Goal: Task Accomplishment & Management: Complete application form

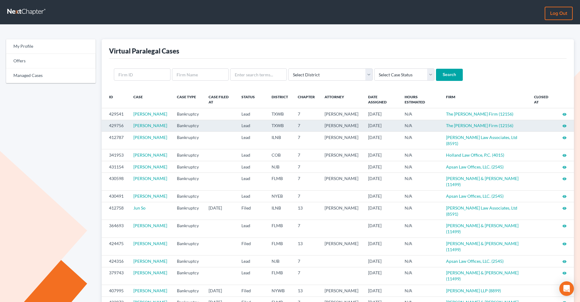
click at [463, 128] on icon "visibility" at bounding box center [564, 126] width 4 height 4
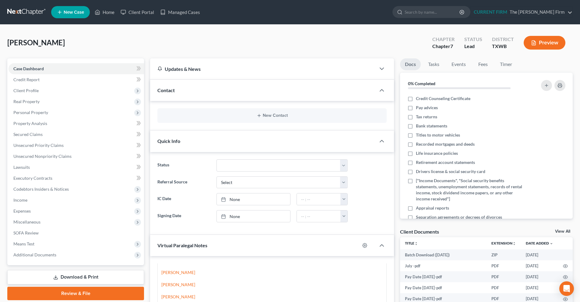
click at [32, 16] on link at bounding box center [26, 12] width 39 height 11
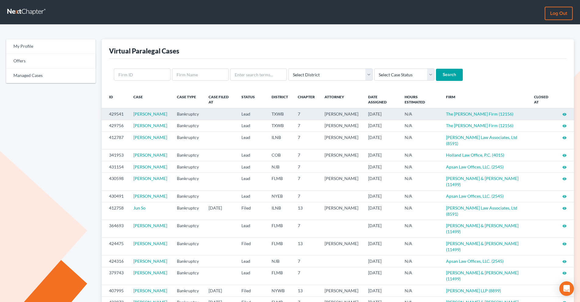
click at [563, 115] on icon "visibility" at bounding box center [564, 114] width 4 height 4
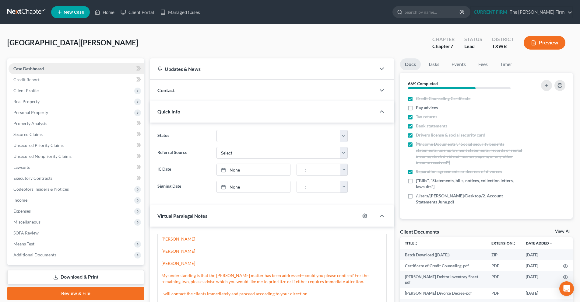
click at [76, 69] on link "Case Dashboard" at bounding box center [76, 68] width 135 height 11
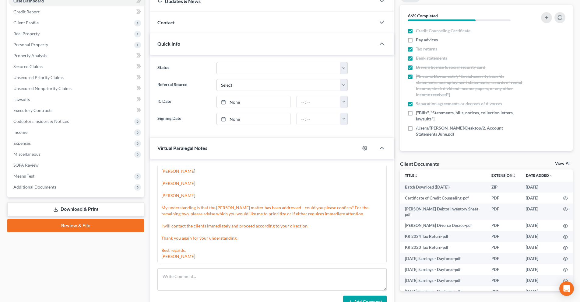
scroll to position [30, 0]
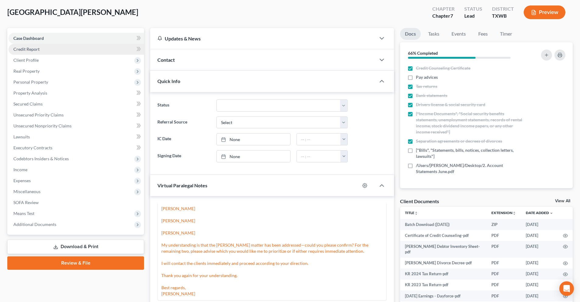
click at [55, 48] on link "Credit Report" at bounding box center [76, 49] width 135 height 11
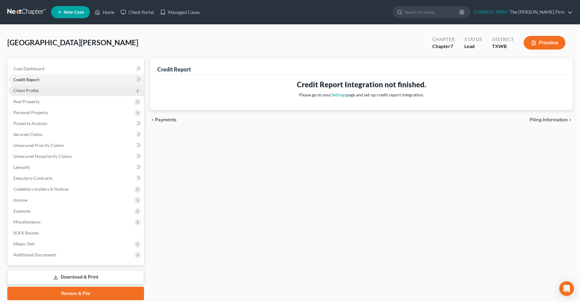
click at [43, 93] on span "Client Profile" at bounding box center [76, 90] width 135 height 11
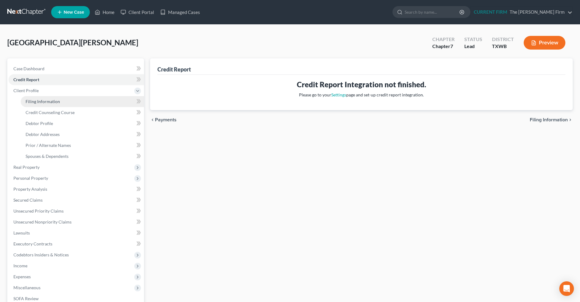
click at [84, 100] on link "Filing Information" at bounding box center [82, 101] width 123 height 11
select select "1"
select select "0"
select select "45"
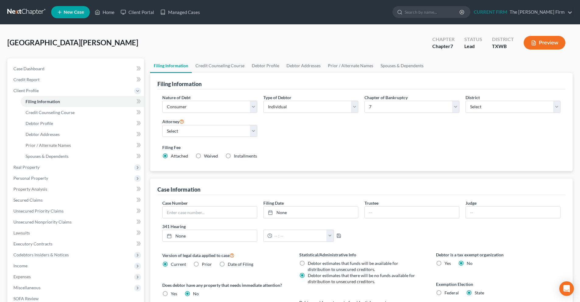
click at [260, 195] on div "Case Information" at bounding box center [361, 187] width 408 height 16
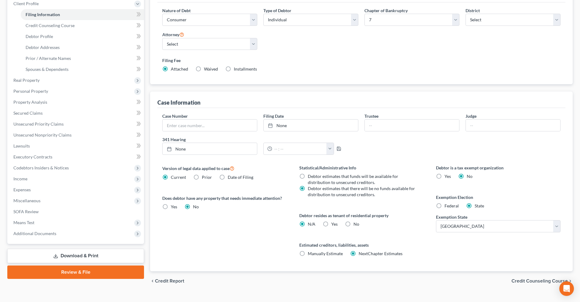
scroll to position [99, 0]
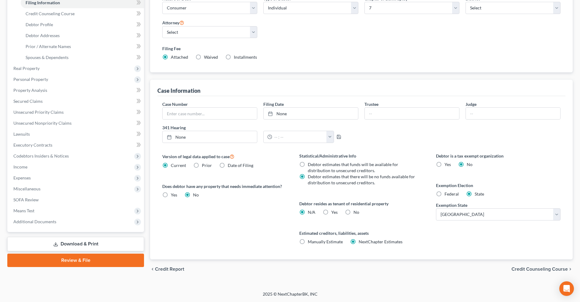
click at [525, 269] on span "Credit Counseling Course" at bounding box center [539, 269] width 56 height 5
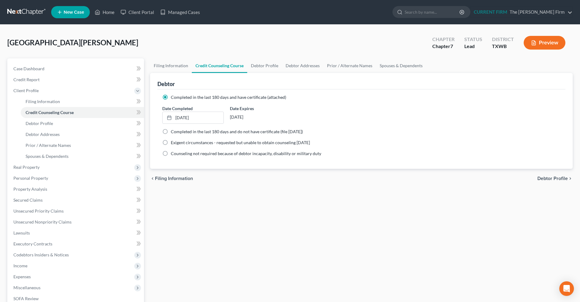
click at [554, 178] on span "Debtor Profile" at bounding box center [552, 178] width 30 height 5
select select "0"
select select "2"
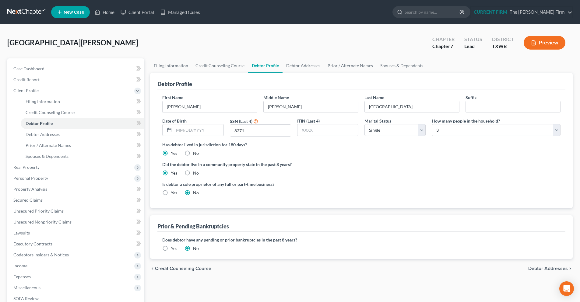
click at [532, 268] on span "Debtor Addresses" at bounding box center [548, 268] width 40 height 5
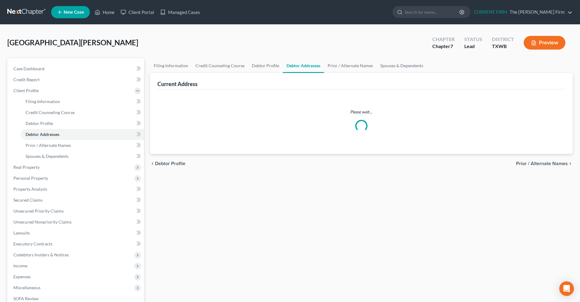
select select "0"
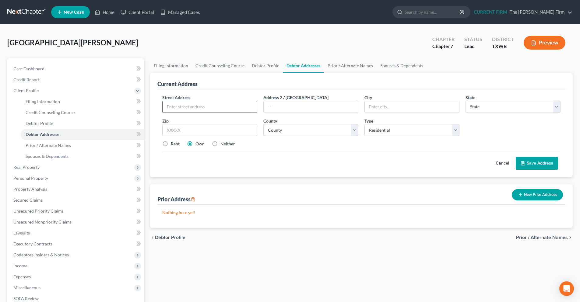
click at [192, 106] on input "text" at bounding box center [210, 107] width 94 height 12
drag, startPoint x: 165, startPoint y: 144, endPoint x: 168, endPoint y: 145, distance: 3.6
click at [171, 143] on label "Rent" at bounding box center [175, 144] width 9 height 6
click at [173, 143] on input "Rent" at bounding box center [175, 143] width 4 height 4
radio input "true"
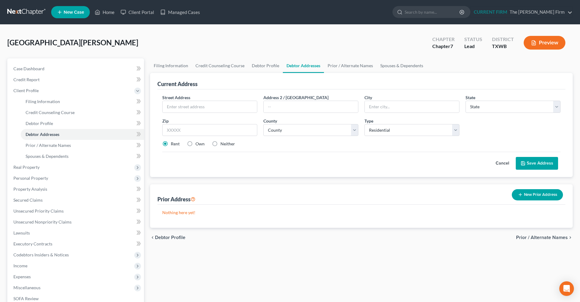
click at [532, 197] on button "New Prior Address" at bounding box center [537, 194] width 51 height 11
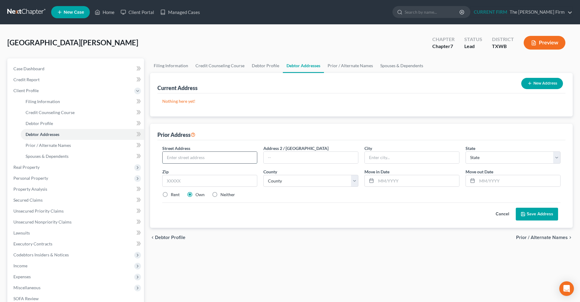
click at [206, 157] on input "text" at bounding box center [210, 158] width 94 height 12
click at [45, 70] on link "Case Dashboard" at bounding box center [76, 68] width 135 height 11
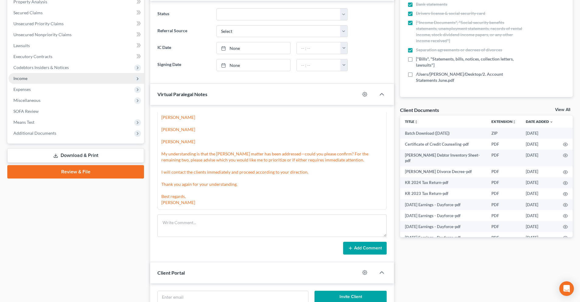
scroll to position [30, 0]
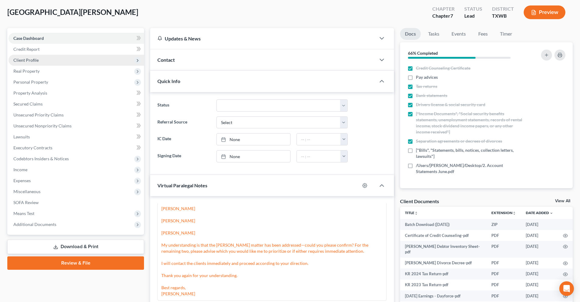
click at [50, 61] on span "Client Profile" at bounding box center [76, 60] width 135 height 11
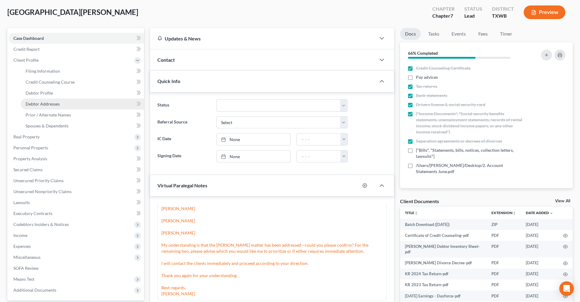
click at [65, 103] on link "Debtor Addresses" at bounding box center [82, 104] width 123 height 11
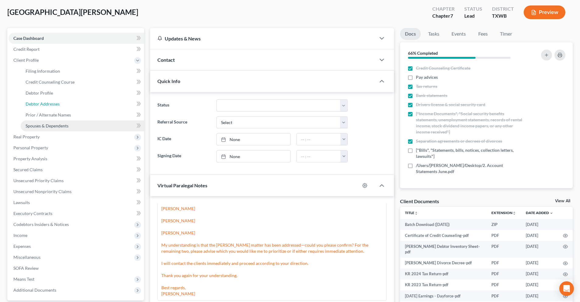
select select "0"
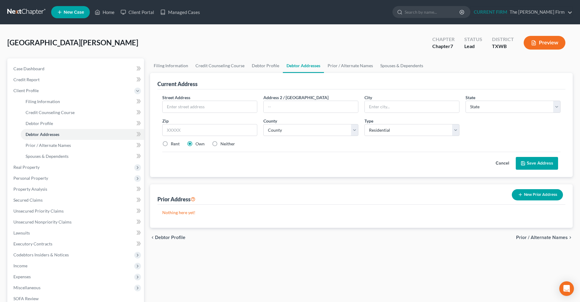
click at [525, 199] on button "New Prior Address" at bounding box center [537, 194] width 51 height 11
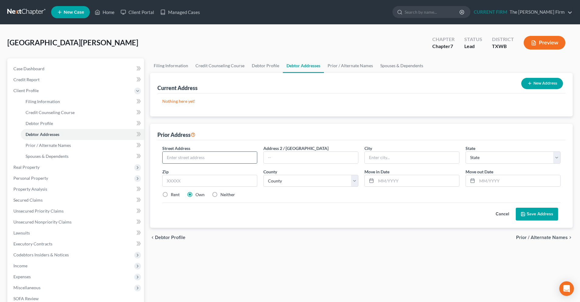
click at [202, 154] on input "text" at bounding box center [210, 158] width 94 height 12
paste input "150 Klattenhoff Ln."
type input "150 Klattenhoff Ln."
click at [287, 159] on input "text" at bounding box center [311, 158] width 94 height 12
paste input "150 Klattenhoff Ln."
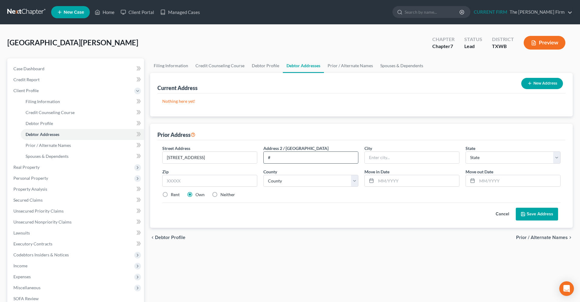
type input "#150 Klattenhoff Ln."
drag, startPoint x: 300, startPoint y: 159, endPoint x: 263, endPoint y: 161, distance: 36.6
click at [263, 161] on div "Address 2 / PO Box #150 Klattenhoff Ln." at bounding box center [310, 154] width 101 height 19
type input "#13309"
click at [223, 184] on input "text" at bounding box center [209, 181] width 95 height 12
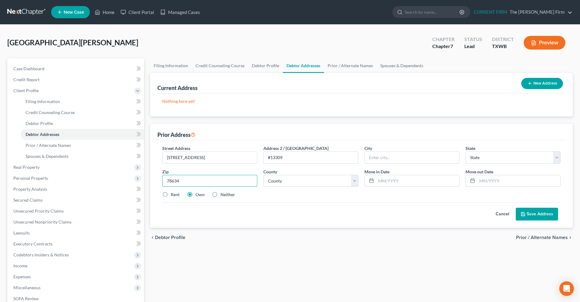
type input "78634"
type input "Hutto"
select select "45"
click at [381, 185] on input "text" at bounding box center [417, 181] width 83 height 12
click at [428, 185] on input "01/" at bounding box center [417, 181] width 83 height 12
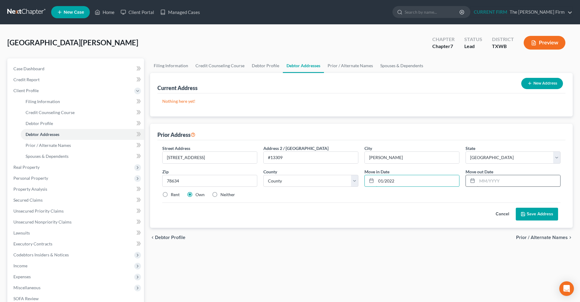
type input "01/2022"
click at [484, 183] on input "text" at bounding box center [518, 181] width 83 height 12
type input "12/2024"
click at [530, 212] on button "Save Address" at bounding box center [537, 214] width 42 height 13
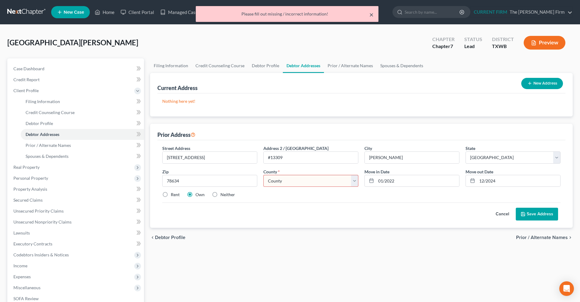
click at [371, 15] on button "×" at bounding box center [371, 14] width 4 height 7
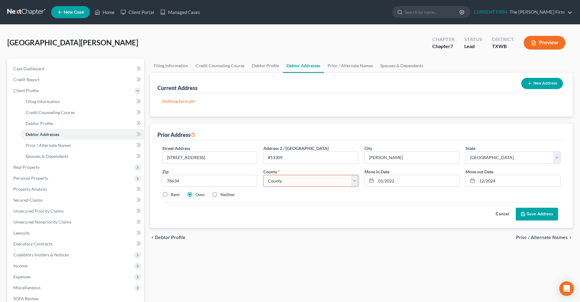
click at [357, 181] on select "County Anderson County Andrews County Angelina County Aransas County Archer Cou…" at bounding box center [310, 181] width 95 height 12
select select "245"
click at [263, 175] on select "County Anderson County Andrews County Angelina County Aransas County Archer Cou…" at bounding box center [310, 181] width 95 height 12
click at [530, 216] on button "Save Address" at bounding box center [537, 214] width 42 height 13
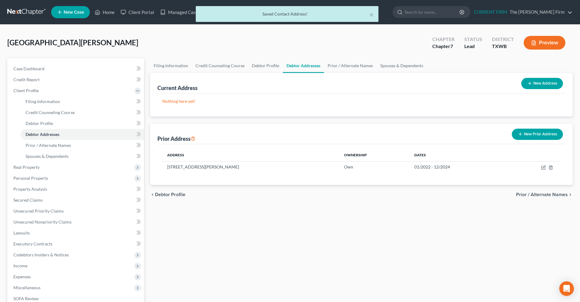
click at [534, 135] on button "New Prior Address" at bounding box center [537, 134] width 51 height 11
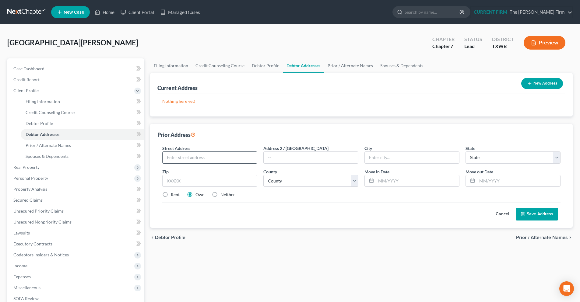
click at [180, 158] on input "text" at bounding box center [210, 158] width 94 height 12
paste input "865 Limmer Loop"
type input "865 Limmer Loop"
click at [269, 161] on input "text" at bounding box center [311, 158] width 94 height 12
type input "#145"
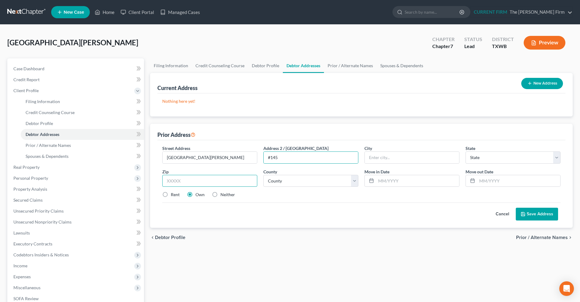
click at [212, 182] on input "text" at bounding box center [209, 181] width 95 height 12
type input "78634"
click at [377, 181] on input "text" at bounding box center [417, 181] width 83 height 12
type input "Hutto"
select select "45"
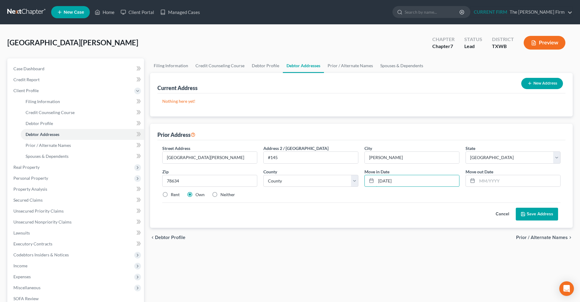
type input "12/30/20"
click at [500, 215] on button "Cancel" at bounding box center [502, 214] width 27 height 12
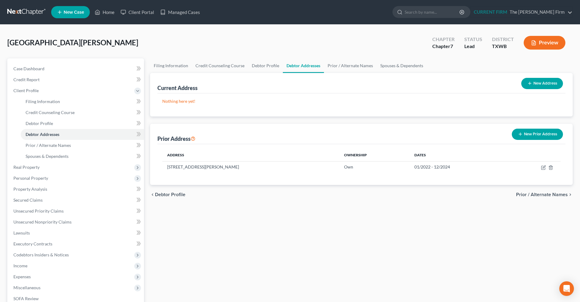
click at [539, 83] on button "New Address" at bounding box center [542, 83] width 42 height 11
select select "0"
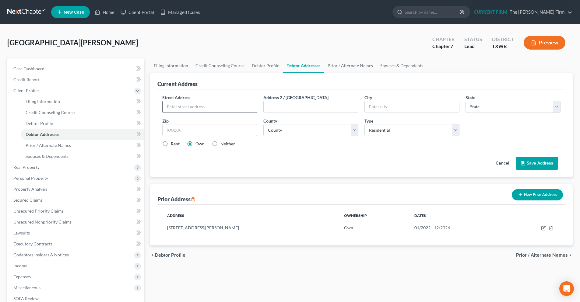
click at [211, 109] on input "text" at bounding box center [210, 107] width 94 height 12
paste input "865 Limmer Loop"
type input "865 Limmer Loop"
click at [328, 106] on input "text" at bounding box center [311, 107] width 94 height 12
type input "# 145"
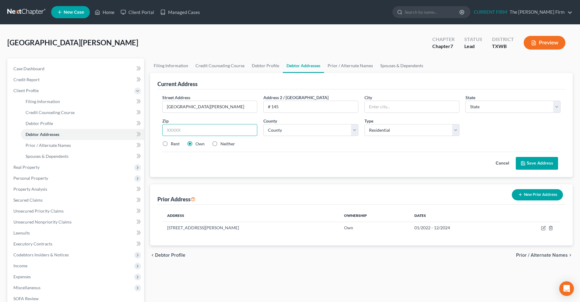
click at [204, 126] on input "text" at bounding box center [209, 130] width 95 height 12
type input "78634"
type input "Hutto"
select select "45"
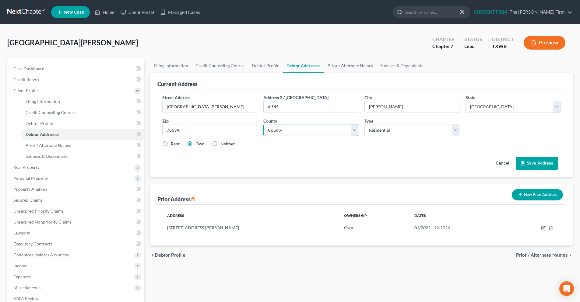
click at [351, 132] on select "County Anderson County Andrews County Angelina County Aransas County Archer Cou…" at bounding box center [310, 130] width 95 height 12
select select "245"
click at [263, 124] on select "County Anderson County Andrews County Angelina County Aransas County Archer Cou…" at bounding box center [310, 130] width 95 height 12
click at [171, 143] on label "Rent" at bounding box center [175, 144] width 9 height 6
click at [173, 143] on input "Rent" at bounding box center [175, 143] width 4 height 4
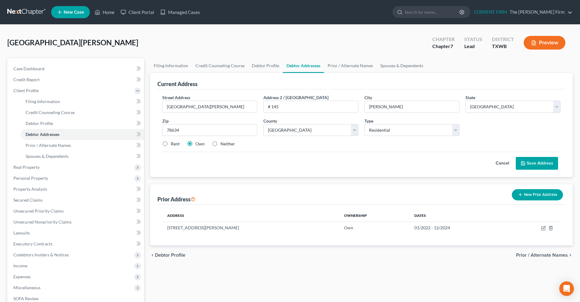
radio input "true"
drag, startPoint x: 557, startPoint y: 256, endPoint x: 550, endPoint y: 256, distance: 6.4
click at [557, 256] on span "Prior / Alternate Names" at bounding box center [542, 255] width 52 height 5
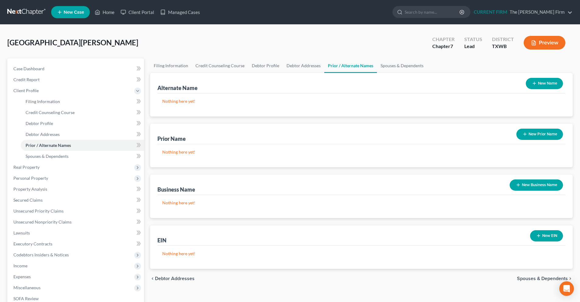
click at [544, 85] on button "New Name" at bounding box center [544, 83] width 37 height 11
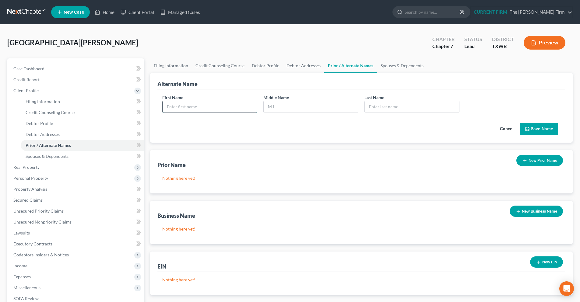
click at [230, 110] on input "text" at bounding box center [210, 107] width 94 height 12
click at [507, 129] on button "Cancel" at bounding box center [506, 129] width 27 height 12
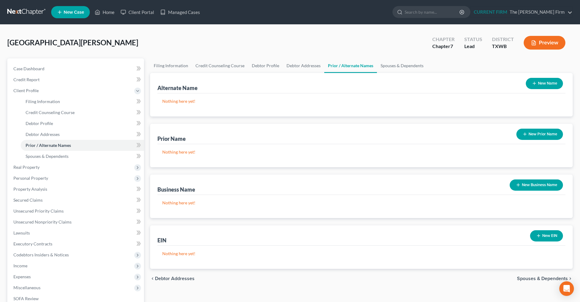
click at [535, 137] on button "New Prior Name" at bounding box center [539, 134] width 47 height 11
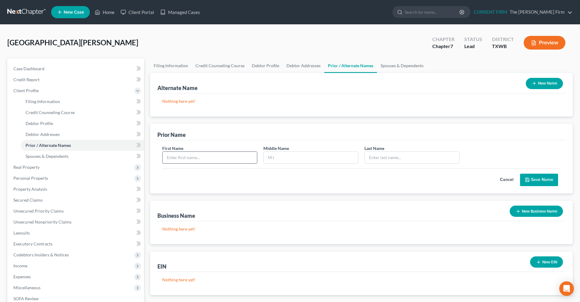
click at [238, 160] on input "text" at bounding box center [210, 158] width 94 height 12
type input "Katherine"
type input "Elizabeth"
type input "Reeves"
click at [547, 182] on button "Save Name" at bounding box center [539, 180] width 38 height 13
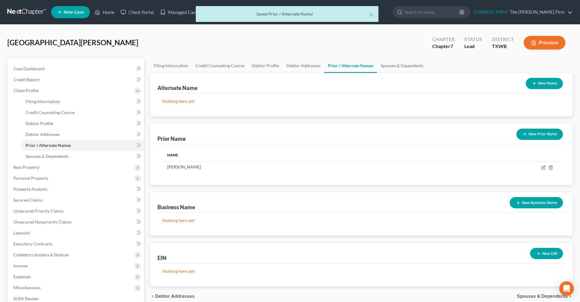
click at [533, 295] on span "Spouses & Dependents" at bounding box center [542, 296] width 51 height 5
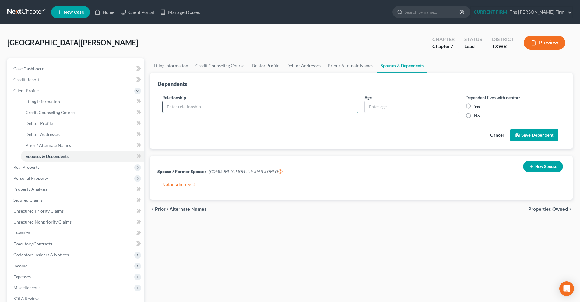
click at [259, 107] on input "text" at bounding box center [260, 107] width 195 height 12
click at [307, 106] on input "text" at bounding box center [260, 107] width 195 height 12
type input "Son"
type input "12"
click at [474, 108] on label "Yes" at bounding box center [477, 106] width 6 height 6
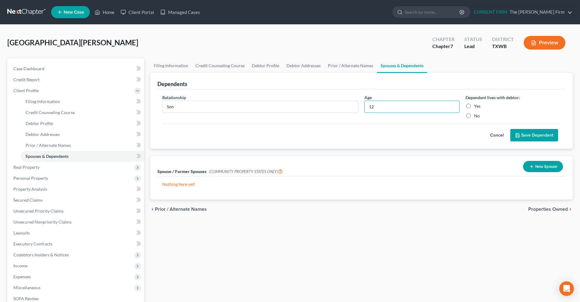
click at [476, 107] on input "Yes" at bounding box center [478, 105] width 4 height 4
radio input "true"
click at [529, 133] on button "Save Dependent" at bounding box center [534, 135] width 48 height 13
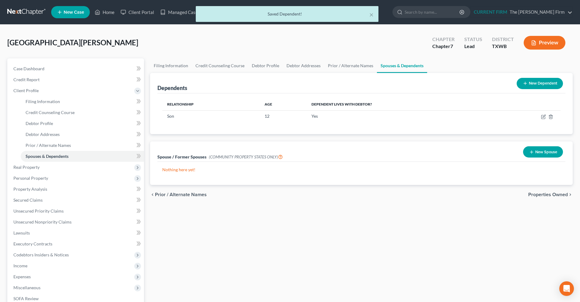
click at [534, 82] on button "New Dependent" at bounding box center [540, 83] width 46 height 11
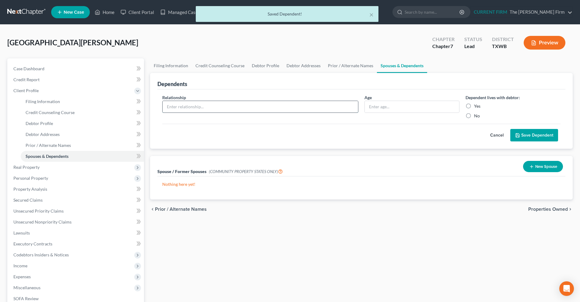
click at [248, 109] on input "text" at bounding box center [260, 107] width 195 height 12
type input "Daughter"
click at [395, 107] on input "text" at bounding box center [412, 107] width 94 height 12
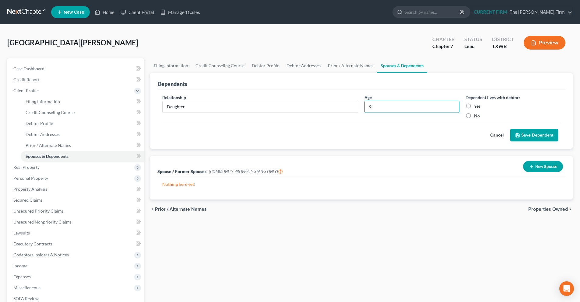
type input "9"
click at [474, 106] on label "Yes" at bounding box center [477, 106] width 6 height 6
click at [476, 106] on input "Yes" at bounding box center [478, 105] width 4 height 4
radio input "true"
click at [520, 138] on icon "submit" at bounding box center [517, 135] width 5 height 5
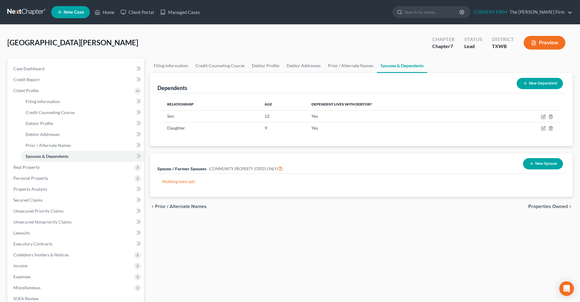
drag, startPoint x: 540, startPoint y: 168, endPoint x: 530, endPoint y: 168, distance: 10.4
click at [539, 168] on button "New Spouse" at bounding box center [543, 163] width 40 height 11
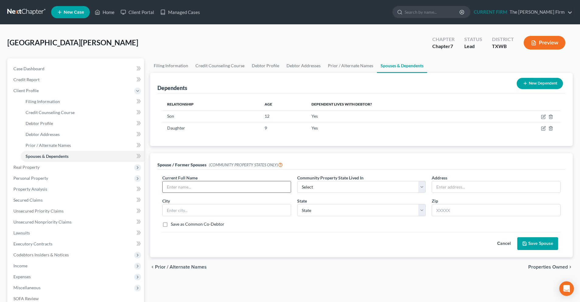
click at [258, 183] on input "text" at bounding box center [227, 187] width 128 height 12
click at [343, 188] on select "Select AZ CA GU ID LA NV NM PR TX WA WI" at bounding box center [361, 187] width 129 height 12
select select "8"
click at [297, 181] on select "Select AZ CA GU ID LA NV NM PR TX WA WI" at bounding box center [361, 187] width 129 height 12
click at [245, 185] on input "text" at bounding box center [227, 187] width 128 height 12
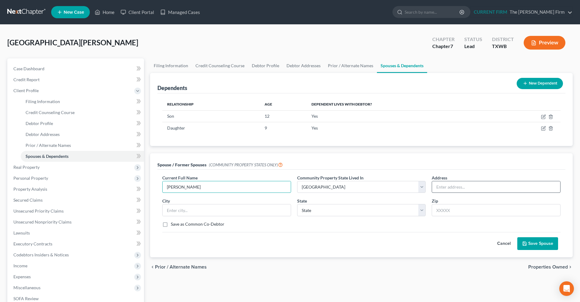
type input "Brook Jon Reeves"
click at [438, 189] on input "text" at bounding box center [496, 187] width 128 height 12
type input "1438 River Forest Dr"
click at [458, 212] on input "text" at bounding box center [496, 210] width 129 height 12
type input "78665"
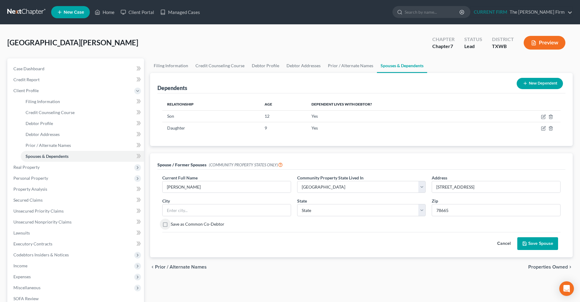
type input "Sandy"
select select "45"
drag, startPoint x: 184, startPoint y: 212, endPoint x: 148, endPoint y: 211, distance: 35.3
click at [148, 211] on div "Spouse / Former Spouses (COMMUNITY PROPERTY STATES ONLY) Current Full Name * Br…" at bounding box center [361, 205] width 429 height 104
type input "Round Rock"
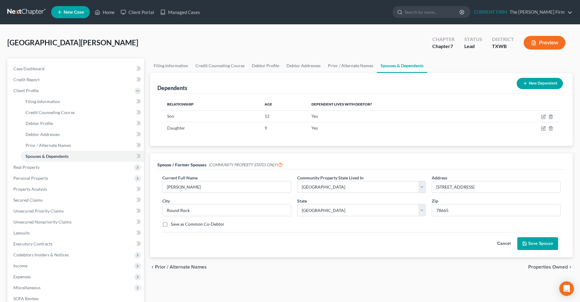
click at [295, 230] on div "Current Full Name * Brook Jon Reeves Community Property State Lived In * Select…" at bounding box center [361, 204] width 404 height 58
click at [533, 243] on button "Save Spouse" at bounding box center [537, 243] width 41 height 13
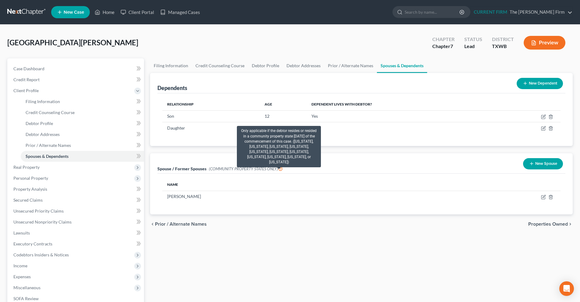
click at [278, 170] on icon at bounding box center [280, 169] width 5 height 6
click at [279, 169] on icon at bounding box center [280, 169] width 5 height 6
click at [279, 170] on icon at bounding box center [280, 169] width 5 height 6
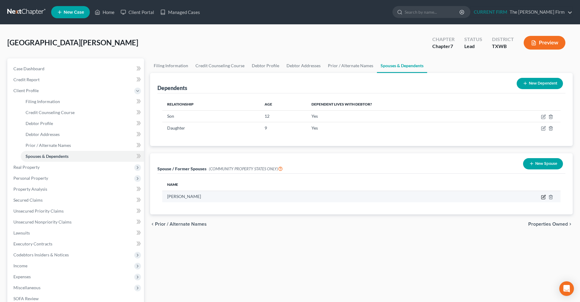
click at [545, 198] on icon "button" at bounding box center [543, 197] width 5 height 5
select select "8"
select select "45"
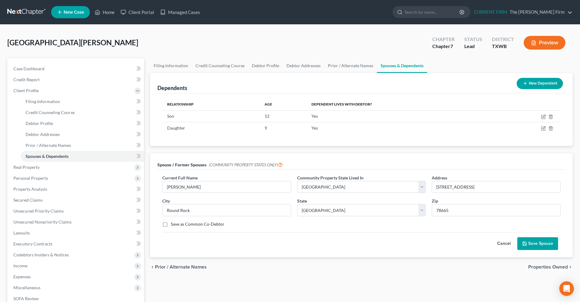
click at [524, 245] on polyline "submit" at bounding box center [525, 245] width 2 height 2
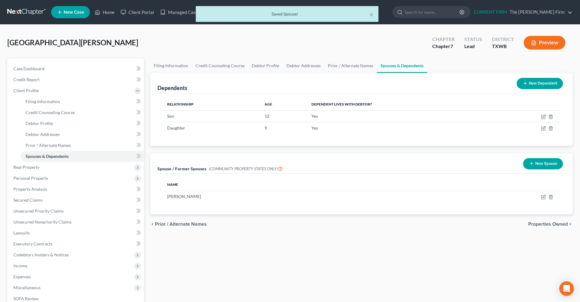
click at [536, 225] on span "Properties Owned" at bounding box center [548, 224] width 40 height 5
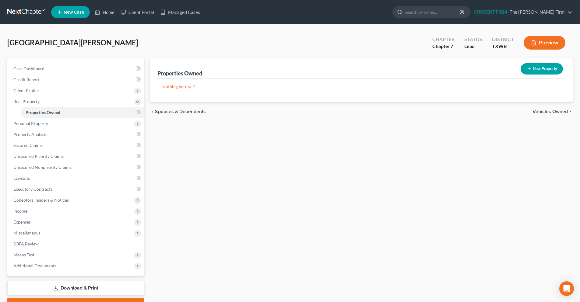
click at [535, 113] on span "Vehicles Owned" at bounding box center [549, 111] width 35 height 5
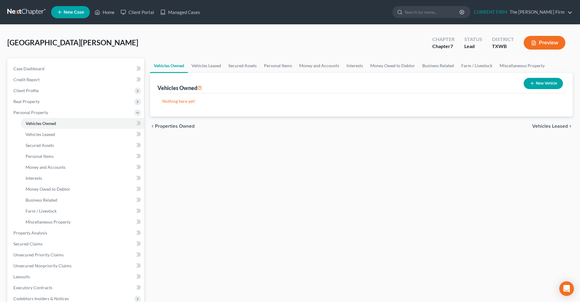
click at [555, 87] on button "New Vehicle" at bounding box center [543, 83] width 39 height 11
select select "0"
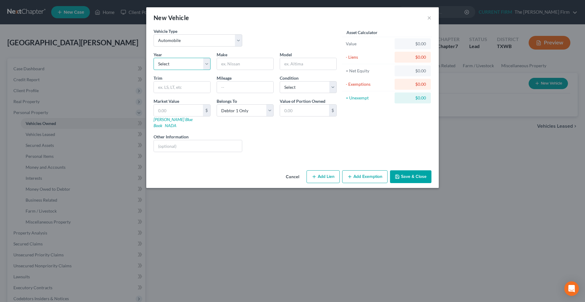
click at [180, 66] on select "Select 2026 2025 2024 2023 2022 2021 2020 2019 2018 2017 2016 2015 2014 2013 20…" at bounding box center [181, 64] width 57 height 12
select select "13"
click at [153, 58] on select "Select 2026 2025 2024 2023 2022 2021 2020 2019 2018 2017 2016 2015 2014 2013 20…" at bounding box center [181, 64] width 57 height 12
click at [234, 68] on input "text" at bounding box center [245, 64] width 56 height 12
type input "Toyota"
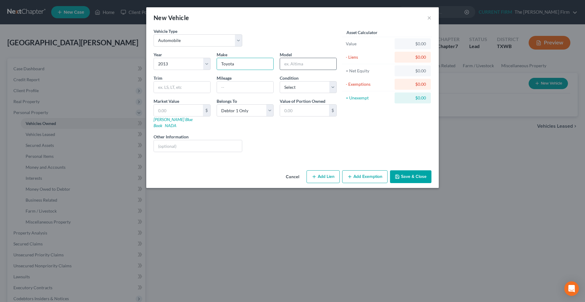
click at [287, 61] on input "text" at bounding box center [308, 64] width 56 height 12
click at [286, 64] on input "highlander" at bounding box center [308, 64] width 56 height 12
type input "Highlander"
click at [173, 85] on input "text" at bounding box center [182, 88] width 56 height 12
type input "124372"
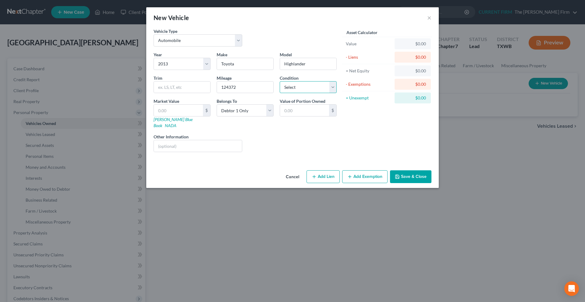
click at [333, 89] on select "Select Excellent Very Good Good Fair Poor" at bounding box center [307, 87] width 57 height 12
select select "3"
click at [279, 81] on select "Select Excellent Very Good Good Fair Poor" at bounding box center [307, 87] width 57 height 12
click at [185, 113] on input "text" at bounding box center [178, 111] width 49 height 12
type input "1"
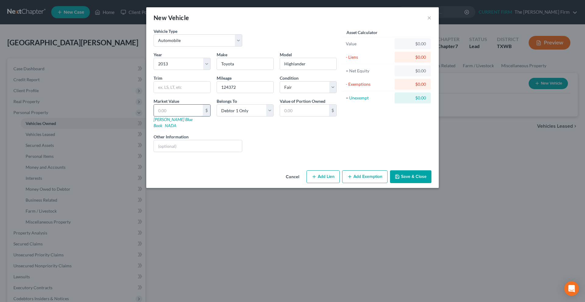
type input "1.00"
type input "11"
type input "11.00"
type input "115"
type input "115.00"
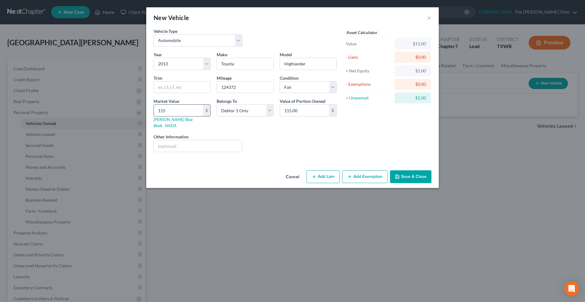
type input "1159"
type input "1,159.00"
type input "1,1591"
type input "11,591.00"
type input "11,591"
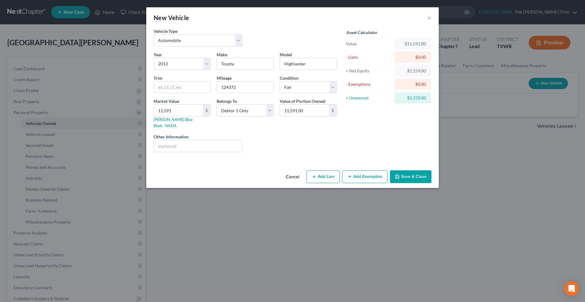
click at [366, 170] on button "Add Exemption" at bounding box center [364, 176] width 45 height 13
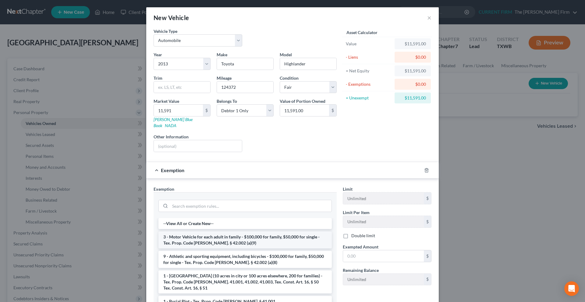
click at [260, 237] on li "3 - Motor Vehicle for each adult in family - $100,000 for family, $50,000 for s…" at bounding box center [244, 240] width 173 height 17
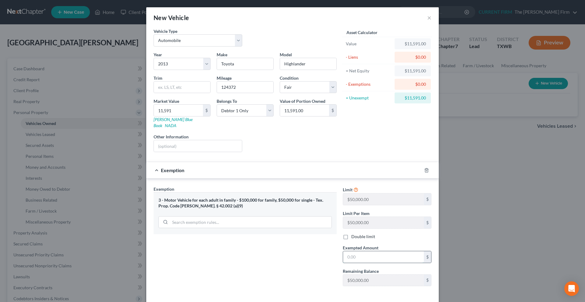
click at [351, 251] on input "text" at bounding box center [383, 257] width 81 height 12
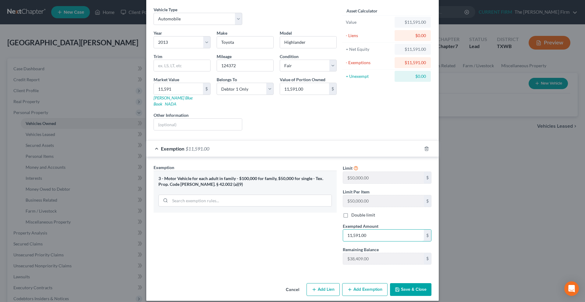
type input "11,591.00"
click at [404, 285] on button "Save & Close" at bounding box center [410, 289] width 41 height 13
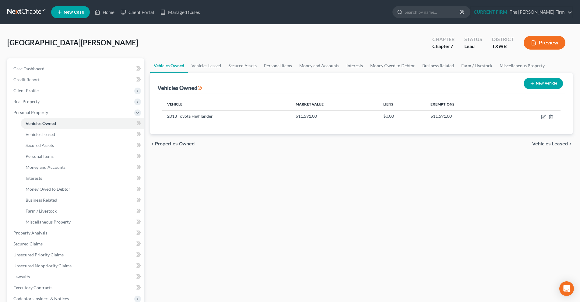
click at [551, 143] on span "Vehicles Leased" at bounding box center [550, 144] width 36 height 5
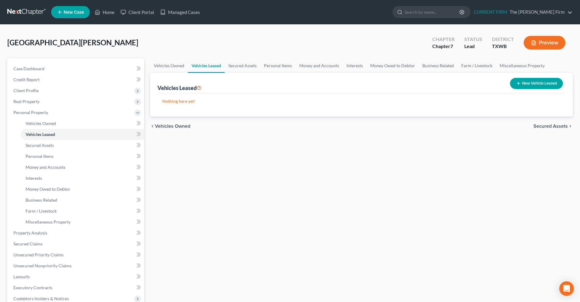
click at [549, 126] on span "Secured Assets" at bounding box center [550, 126] width 34 height 5
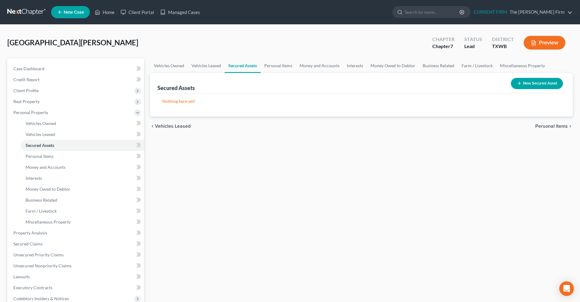
click at [546, 127] on span "Personal Items" at bounding box center [551, 126] width 33 height 5
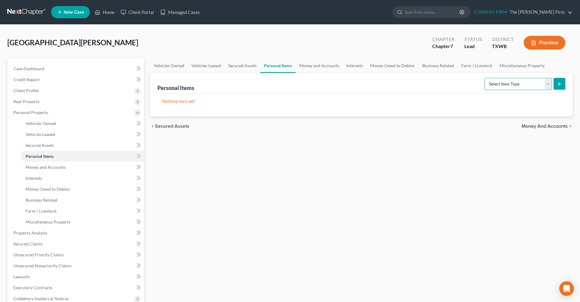
click at [550, 87] on select "Select Item Type Clothing Collectibles Of Value Electronics Firearms Household …" at bounding box center [518, 84] width 68 height 12
select select "clothing"
click at [485, 78] on select "Select Item Type Clothing Collectibles Of Value Electronics Firearms Household …" at bounding box center [518, 84] width 68 height 12
click at [563, 85] on button "submit" at bounding box center [559, 84] width 12 height 12
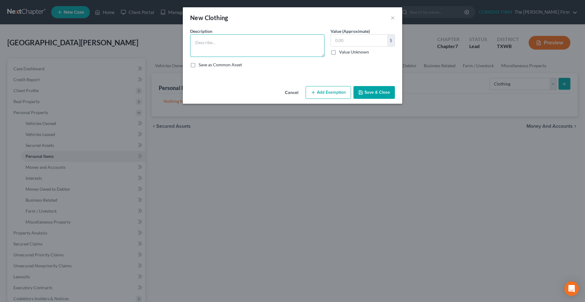
click at [243, 48] on textarea at bounding box center [257, 45] width 134 height 23
type textarea "debtors personal clothing"
click at [374, 93] on button "Save & Close" at bounding box center [373, 92] width 41 height 13
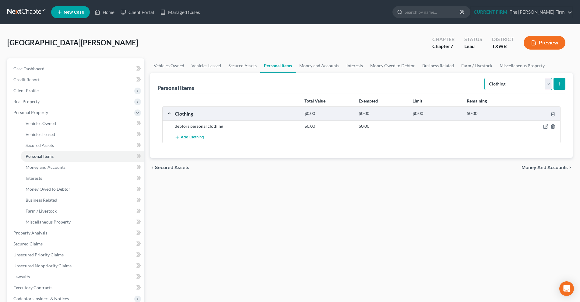
click at [549, 83] on select "Select Item Type Clothing Collectibles Of Value Electronics Firearms Household …" at bounding box center [518, 84] width 68 height 12
select select "electronics"
click at [485, 78] on select "Select Item Type Clothing Collectibles Of Value Electronics Firearms Household …" at bounding box center [518, 84] width 68 height 12
click at [556, 87] on button "submit" at bounding box center [559, 84] width 12 height 12
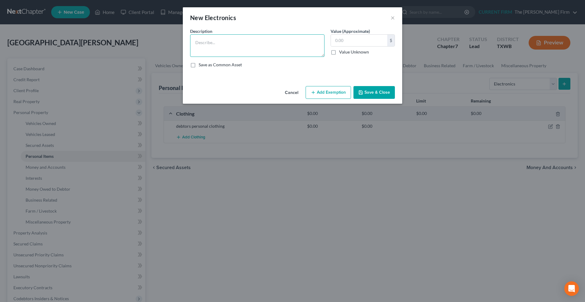
click at [219, 38] on textarea at bounding box center [257, 45] width 134 height 23
paste textarea "2 TVs, iPhone 13, apple watch, Chromebook, kindle paperwhite, printer, Xbox S s…"
type textarea "2 TVs, iPhone 13, apple watch, Chromebook, kindle paperwhite, printer, Xbox S s…"
click at [382, 93] on button "Save & Close" at bounding box center [373, 92] width 41 height 13
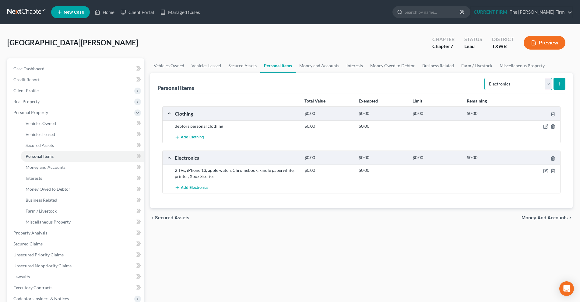
click at [548, 86] on select "Select Item Type Clothing Collectibles Of Value Electronics Firearms Household …" at bounding box center [518, 84] width 68 height 12
select select "household_goods"
click at [485, 78] on select "Select Item Type Clothing Collectibles Of Value Electronics Firearms Household …" at bounding box center [518, 84] width 68 height 12
click at [555, 83] on button "submit" at bounding box center [559, 84] width 12 height 12
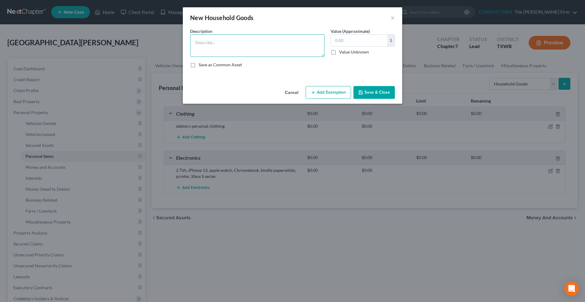
click at [193, 44] on textarea at bounding box center [257, 45] width 134 height 23
click at [194, 37] on textarea at bounding box center [257, 45] width 134 height 23
paste textarea "Electronics: 2 TVs, iPhone 13, apple watch, Chromebook, kindle paperwhite, prin…"
click at [279, 47] on textarea "Electronics: 2 TVs, iPhone 13, apple watch, Chromebook, kindle paperwhite, prin…" at bounding box center [257, 45] width 134 height 23
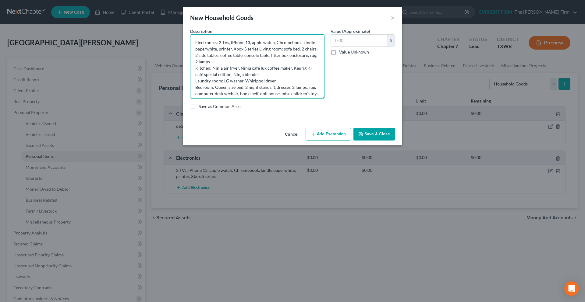
drag, startPoint x: 322, startPoint y: 55, endPoint x: 312, endPoint y: 97, distance: 43.0
click at [312, 97] on textarea "Electronics: 2 TVs, iPhone 13, apple watch, Chromebook, kindle paperwhite, prin…" at bounding box center [257, 66] width 134 height 64
click at [310, 57] on textarea "Electronics: 2 TVs, iPhone 13, apple watch, Chromebook, kindle paperwhite, prin…" at bounding box center [257, 66] width 134 height 64
click at [237, 62] on textarea "Electronics: 2 TVs, iPhone 13, apple watch, Chromebook, kindle paperwhite, prin…" at bounding box center [257, 66] width 134 height 64
click at [283, 67] on textarea "Electronics: 2 TVs, iPhone 13, apple watch, Chromebook, kindle paperwhite, prin…" at bounding box center [257, 66] width 134 height 64
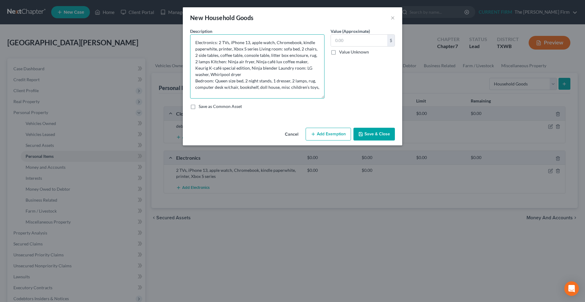
click at [254, 75] on textarea "Electronics: 2 TVs, iPhone 13, apple watch, Chromebook, kindle paperwhite, prin…" at bounding box center [257, 66] width 134 height 64
type textarea "Electronics: 2 TVs, iPhone 13, apple watch, Chromebook, kindle paperwhite, prin…"
click at [388, 133] on button "Save & Close" at bounding box center [373, 134] width 41 height 13
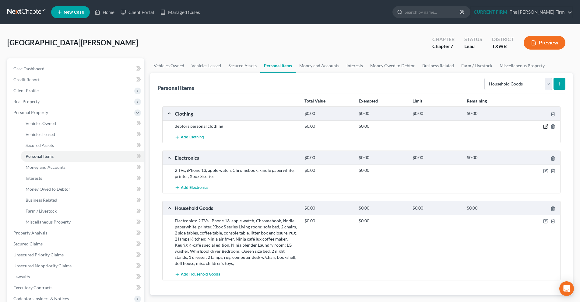
drag, startPoint x: 546, startPoint y: 127, endPoint x: 536, endPoint y: 128, distance: 10.1
click at [546, 127] on icon "button" at bounding box center [546, 126] width 3 height 3
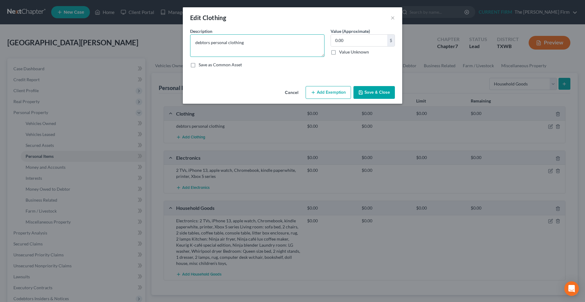
click at [247, 43] on textarea "debtors personal clothing" at bounding box center [257, 45] width 134 height 23
drag, startPoint x: 246, startPoint y: 43, endPoint x: 210, endPoint y: 46, distance: 35.4
click at [210, 46] on textarea "debtors personal clothing" at bounding box center [257, 45] width 134 height 23
click at [259, 41] on textarea "debtors personal clothing" at bounding box center [257, 45] width 134 height 23
paste textarea "misc clothing, purses, costume jewelry, shoes."
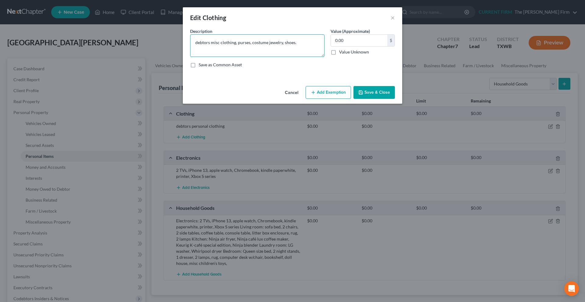
click at [208, 44] on textarea "debtors misc clothing, purses, costume jewelry, shoes." at bounding box center [257, 45] width 134 height 23
type textarea "debtor and children's misc clothing, purses, costume jewelry, shoes."
click at [369, 93] on button "Save & Close" at bounding box center [373, 92] width 41 height 13
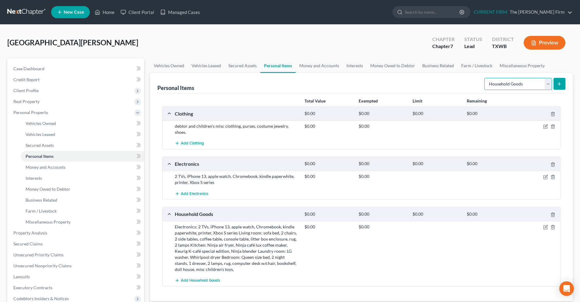
click at [546, 87] on select "Select Item Type Clothing Collectibles Of Value Electronics Firearms Household …" at bounding box center [518, 84] width 68 height 12
select select "jewelry"
click at [485, 78] on select "Select Item Type Clothing Collectibles Of Value Electronics Firearms Household …" at bounding box center [518, 84] width 68 height 12
click at [563, 85] on button "submit" at bounding box center [559, 84] width 12 height 12
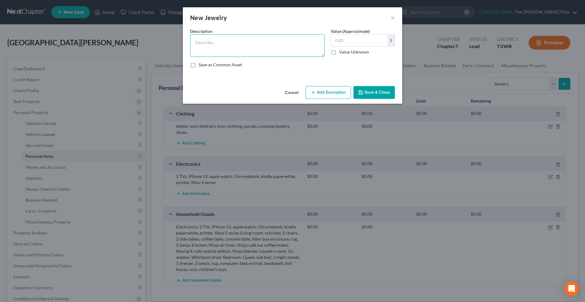
click at [211, 44] on textarea at bounding box center [257, 45] width 134 height 23
paste textarea "costume jewelry,"
type textarea "costume jewelry,"
click at [373, 90] on button "Save & Close" at bounding box center [373, 92] width 41 height 13
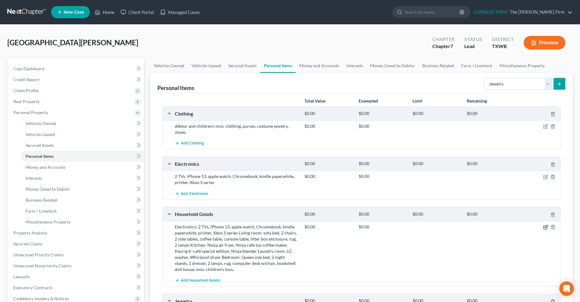
click at [545, 228] on icon "button" at bounding box center [546, 226] width 3 height 3
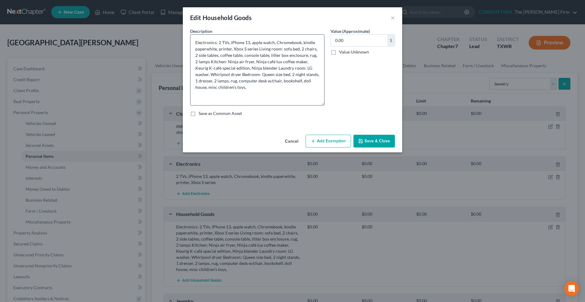
drag, startPoint x: 323, startPoint y: 54, endPoint x: 319, endPoint y: 103, distance: 48.9
click at [319, 103] on textarea "Electronics: 2 TVs, iPhone 13, apple watch, Chromebook, kindle paperwhite, prin…" at bounding box center [257, 69] width 134 height 71
click at [392, 18] on button "×" at bounding box center [392, 17] width 4 height 7
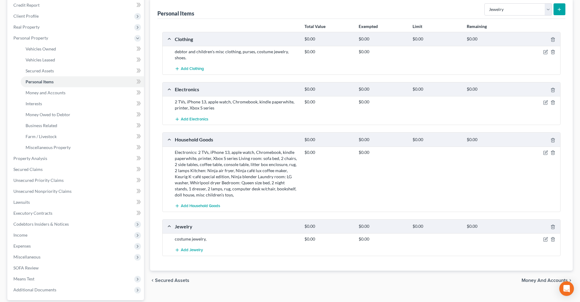
scroll to position [61, 0]
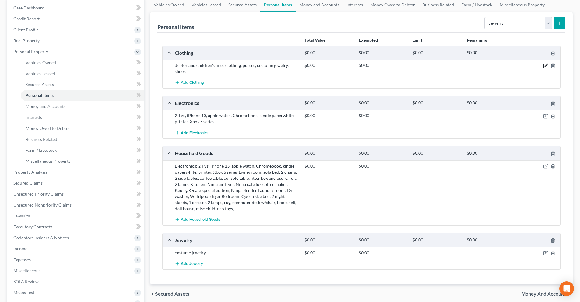
click at [545, 67] on icon "button" at bounding box center [545, 65] width 5 height 5
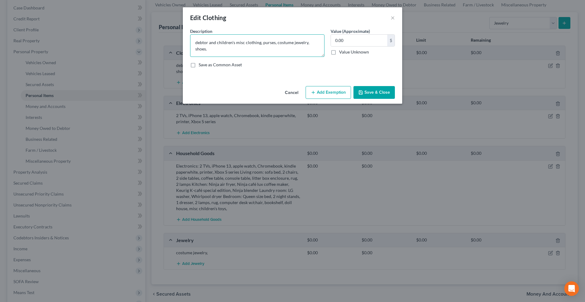
drag, startPoint x: 304, startPoint y: 42, endPoint x: 273, endPoint y: 45, distance: 31.2
click at [273, 45] on textarea "debtor and children's misc clothing, purses, costume jewelry, shoes." at bounding box center [257, 45] width 134 height 23
type textarea "debtor and children's misc clothing, purses , shoes."
click at [371, 95] on button "Save & Close" at bounding box center [373, 92] width 41 height 13
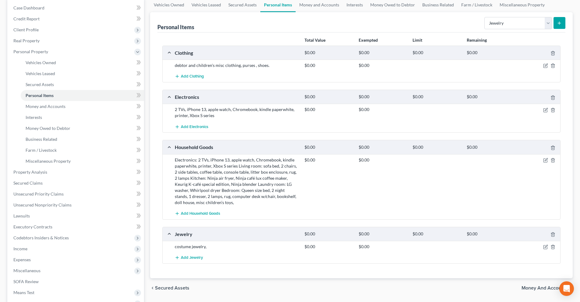
scroll to position [30, 0]
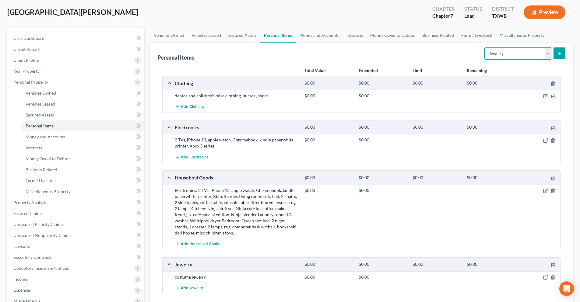
click at [550, 51] on select "Select Item Type Clothing Collectibles Of Value Electronics Firearms Household …" at bounding box center [518, 53] width 68 height 12
click at [54, 138] on span "Money and Accounts" at bounding box center [46, 136] width 40 height 5
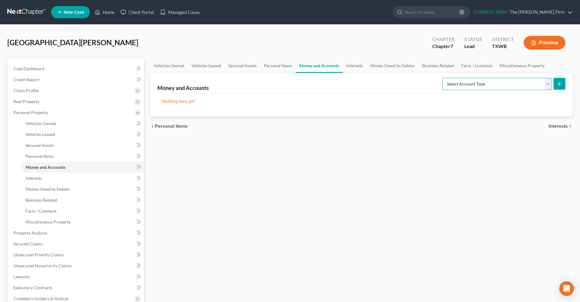
click at [550, 89] on select "Select Account Type Brokerage Cash on Hand Certificates of Deposit Checking Acc…" at bounding box center [497, 84] width 110 height 12
select select "checking"
click at [444, 78] on select "Select Account Type Brokerage Cash on Hand Certificates of Deposit Checking Acc…" at bounding box center [497, 84] width 110 height 12
click at [565, 83] on div "Money and Accounts Select Account Type Brokerage Cash on Hand Certificates of D…" at bounding box center [361, 95] width 423 height 44
click at [561, 82] on icon "submit" at bounding box center [559, 84] width 5 height 5
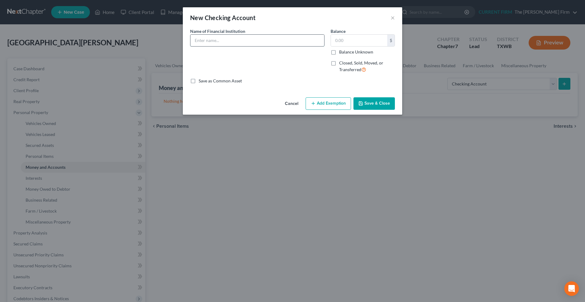
click at [269, 45] on input "text" at bounding box center [257, 41] width 134 height 12
type input "Wells Fargo"
click at [387, 105] on button "Save & Close" at bounding box center [373, 103] width 41 height 13
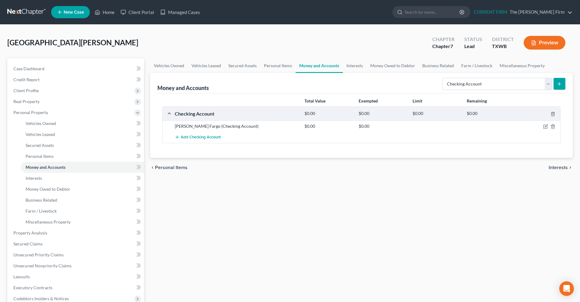
click at [565, 87] on button "submit" at bounding box center [559, 84] width 12 height 12
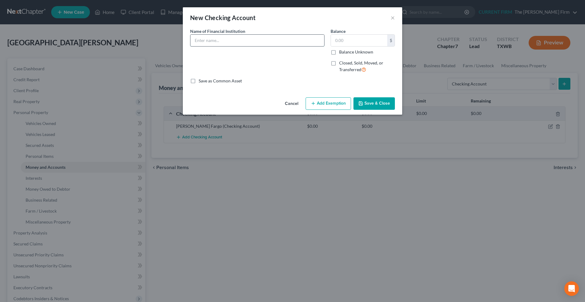
click at [205, 39] on input "text" at bounding box center [257, 41] width 134 height 12
paste input "Randolph Brooks Federal Credit Union"
type input "Randolph Brooks Federal Credit Union"
click at [379, 103] on button "Save & Close" at bounding box center [373, 103] width 41 height 13
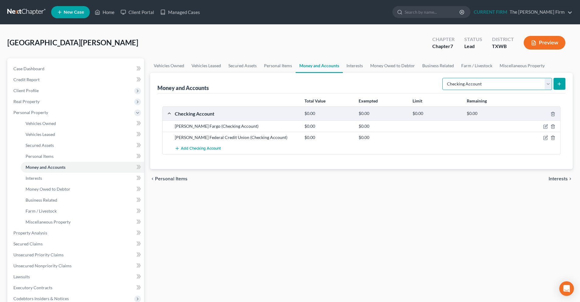
click at [549, 88] on select "Select Account Type Brokerage Cash on Hand Certificates of Deposit Checking Acc…" at bounding box center [497, 84] width 110 height 12
select select "savings"
click at [444, 78] on select "Select Account Type Brokerage Cash on Hand Certificates of Deposit Checking Acc…" at bounding box center [497, 84] width 110 height 12
drag, startPoint x: 555, startPoint y: 83, endPoint x: 243, endPoint y: 88, distance: 311.5
click at [551, 83] on form "Select Account Type Brokerage Cash on Hand Certificates of Deposit Checking Acc…" at bounding box center [503, 84] width 123 height 12
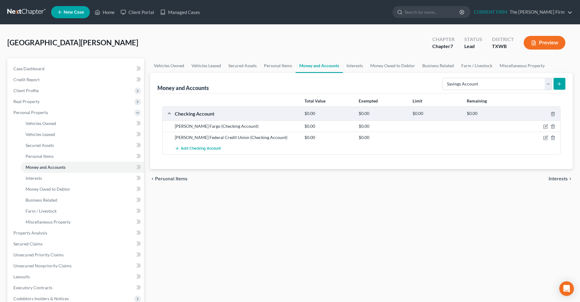
click at [558, 83] on icon "submit" at bounding box center [559, 84] width 5 height 5
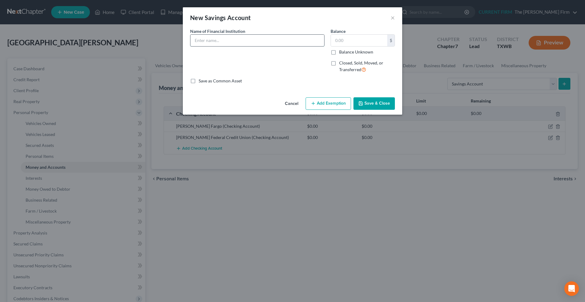
click at [198, 44] on input "text" at bounding box center [257, 41] width 134 height 12
type input "Wells Fargo"
click at [390, 109] on button "Save & Close" at bounding box center [373, 103] width 41 height 13
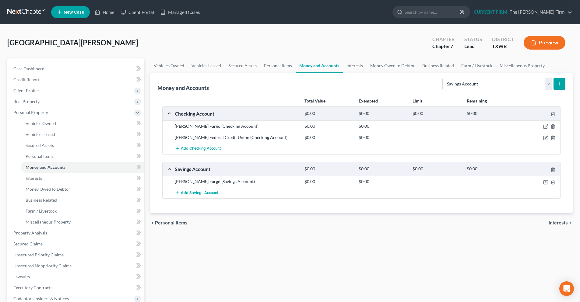
click at [559, 83] on line "submit" at bounding box center [559, 84] width 0 height 3
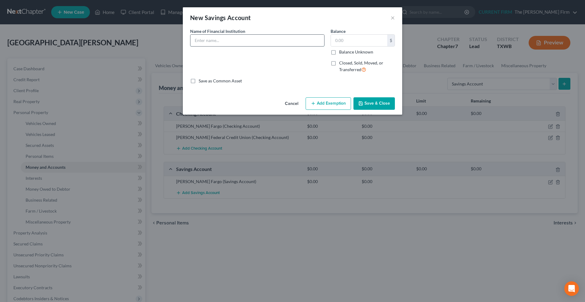
click at [258, 39] on input "text" at bounding box center [257, 41] width 134 height 12
paste input "Randolph Brooks Federal Credit Union"
type input "Randolph Brooks Federal Credit Union"
click at [385, 105] on button "Save & Close" at bounding box center [373, 103] width 41 height 13
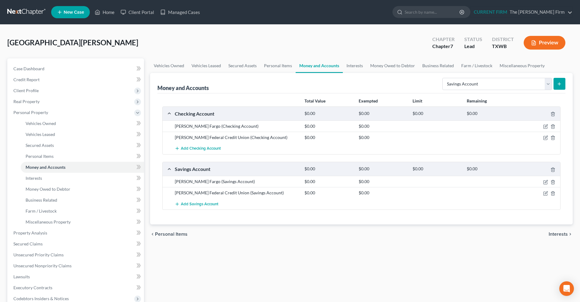
click at [560, 84] on icon "submit" at bounding box center [559, 84] width 5 height 5
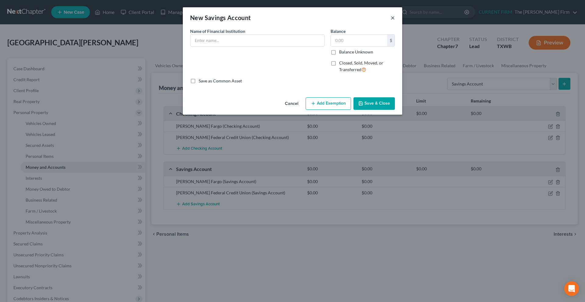
click at [393, 16] on button "×" at bounding box center [392, 17] width 4 height 7
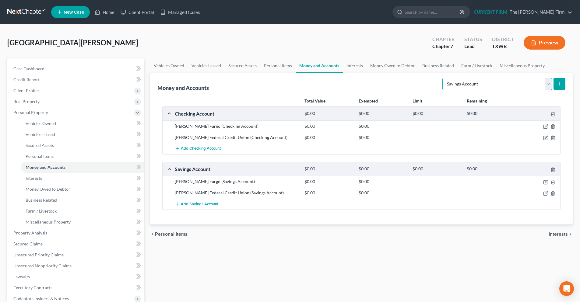
click at [546, 85] on select "Select Account Type Brokerage Cash on Hand Certificates of Deposit Checking Acc…" at bounding box center [497, 84] width 110 height 12
click at [549, 86] on select "Select Account Type Brokerage Cash on Hand Certificates of Deposit Checking Acc…" at bounding box center [497, 84] width 110 height 12
select select "other"
click at [444, 78] on select "Select Account Type Brokerage Cash on Hand Certificates of Deposit Checking Acc…" at bounding box center [497, 84] width 110 height 12
click at [546, 86] on select "Select Account Type Brokerage Cash on Hand Certificates of Deposit Checking Acc…" at bounding box center [497, 84] width 110 height 12
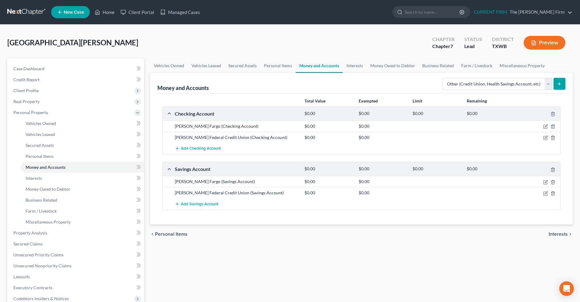
click at [399, 87] on div "Money and Accounts Select Account Type Brokerage Cash on Hand Certificates of D…" at bounding box center [361, 83] width 408 height 20
click at [550, 86] on select "Select Account Type Brokerage Cash on Hand Certificates of Deposit Checking Acc…" at bounding box center [497, 84] width 110 height 12
click at [444, 78] on select "Select Account Type Brokerage Cash on Hand Certificates of Deposit Checking Acc…" at bounding box center [497, 84] width 110 height 12
click at [560, 82] on icon "submit" at bounding box center [559, 84] width 5 height 5
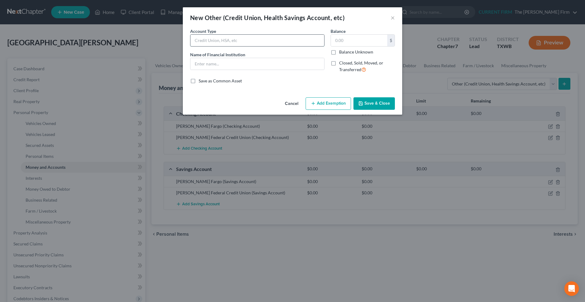
click at [257, 43] on input "text" at bounding box center [257, 41] width 134 height 12
click at [393, 19] on button "×" at bounding box center [392, 17] width 4 height 7
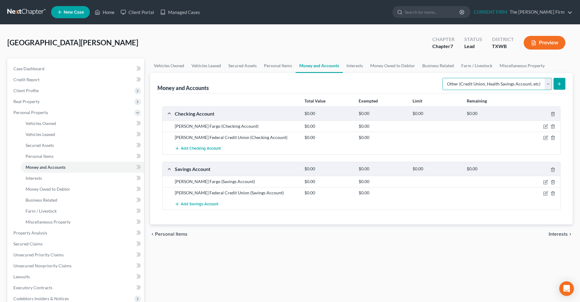
click at [552, 88] on select "Select Account Type Brokerage Cash on Hand Certificates of Deposit Checking Acc…" at bounding box center [497, 84] width 110 height 12
click at [547, 83] on select "Select Account Type Brokerage Cash on Hand Certificates of Deposit Checking Acc…" at bounding box center [497, 84] width 110 height 12
click at [550, 85] on select "Select Account Type Brokerage Cash on Hand Certificates of Deposit Checking Acc…" at bounding box center [497, 84] width 110 height 12
click at [555, 84] on button "submit" at bounding box center [559, 84] width 12 height 12
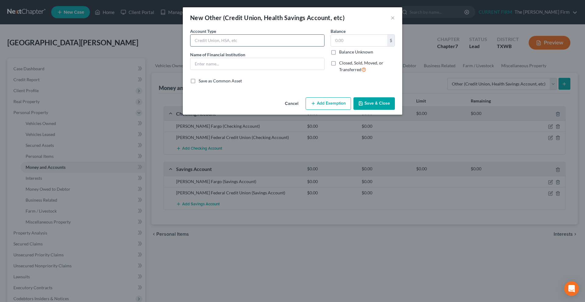
click at [246, 45] on input "text" at bounding box center [257, 41] width 134 height 12
type input "Digital Payment Account"
click at [245, 60] on input "text" at bounding box center [257, 64] width 134 height 12
type input "Venmo"
click at [370, 100] on button "Save & Close" at bounding box center [373, 103] width 41 height 13
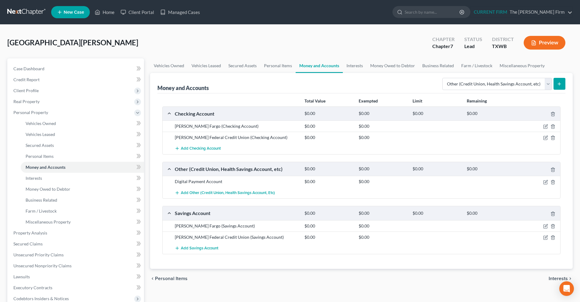
click at [562, 83] on button "submit" at bounding box center [559, 84] width 12 height 12
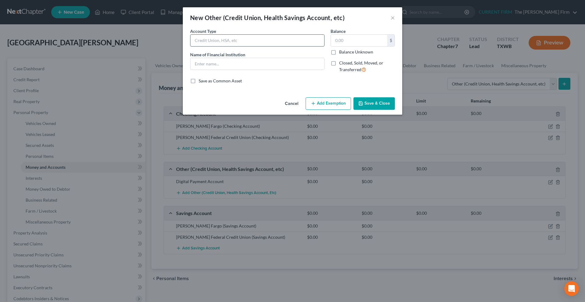
click at [246, 37] on input "text" at bounding box center [257, 41] width 134 height 12
type input "Digital Payment Account"
click at [199, 63] on input "text" at bounding box center [257, 64] width 134 height 12
type input "Paypal"
click at [387, 107] on button "Save & Close" at bounding box center [373, 103] width 41 height 13
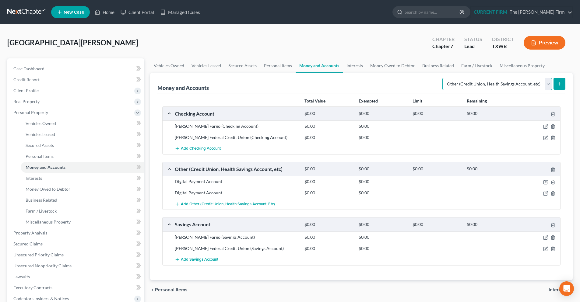
click at [546, 83] on select "Select Account Type Brokerage Cash on Hand Certificates of Deposit Checking Acc…" at bounding box center [497, 84] width 110 height 12
click at [549, 86] on select "Select Account Type Brokerage Cash on Hand Certificates of Deposit Checking Acc…" at bounding box center [497, 84] width 110 height 12
click at [357, 69] on link "Interests" at bounding box center [355, 65] width 24 height 15
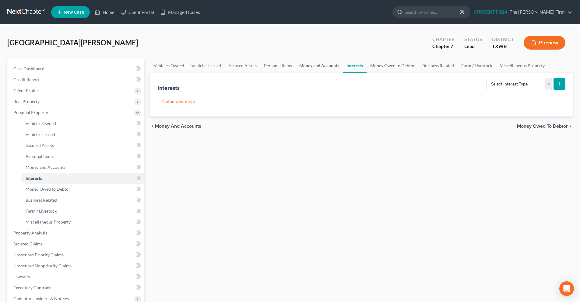
click at [315, 68] on link "Money and Accounts" at bounding box center [319, 65] width 47 height 15
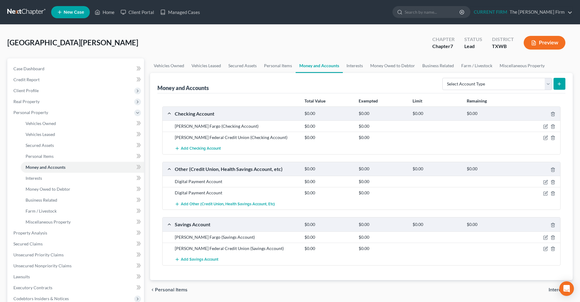
click at [553, 289] on span "Interests" at bounding box center [558, 290] width 19 height 5
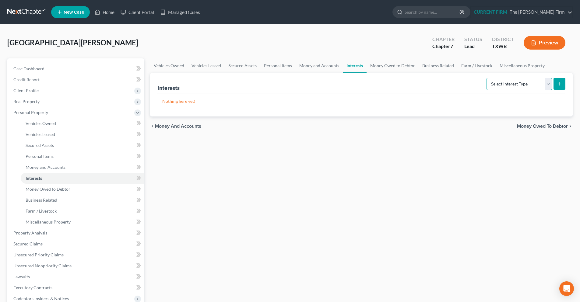
click at [548, 81] on select "Select Interest Type 401K Annuity Bond Education IRA Government Bond Government…" at bounding box center [518, 84] width 65 height 12
select select "ira"
click at [487, 78] on select "Select Interest Type 401K Annuity Bond Education IRA Government Bond Government…" at bounding box center [518, 84] width 65 height 12
click at [555, 86] on button "submit" at bounding box center [559, 84] width 12 height 12
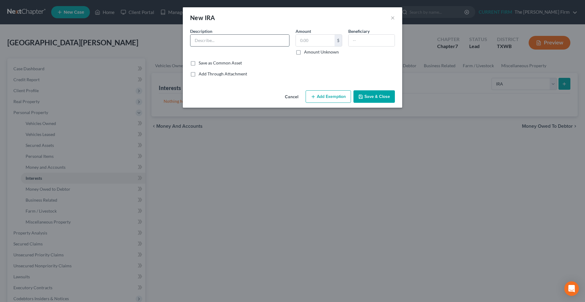
click at [206, 37] on input "text" at bounding box center [239, 41] width 99 height 12
type input "IRA - Acorns"
click at [375, 98] on button "Save & Close" at bounding box center [373, 96] width 41 height 13
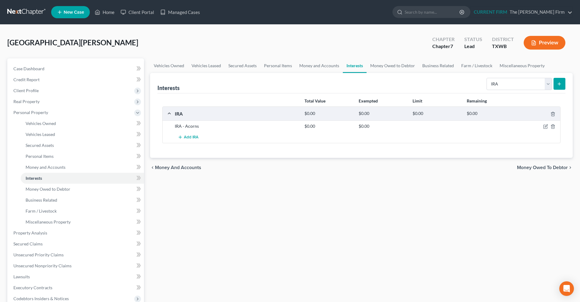
click at [561, 86] on icon "submit" at bounding box center [559, 84] width 5 height 5
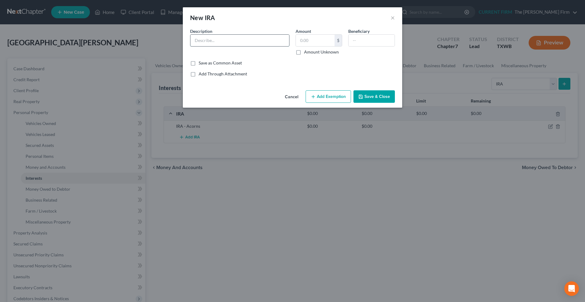
click at [250, 38] on input "text" at bounding box center [239, 41] width 99 height 12
click at [392, 17] on button "×" at bounding box center [392, 17] width 4 height 7
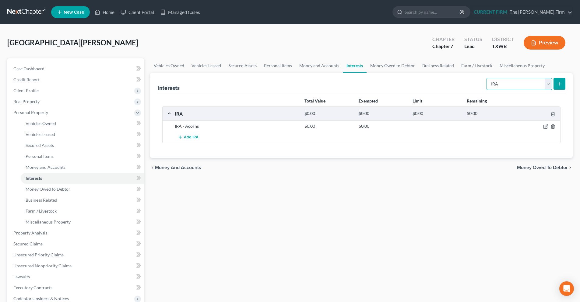
click at [549, 85] on select "Select Interest Type 401K Annuity Bond Education IRA Government Bond Government…" at bounding box center [518, 84] width 65 height 12
select select "401k"
click at [487, 78] on select "Select Interest Type 401K Annuity Bond Education IRA Government Bond Government…" at bounding box center [518, 84] width 65 height 12
click at [562, 82] on icon "submit" at bounding box center [559, 84] width 5 height 5
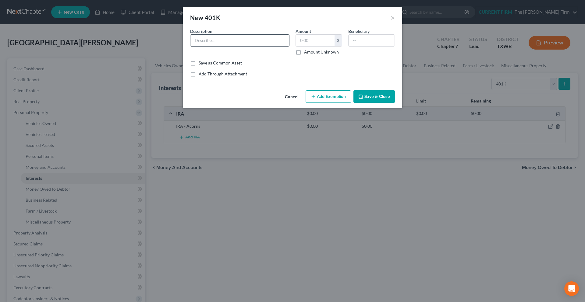
click at [248, 42] on input "text" at bounding box center [239, 41] width 99 height 12
type input "Nordstroms"
click at [380, 100] on button "Save & Close" at bounding box center [373, 96] width 41 height 13
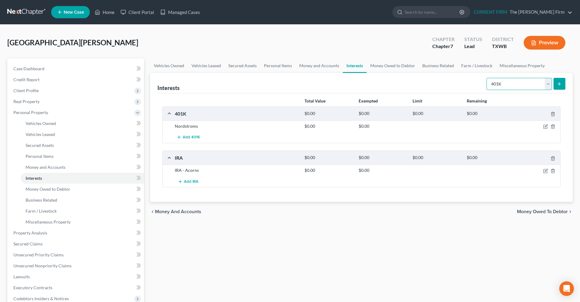
click at [545, 83] on select "Select Interest Type 401K Annuity Bond Education IRA Government Bond Government…" at bounding box center [518, 84] width 65 height 12
click at [545, 84] on select "Select Interest Type 401K Annuity Bond Education IRA Government Bond Government…" at bounding box center [518, 84] width 65 height 12
click at [388, 68] on link "Money Owed to Debtor" at bounding box center [393, 65] width 52 height 15
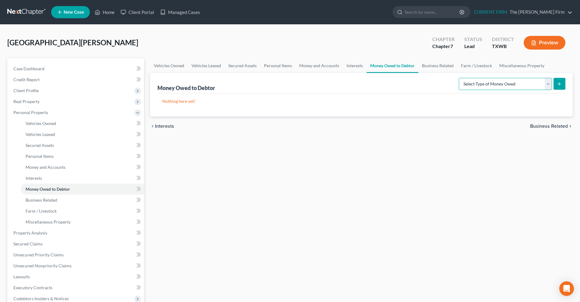
click at [549, 87] on select "Select Type of Money Owed Accounts Receivable Alimony Child Support Claims Agai…" at bounding box center [505, 84] width 93 height 12
select select "child_support"
click at [460, 78] on select "Select Type of Money Owed Accounts Receivable Alimony Child Support Claims Agai…" at bounding box center [505, 84] width 93 height 12
click at [562, 83] on button "submit" at bounding box center [559, 84] width 12 height 12
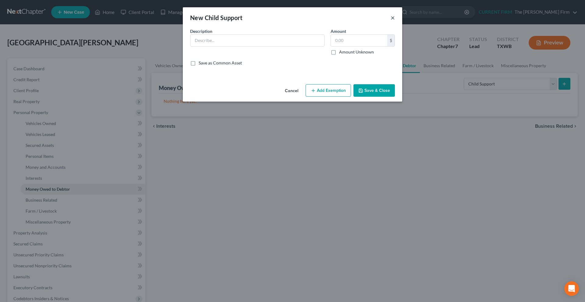
click at [392, 19] on button "×" at bounding box center [392, 17] width 4 height 7
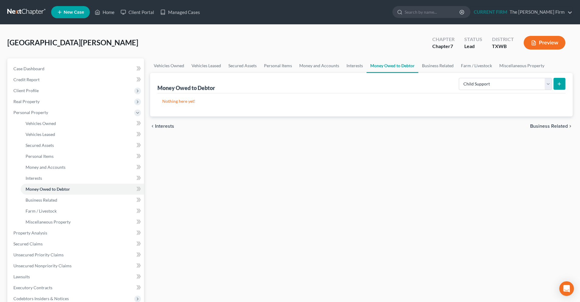
click at [557, 128] on span "Business Related" at bounding box center [549, 126] width 38 height 5
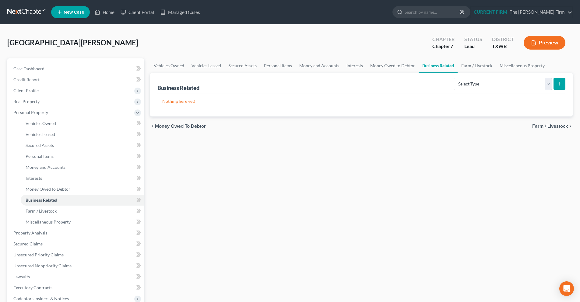
click at [554, 128] on span "Farm / Livestock" at bounding box center [550, 126] width 36 height 5
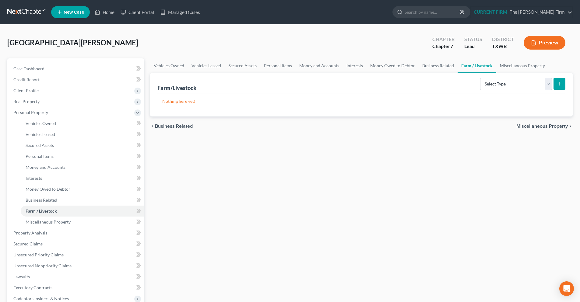
click at [551, 126] on span "Miscellaneous Property" at bounding box center [541, 126] width 51 height 5
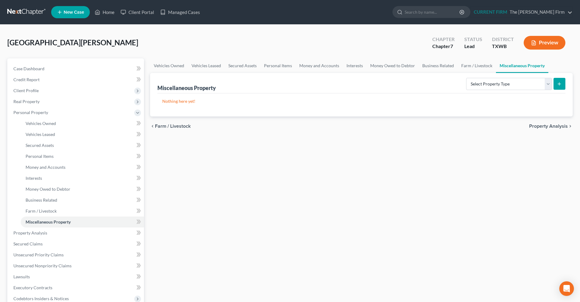
click at [551, 126] on span "Property Analysis" at bounding box center [548, 126] width 39 height 5
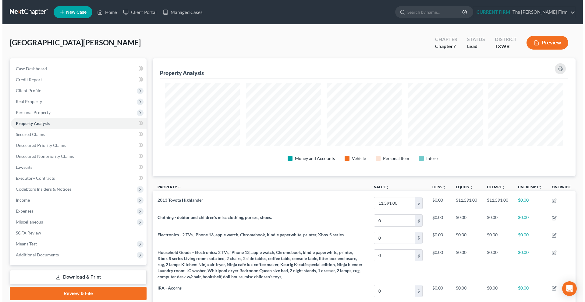
scroll to position [118, 423]
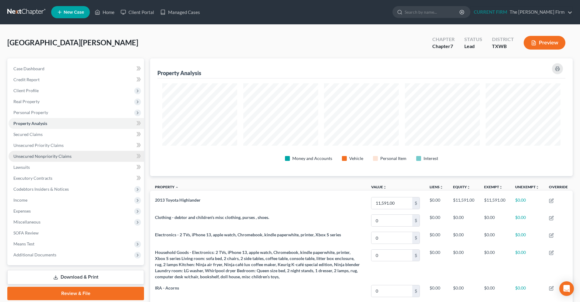
click at [37, 158] on span "Unsecured Nonpriority Claims" at bounding box center [42, 156] width 58 height 5
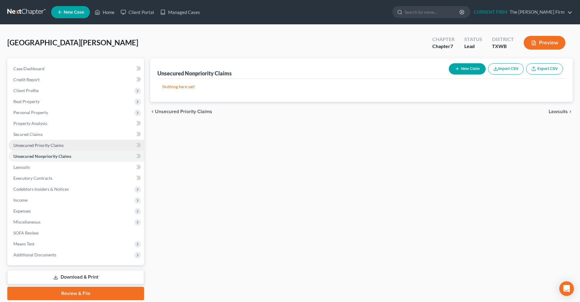
click at [39, 148] on span "Unsecured Priority Claims" at bounding box center [38, 145] width 50 height 5
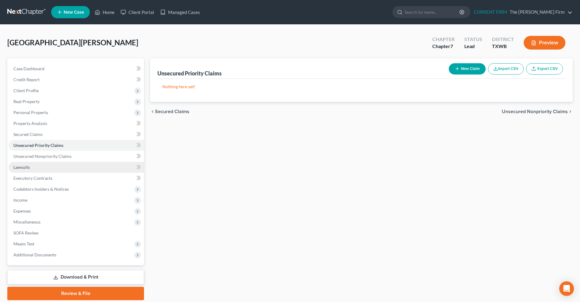
click at [29, 168] on span "Lawsuits" at bounding box center [21, 167] width 16 height 5
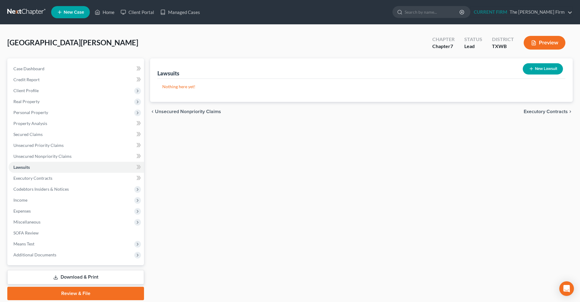
click at [538, 70] on button "New Lawsuit" at bounding box center [543, 68] width 40 height 11
select select "0"
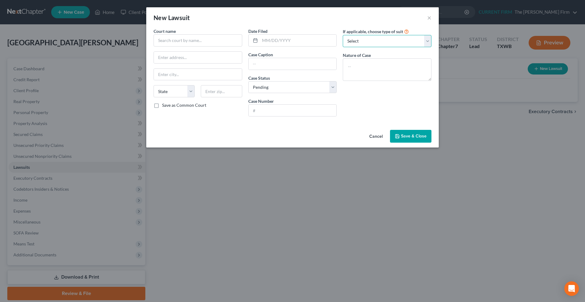
click at [427, 41] on select "Select Repossession Garnishment Foreclosure Attached, Seized, Or Levied Other" at bounding box center [386, 41] width 89 height 12
click at [330, 87] on select "Select Pending On Appeal Concluded" at bounding box center [292, 87] width 89 height 12
drag, startPoint x: 427, startPoint y: 17, endPoint x: 369, endPoint y: 39, distance: 61.6
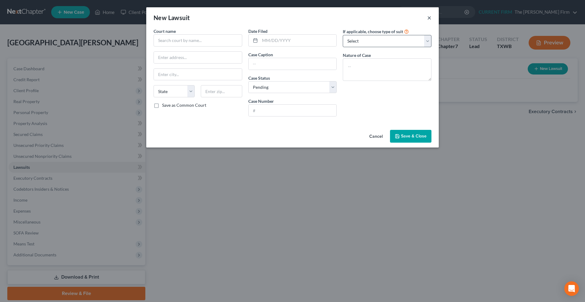
click at [427, 17] on div "New Lawsuit ×" at bounding box center [292, 17] width 292 height 21
click at [375, 134] on button "Cancel" at bounding box center [375, 137] width 23 height 12
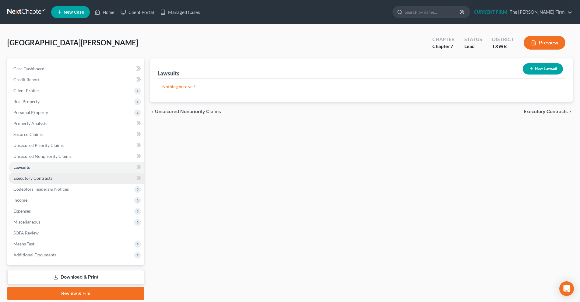
click at [46, 177] on span "Executory Contracts" at bounding box center [32, 178] width 39 height 5
click at [539, 75] on div "New Contract" at bounding box center [542, 69] width 47 height 16
click at [535, 71] on button "New Contract" at bounding box center [542, 68] width 42 height 11
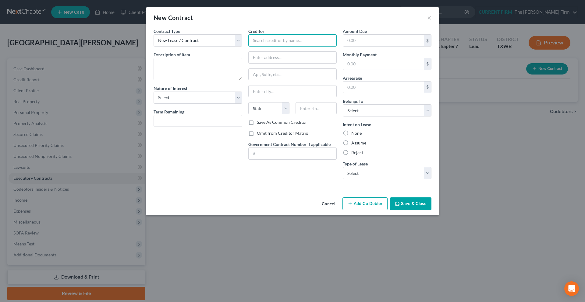
click at [261, 39] on input "text" at bounding box center [292, 40] width 89 height 12
type input "Mansions Eight65"
click at [270, 58] on input "text" at bounding box center [292, 58] width 88 height 12
paste input "865 Limmer Loop."
type input "865 Limmer Loop."
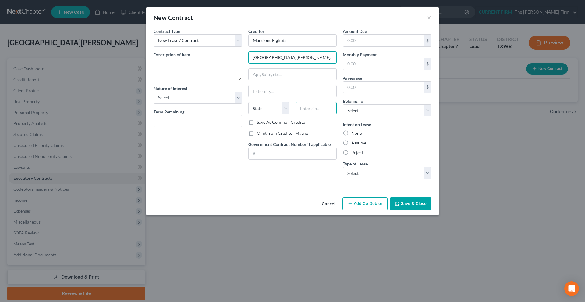
click at [316, 111] on input "text" at bounding box center [315, 108] width 41 height 12
type input "78634"
click at [315, 155] on input "text" at bounding box center [292, 154] width 88 height 12
type input "Hutto"
select select "45"
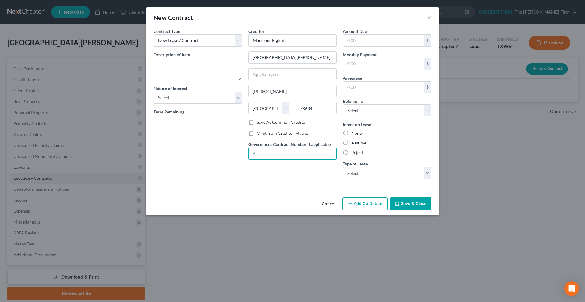
click at [207, 68] on textarea at bounding box center [197, 69] width 89 height 23
type textarea "Residence"
click at [231, 99] on select "Select Purchaser Agent Lessor Lessee" at bounding box center [197, 98] width 89 height 12
click at [237, 98] on select "Select Purchaser Agent Lessor Lessee" at bounding box center [197, 98] width 89 height 12
select select "3"
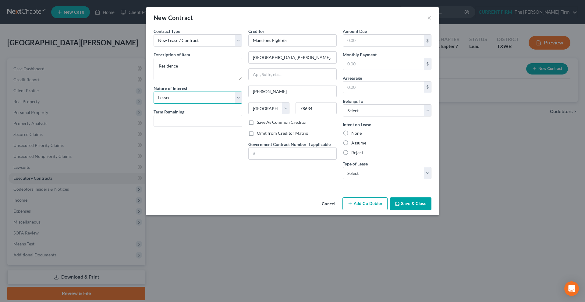
click at [153, 92] on select "Select Purchaser Agent Lessor Lessee" at bounding box center [197, 98] width 89 height 12
click at [368, 64] on input "text" at bounding box center [383, 64] width 81 height 12
type input "1,762.95"
click at [399, 136] on div "None" at bounding box center [386, 133] width 89 height 6
click at [430, 107] on select "Select Debtor 1 Only Debtor 2 Only Debtor 1 And Debtor 2 Only At Least One Of T…" at bounding box center [386, 110] width 89 height 12
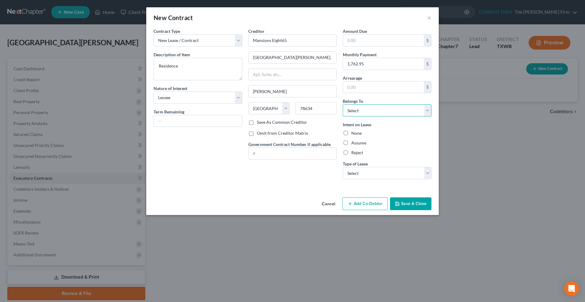
select select "0"
click at [342, 104] on select "Select Debtor 1 Only Debtor 2 Only Debtor 1 And Debtor 2 Only At Least One Of T…" at bounding box center [386, 110] width 89 height 12
click at [351, 143] on label "Assume" at bounding box center [358, 143] width 15 height 6
click at [353, 143] on input "Assume" at bounding box center [355, 142] width 4 height 4
radio input "true"
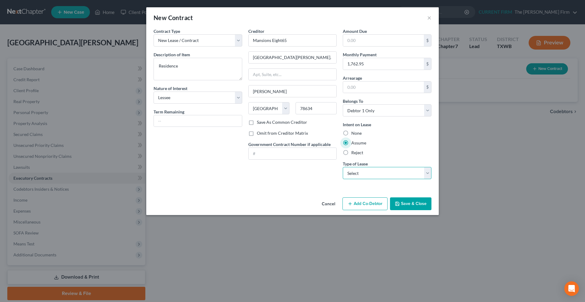
drag, startPoint x: 420, startPoint y: 170, endPoint x: 426, endPoint y: 170, distance: 6.1
click at [420, 170] on select "Select Real Estate Car Other" at bounding box center [386, 173] width 89 height 12
select select "0"
click at [342, 167] on select "Select Real Estate Car Other" at bounding box center [386, 173] width 89 height 12
click at [425, 204] on button "Save & Close" at bounding box center [410, 204] width 41 height 13
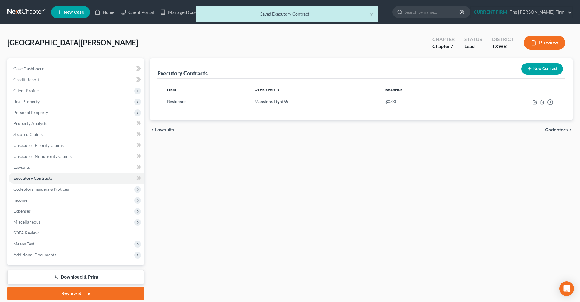
click at [546, 129] on span "Codebtors" at bounding box center [556, 130] width 23 height 5
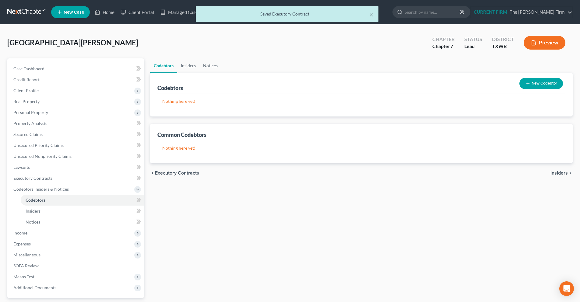
click at [557, 173] on span "Insiders" at bounding box center [558, 173] width 17 height 5
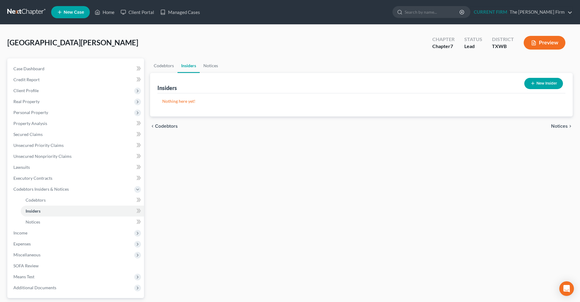
click at [556, 125] on span "Notices" at bounding box center [559, 126] width 17 height 5
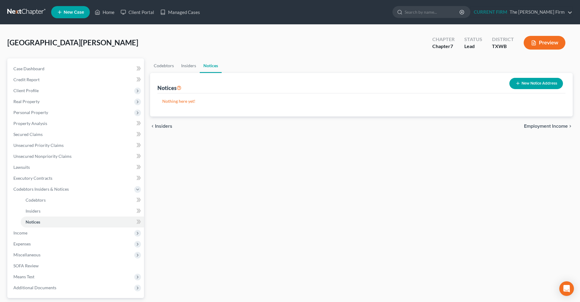
click at [556, 125] on span "Employment Income" at bounding box center [546, 126] width 44 height 5
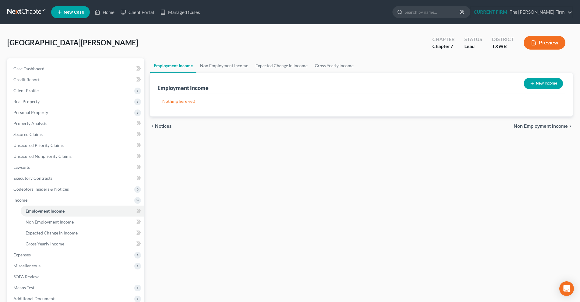
click at [542, 80] on button "New Income" at bounding box center [543, 83] width 39 height 11
select select "0"
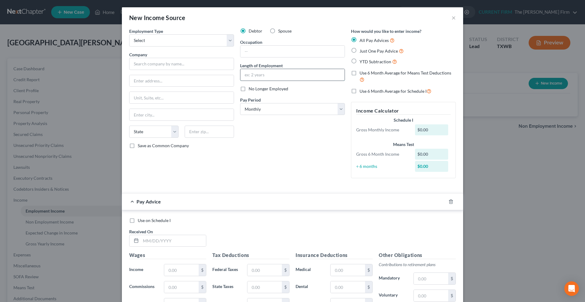
click at [262, 73] on input "text" at bounding box center [292, 75] width 104 height 12
type input "3 years"
click at [224, 40] on select "Select Full or Part Time Employment Self Employment" at bounding box center [181, 40] width 105 height 12
select select "0"
click at [129, 34] on select "Select Full or Part Time Employment Self Employment" at bounding box center [181, 40] width 105 height 12
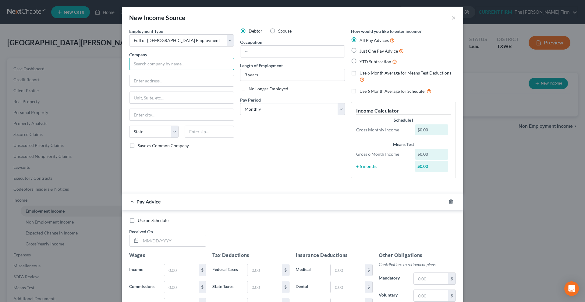
click at [192, 65] on input "text" at bounding box center [181, 64] width 105 height 12
click at [192, 84] on input "text" at bounding box center [181, 81] width 104 height 12
click at [201, 63] on input "Southern Veterinary Partners" at bounding box center [181, 64] width 105 height 12
type input "Southern Veterinary Partners LLC"
click at [194, 84] on input "text" at bounding box center [181, 81] width 104 height 12
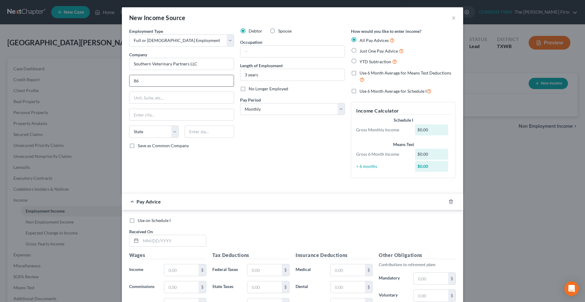
type input "8"
type input "2204 Lakeshore Dr"
type input "Ste. 325"
click at [204, 136] on input "text" at bounding box center [208, 132] width 49 height 12
type input "35209"
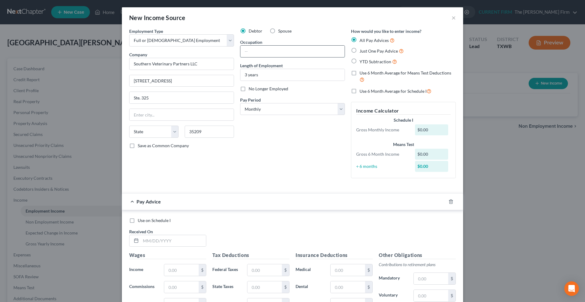
type input "Birmingham"
select select "0"
click at [275, 54] on input "text" at bounding box center [292, 52] width 104 height 12
type input "C"
type input "Receptionist"
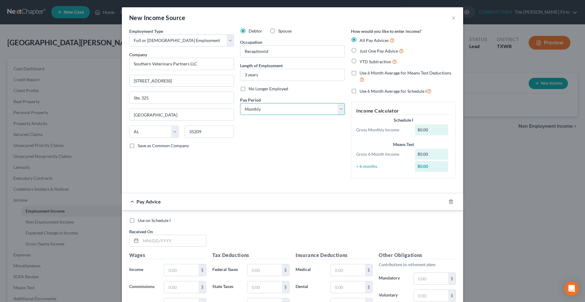
click at [336, 111] on select "Select Monthly Twice Monthly Every Other Week Weekly" at bounding box center [292, 109] width 105 height 12
select select "2"
click at [240, 103] on select "Select Monthly Twice Monthly Every Other Week Weekly" at bounding box center [292, 109] width 105 height 12
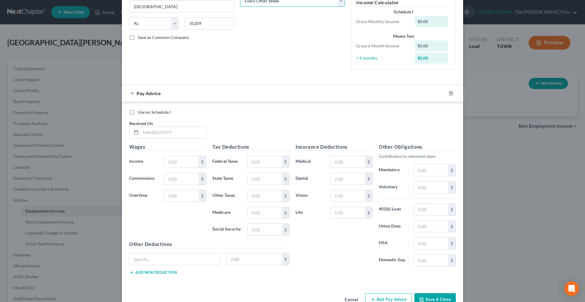
scroll to position [125, 0]
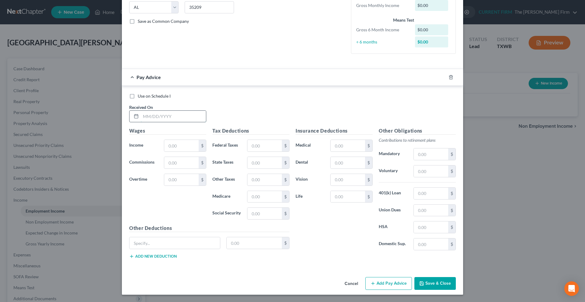
click at [170, 116] on input "text" at bounding box center [173, 117] width 65 height 12
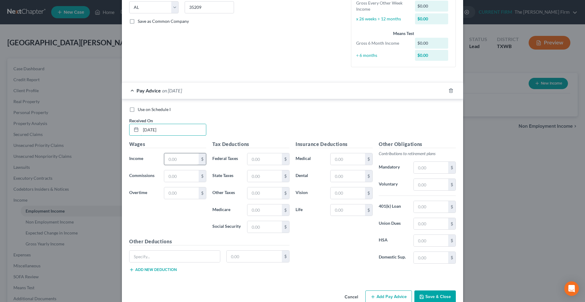
type input "07/18/2025"
click at [173, 156] on input "text" at bounding box center [181, 159] width 34 height 12
type input "1,644.50"
click at [253, 158] on input "text" at bounding box center [264, 159] width 34 height 12
type input "158.94"
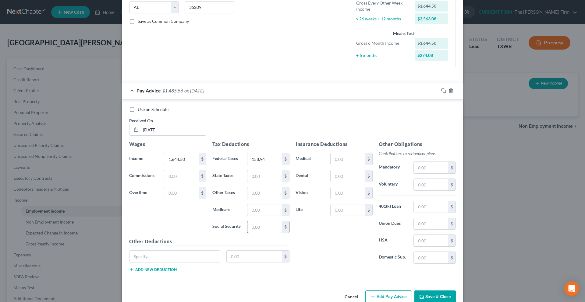
click at [253, 228] on input "text" at bounding box center [264, 227] width 34 height 12
type input "101.96"
click at [257, 214] on input "text" at bounding box center [264, 211] width 34 height 12
type input "23.84"
click at [328, 254] on div "Insurance Deductions Medical $ Dental $ Vision $ Life $" at bounding box center [333, 205] width 83 height 128
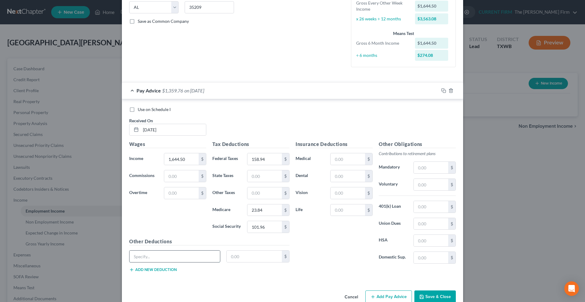
drag, startPoint x: 193, startPoint y: 260, endPoint x: 191, endPoint y: 256, distance: 4.1
click at [192, 257] on input "text" at bounding box center [174, 257] width 90 height 12
type input "Criti Illness"
click at [256, 258] on input "text" at bounding box center [253, 257] width 55 height 12
type input "5.93"
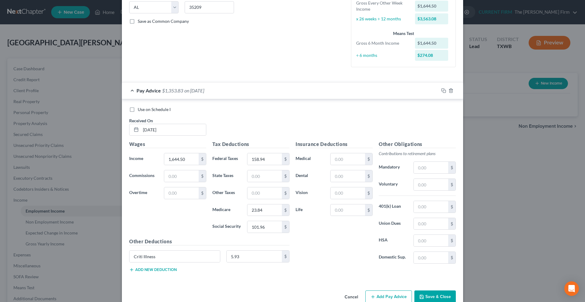
click at [307, 258] on div "Insurance Deductions Medical $ Dental $ Vision $ Life $" at bounding box center [333, 205] width 83 height 128
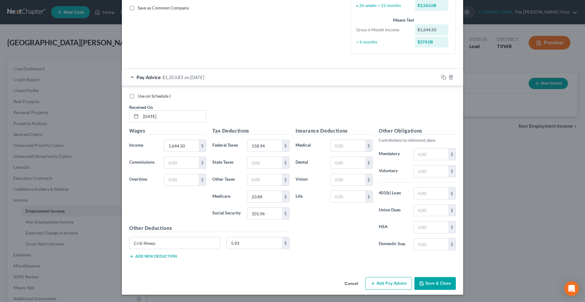
click at [399, 286] on button "Add Pay Advice" at bounding box center [388, 283] width 47 height 13
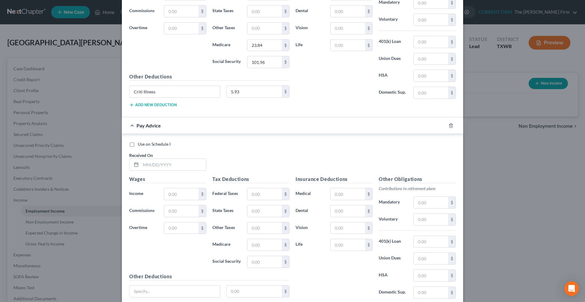
scroll to position [290, 0]
click at [145, 167] on input "text" at bounding box center [173, 164] width 65 height 12
type input "07/03/2025"
click at [171, 191] on input "text" at bounding box center [181, 194] width 34 height 12
type input "1,753.03"
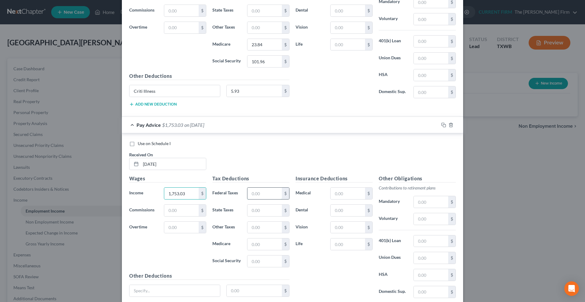
click at [262, 198] on input "text" at bounding box center [264, 194] width 34 height 12
type input "171.96"
click at [257, 247] on input "text" at bounding box center [264, 245] width 34 height 12
type input "25.42"
click at [251, 264] on input "text" at bounding box center [264, 262] width 34 height 12
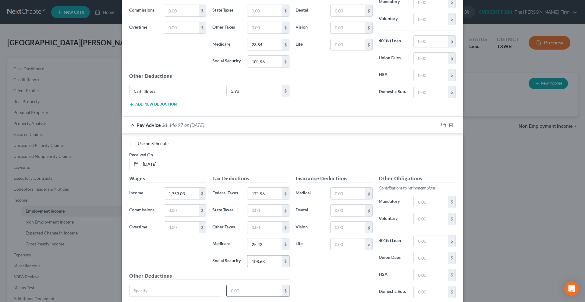
type input "108.68"
click at [247, 295] on input "text" at bounding box center [253, 291] width 55 height 12
type input "5.93"
drag, startPoint x: 159, startPoint y: 94, endPoint x: 105, endPoint y: 94, distance: 54.2
click at [105, 94] on div "New Income Source × Employment Type * Select Full or Part Time Employment Self …" at bounding box center [292, 151] width 585 height 302
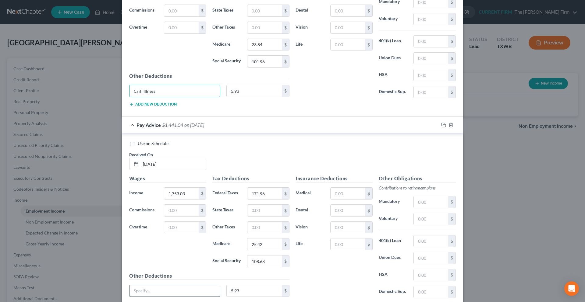
click at [191, 289] on input "text" at bounding box center [174, 291] width 90 height 12
paste input "Criti Illness"
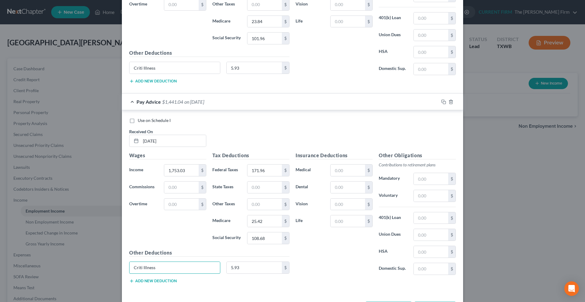
scroll to position [338, 0]
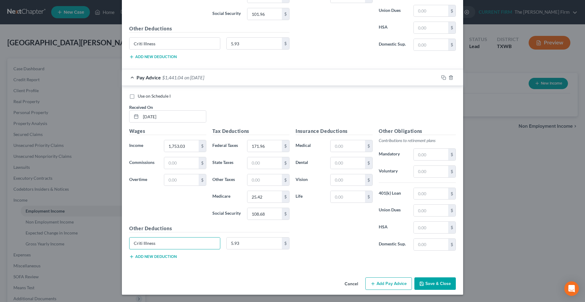
type input "Criti Illness"
click at [375, 280] on button "Add Pay Advice" at bounding box center [388, 284] width 47 height 13
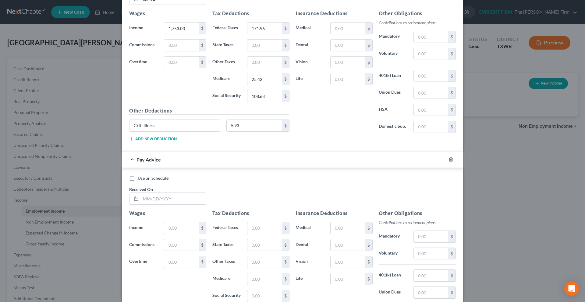
scroll to position [459, 0]
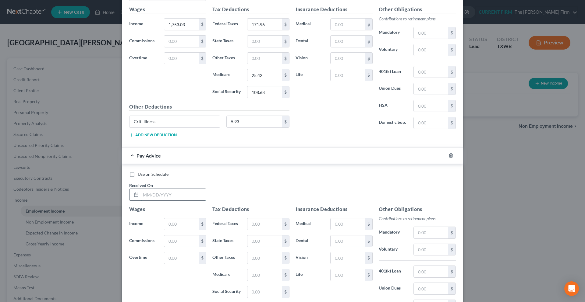
click at [165, 193] on input "text" at bounding box center [173, 195] width 65 height 12
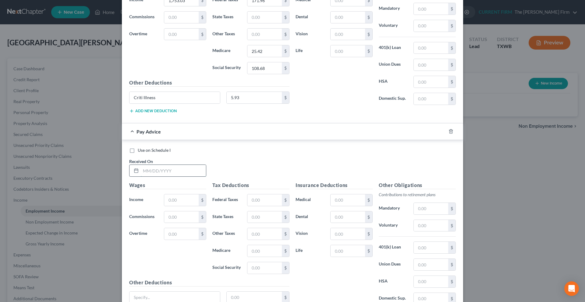
scroll to position [490, 0]
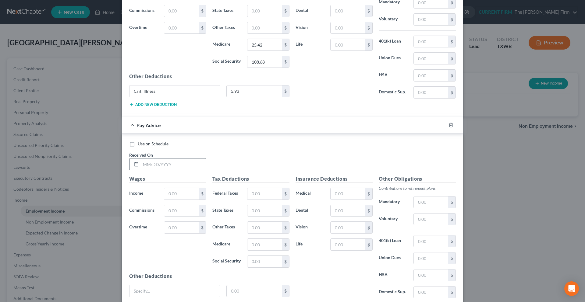
click at [165, 163] on input "text" at bounding box center [173, 165] width 65 height 12
type input "06/20/2025"
click at [170, 191] on input "text" at bounding box center [181, 194] width 34 height 12
type input "1,563.47"
click at [247, 194] on input "text" at bounding box center [264, 194] width 34 height 12
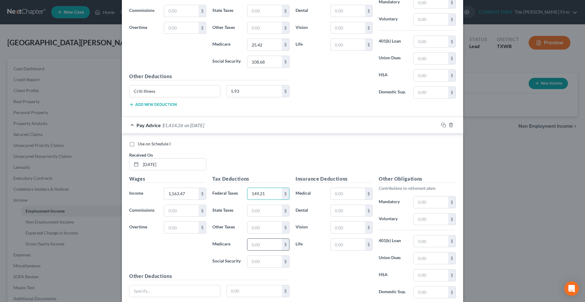
type input "149.21"
click at [255, 244] on input "text" at bounding box center [264, 245] width 34 height 12
type input "22.67"
click at [256, 265] on input "text" at bounding box center [264, 262] width 34 height 12
type input "96.94"
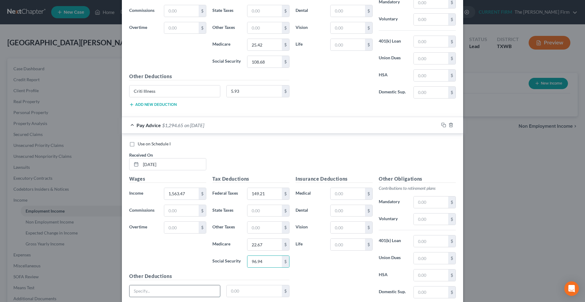
click at [201, 286] on input "text" at bounding box center [174, 292] width 90 height 12
paste input "Criti Illness"
type input "Criti Illness"
click at [257, 290] on input "text" at bounding box center [253, 292] width 55 height 12
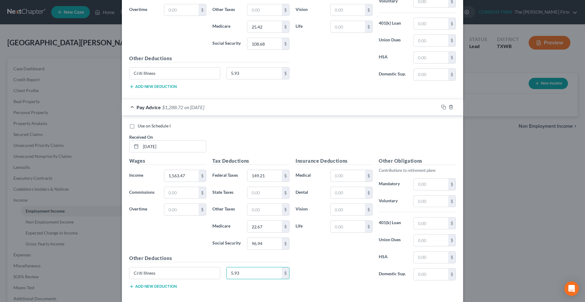
scroll to position [538, 0]
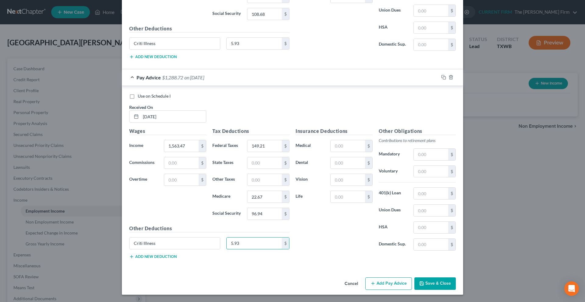
type input "5.93"
click at [379, 281] on button "Add Pay Advice" at bounding box center [388, 284] width 47 height 13
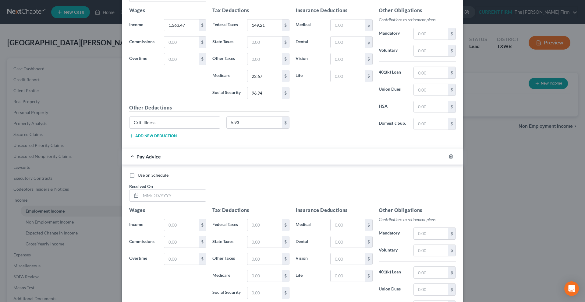
scroll to position [659, 0]
click at [162, 190] on input "text" at bounding box center [173, 195] width 65 height 12
type input "06/06/2025"
click at [168, 222] on input "text" at bounding box center [181, 225] width 34 height 12
type input "1,613.33"
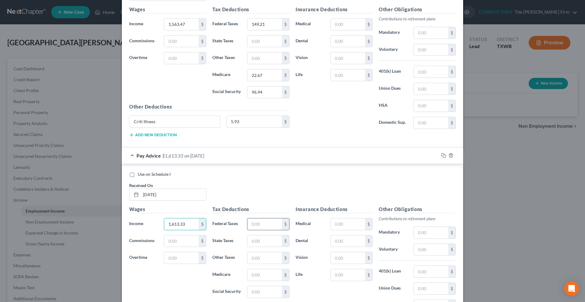
click at [265, 224] on input "text" at bounding box center [264, 225] width 34 height 12
type input "155.20"
click at [258, 277] on input "text" at bounding box center [264, 275] width 34 height 12
type input "23.40"
click at [258, 289] on input "text" at bounding box center [264, 292] width 34 height 12
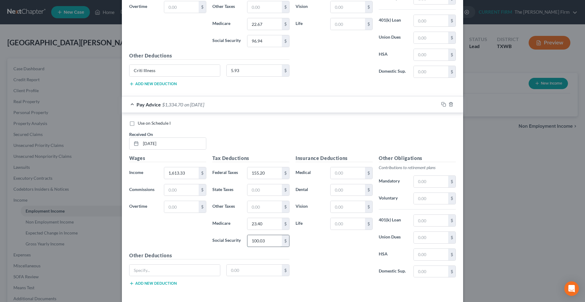
scroll to position [720, 0]
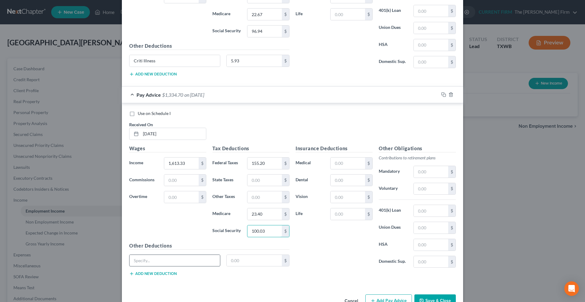
type input "100.03"
click at [210, 262] on input "text" at bounding box center [174, 261] width 90 height 12
paste input "Criti Illness"
type input "Criti Illness"
click at [248, 265] on input "text" at bounding box center [253, 261] width 55 height 12
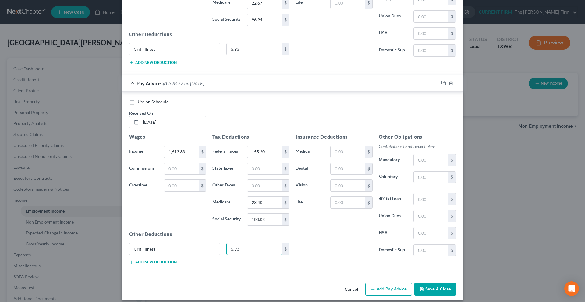
scroll to position [738, 0]
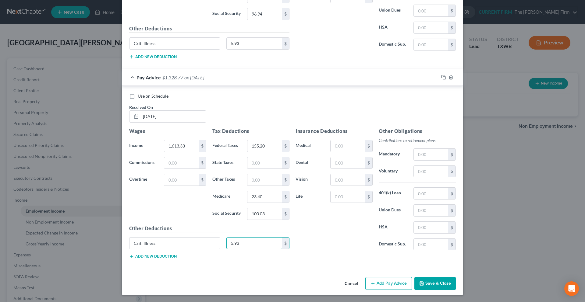
type input "5.93"
click at [386, 279] on button "Add Pay Advice" at bounding box center [388, 283] width 47 height 13
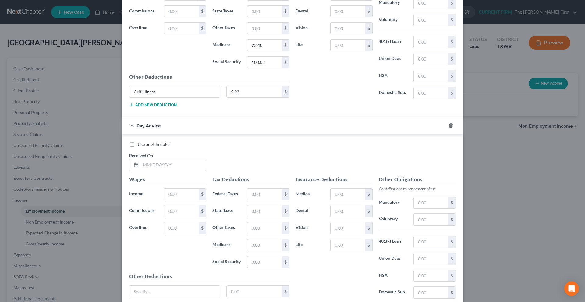
scroll to position [890, 0]
click at [147, 164] on input "text" at bounding box center [173, 165] width 65 height 12
type input "05/23/2025"
click at [175, 195] on input "text" at bounding box center [181, 194] width 34 height 12
type input "1,560.17"
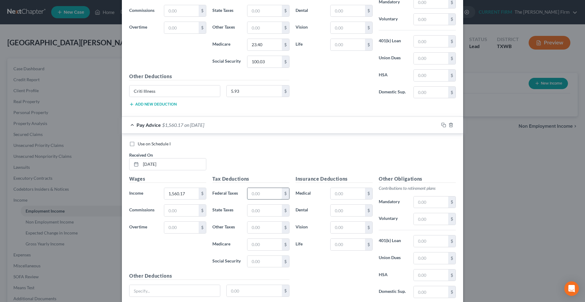
click at [251, 193] on input "text" at bounding box center [264, 194] width 34 height 12
type input "148.82"
click at [260, 242] on input "text" at bounding box center [264, 245] width 34 height 12
type input "96.73"
click at [262, 257] on input "text" at bounding box center [264, 262] width 34 height 12
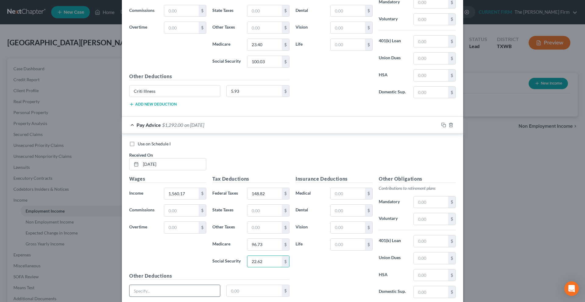
type input "22.62"
click at [159, 296] on input "text" at bounding box center [174, 291] width 90 height 12
paste input "Criti Illness"
type input "Criti Illness"
click at [248, 295] on input "text" at bounding box center [253, 291] width 55 height 12
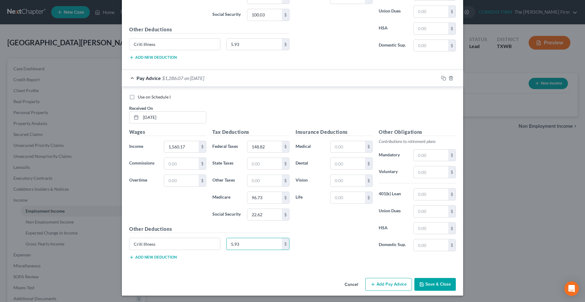
scroll to position [938, 0]
type input "5.93"
click at [376, 284] on button "Add Pay Advice" at bounding box center [388, 283] width 47 height 13
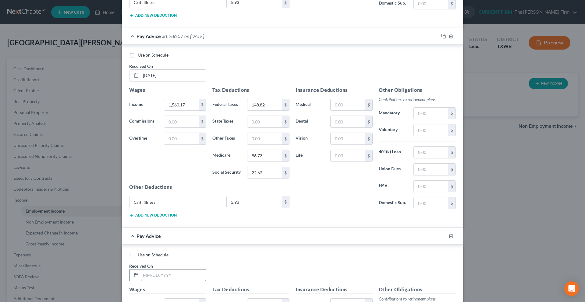
scroll to position [1059, 0]
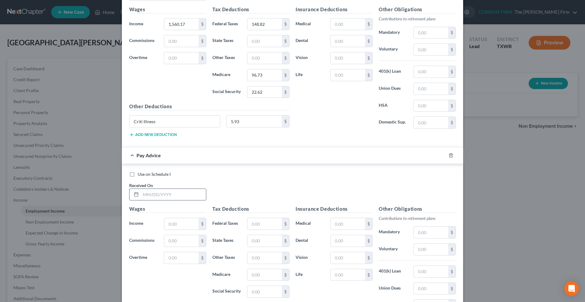
click at [162, 195] on input "text" at bounding box center [173, 195] width 65 height 12
type input "05/09/2025"
click at [168, 222] on input "text" at bounding box center [181, 224] width 34 height 12
type input "1,465.20"
click at [267, 226] on input "text" at bounding box center [264, 224] width 34 height 12
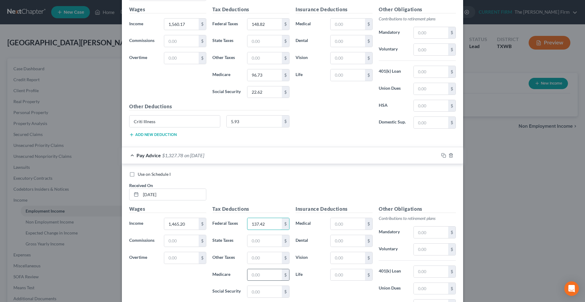
type input "137.42"
click at [263, 276] on input "text" at bounding box center [264, 275] width 34 height 12
type input "21.25"
click at [260, 290] on input "text" at bounding box center [264, 292] width 34 height 12
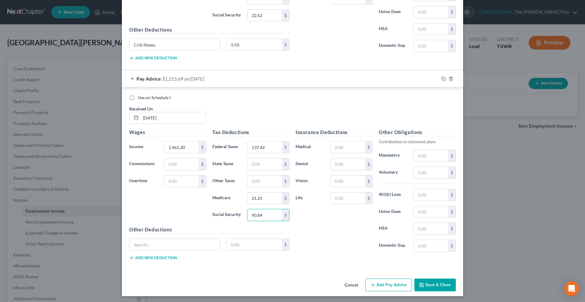
scroll to position [1138, 0]
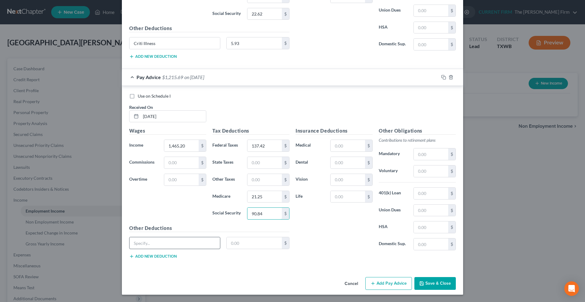
type input "90.84"
click at [199, 244] on input "text" at bounding box center [174, 243] width 90 height 12
paste input "Criti Illness"
type input "Criti Illness"
click at [234, 242] on input "text" at bounding box center [253, 243] width 55 height 12
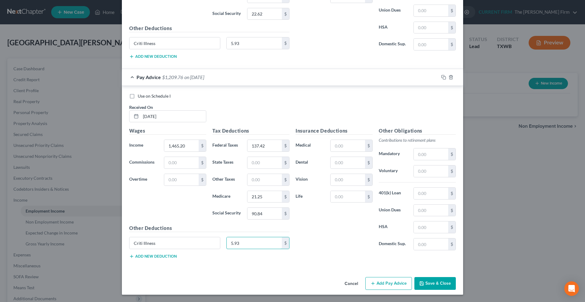
type input "5.93"
click at [378, 284] on button "Add Pay Advice" at bounding box center [388, 283] width 47 height 13
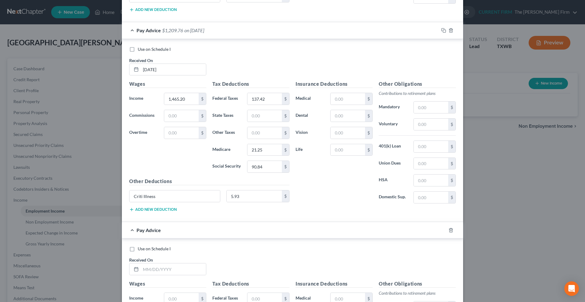
scroll to position [1199, 0]
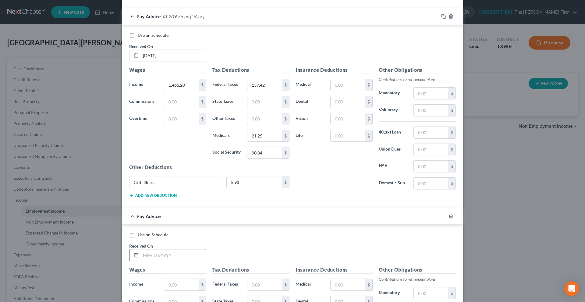
click at [172, 253] on input "text" at bounding box center [173, 256] width 65 height 12
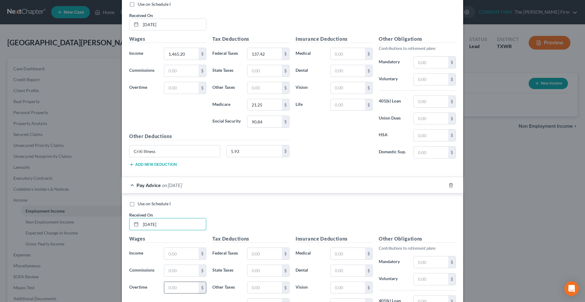
scroll to position [1259, 0]
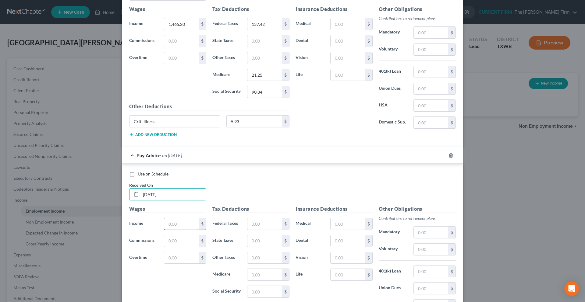
type input "04/25/2025"
click at [176, 228] on input "text" at bounding box center [181, 224] width 34 height 12
type input "1,827.10"
click at [263, 224] on input "text" at bounding box center [264, 224] width 34 height 12
type input "180.85"
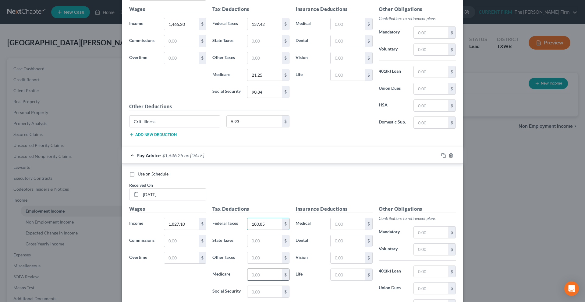
click at [264, 276] on input "text" at bounding box center [264, 275] width 34 height 12
type input "26.49"
click at [259, 291] on input "text" at bounding box center [264, 292] width 34 height 12
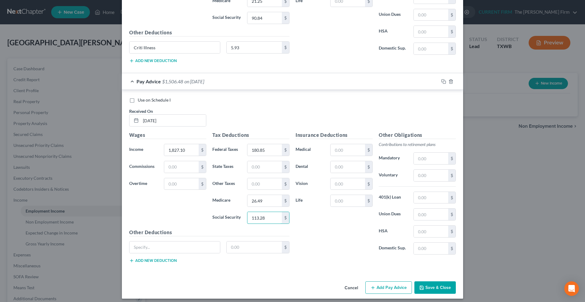
scroll to position [1337, 0]
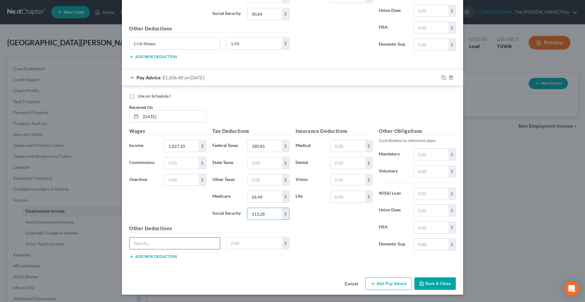
type input "113.28"
click at [187, 240] on input "text" at bounding box center [174, 244] width 90 height 12
paste input "Criti Illness"
type input "Criti Illness"
click at [228, 249] on input "text" at bounding box center [253, 244] width 55 height 12
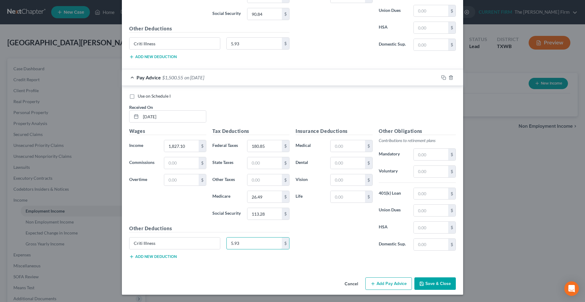
type input "5.93"
click at [384, 284] on button "Add Pay Advice" at bounding box center [388, 284] width 47 height 13
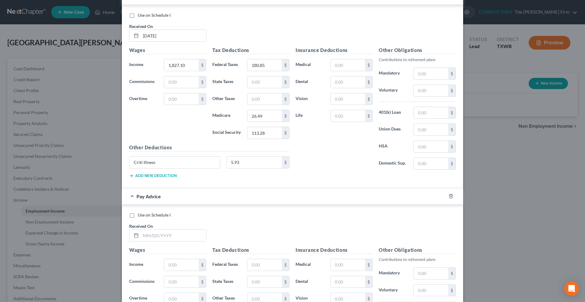
scroll to position [1459, 0]
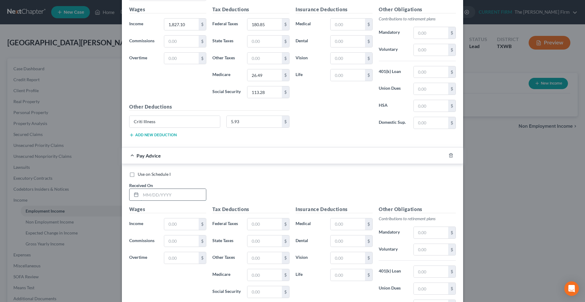
click at [180, 195] on input "text" at bounding box center [173, 195] width 65 height 12
type input "04/11/2025"
click at [172, 228] on input "text" at bounding box center [181, 225] width 34 height 12
type input "1,752.12"
click at [247, 226] on input "text" at bounding box center [264, 225] width 34 height 12
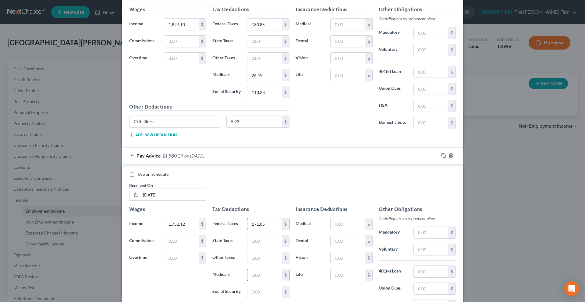
type input "171.85"
click at [251, 274] on input "text" at bounding box center [264, 275] width 34 height 12
type input "25.40"
click at [251, 296] on input "text" at bounding box center [264, 292] width 34 height 12
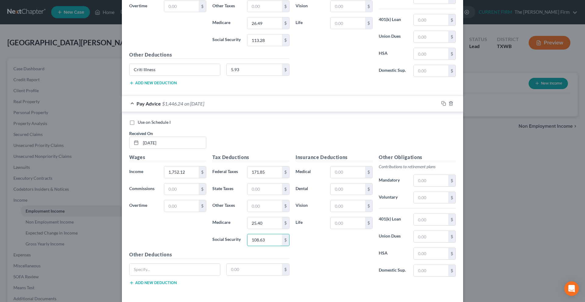
scroll to position [1537, 0]
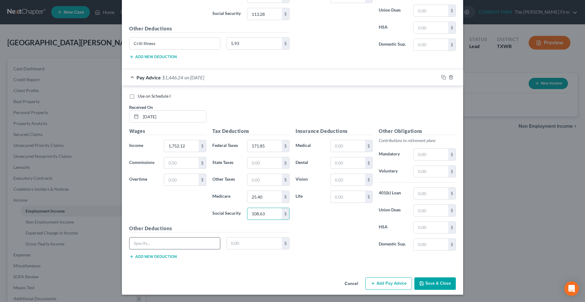
type input "108.63"
click at [162, 246] on input "text" at bounding box center [174, 244] width 90 height 12
paste input "Criti Illness"
type input "Criti Illness"
click at [236, 247] on input "text" at bounding box center [253, 244] width 55 height 12
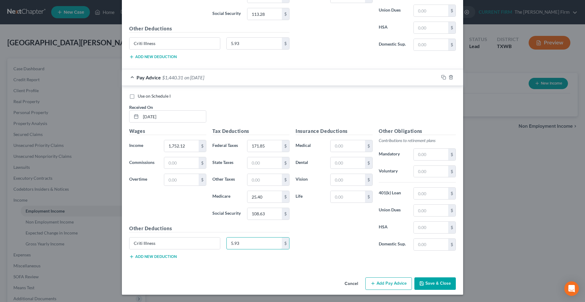
type input "5.93"
click at [390, 285] on button "Add Pay Advice" at bounding box center [388, 284] width 47 height 13
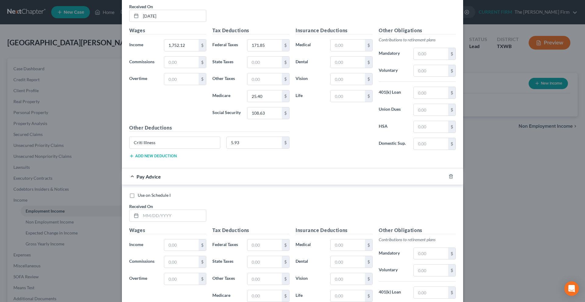
scroll to position [1659, 0]
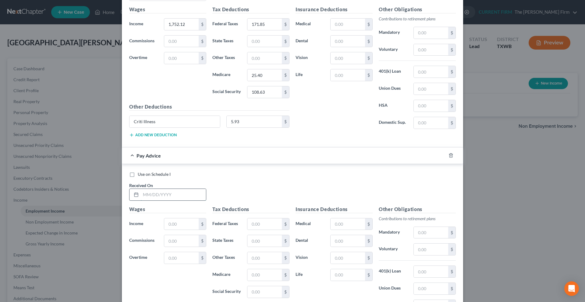
click at [152, 194] on input "text" at bounding box center [173, 195] width 65 height 12
type input "03/28/2025"
click at [165, 224] on input "text" at bounding box center [181, 225] width 34 height 12
type input "1,562.40"
click at [262, 224] on input "text" at bounding box center [264, 225] width 34 height 12
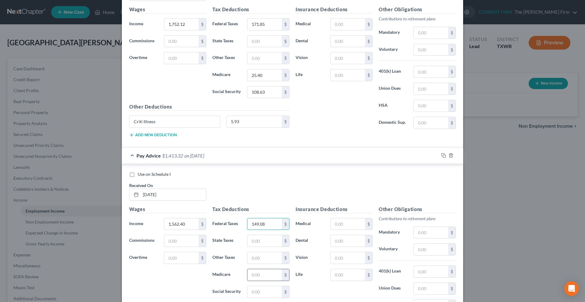
type input "149.08"
click at [254, 276] on input "text" at bounding box center [264, 275] width 34 height 12
type input "22.66"
click at [252, 292] on input "text" at bounding box center [264, 292] width 34 height 12
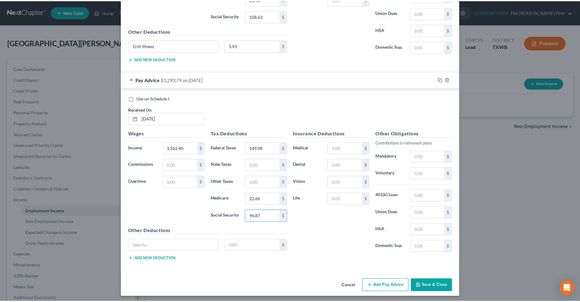
scroll to position [1737, 0]
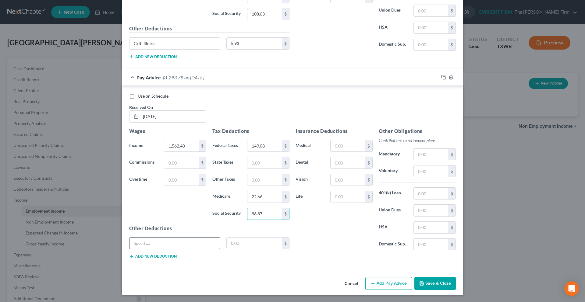
type input "96.87"
click at [193, 245] on input "text" at bounding box center [174, 244] width 90 height 12
paste input "Criti Illness"
type input "Criti Illness"
click at [234, 244] on input "text" at bounding box center [253, 244] width 55 height 12
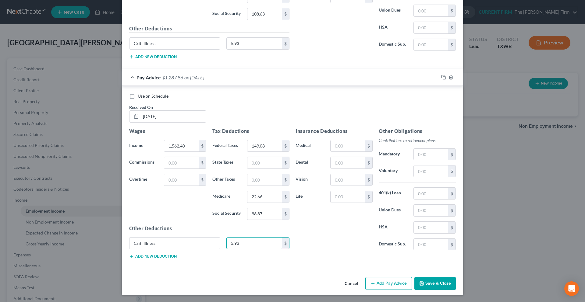
type input "5.93"
click at [427, 283] on button "Save & Close" at bounding box center [434, 283] width 41 height 13
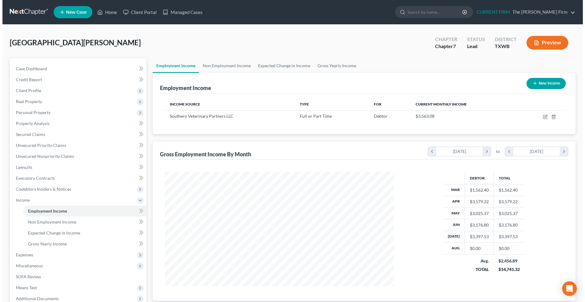
scroll to position [304320, 304194]
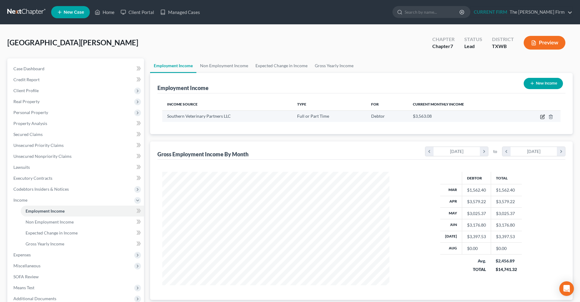
click at [543, 118] on icon "button" at bounding box center [542, 116] width 5 height 5
select select "0"
select select "2"
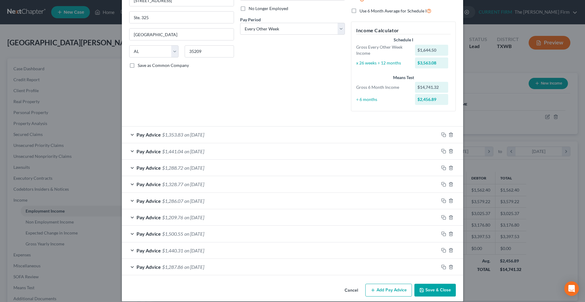
scroll to position [87, 0]
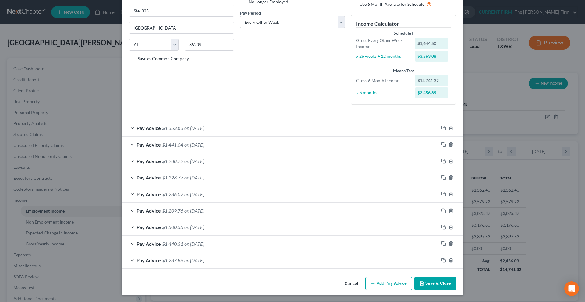
click at [381, 286] on button "Add Pay Advice" at bounding box center [388, 283] width 47 height 13
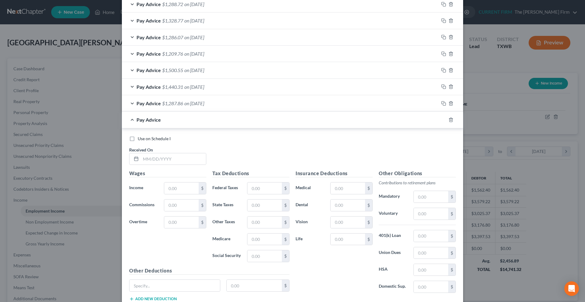
scroll to position [287, 0]
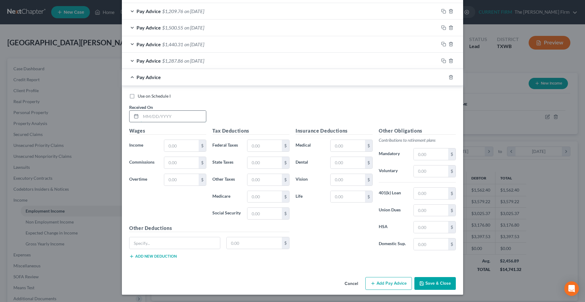
click at [145, 116] on input "text" at bounding box center [173, 117] width 65 height 12
type input "03/14/2025"
click at [167, 144] on input "text" at bounding box center [181, 146] width 34 height 12
type input "1,394.58"
click at [255, 147] on input "text" at bounding box center [264, 146] width 34 height 12
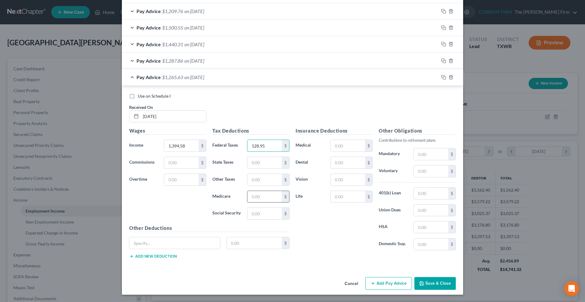
type input "128.95"
click at [249, 197] on input "text" at bounding box center [264, 197] width 34 height 12
type input "20.22"
click at [249, 218] on input "text" at bounding box center [264, 214] width 34 height 12
drag, startPoint x: 264, startPoint y: 216, endPoint x: 224, endPoint y: 216, distance: 39.6
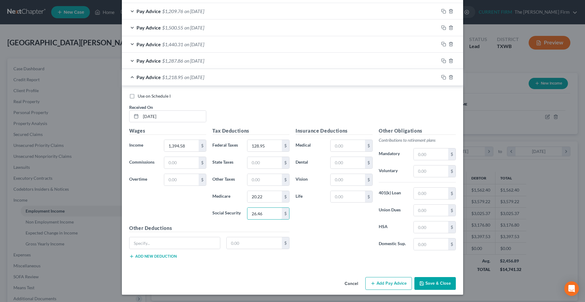
click at [224, 216] on div "Social Security 26.46 $" at bounding box center [250, 214] width 83 height 12
type input "86.45"
click at [139, 246] on input "text" at bounding box center [174, 243] width 90 height 12
paste input "Criti Illness"
type input "Criti Illness"
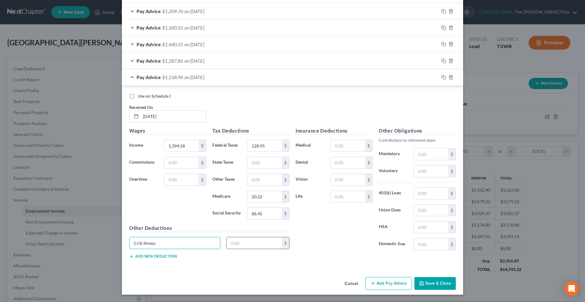
click at [240, 246] on input "text" at bounding box center [253, 243] width 55 height 12
type input "5.93"
click at [381, 286] on button "Add Pay Advice" at bounding box center [388, 283] width 47 height 13
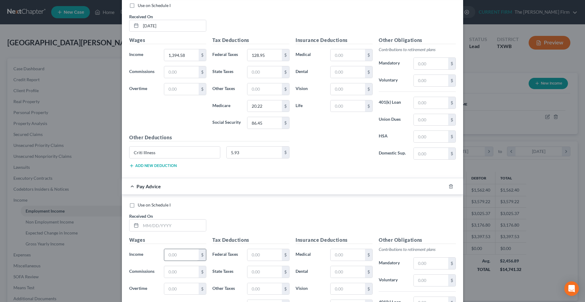
scroll to position [378, 0]
click at [147, 228] on input "text" at bounding box center [173, 225] width 65 height 12
type input "1590.40"
click at [178, 258] on input "text" at bounding box center [181, 255] width 34 height 12
type input "1"
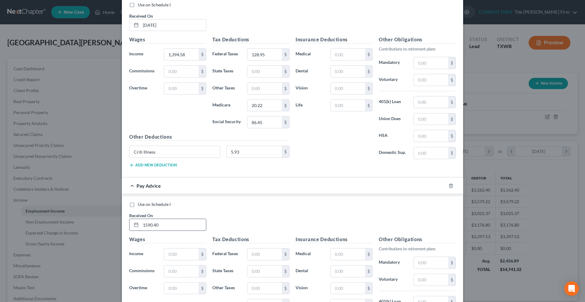
drag, startPoint x: 161, startPoint y: 224, endPoint x: 132, endPoint y: 229, distance: 29.1
click at [132, 229] on div "1590.40" at bounding box center [167, 225] width 77 height 12
type input "02/28/2025"
click at [172, 253] on input "text" at bounding box center [181, 255] width 34 height 12
type input "1,590.40"
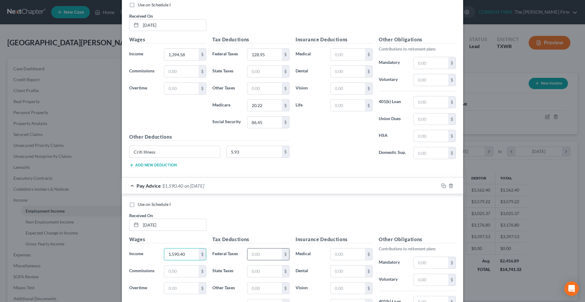
click at [268, 257] on input "text" at bounding box center [264, 255] width 34 height 12
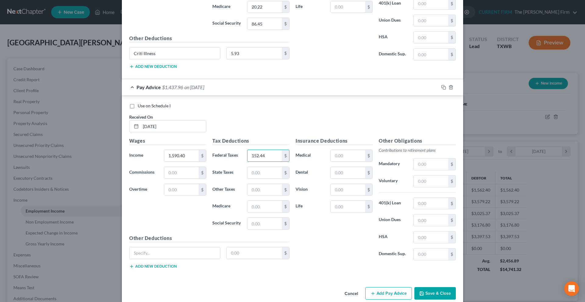
scroll to position [486, 0]
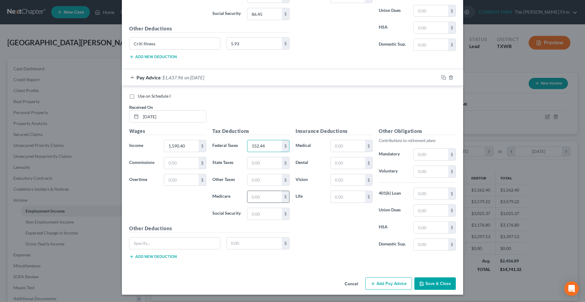
type input "152.44"
click at [260, 199] on input "text" at bounding box center [264, 197] width 34 height 12
type input "23.06"
click at [257, 214] on input "text" at bounding box center [264, 214] width 34 height 12
click at [164, 242] on input "text" at bounding box center [174, 244] width 90 height 12
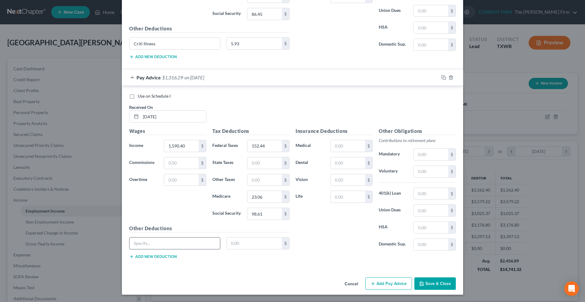
paste input "Criti Illness"
click at [231, 246] on input "text" at bounding box center [253, 244] width 55 height 12
click at [331, 250] on div "Insurance Deductions Medical $ Dental $ Vision $ Life $" at bounding box center [333, 192] width 83 height 128
click at [391, 284] on button "Add Pay Advice" at bounding box center [388, 284] width 47 height 13
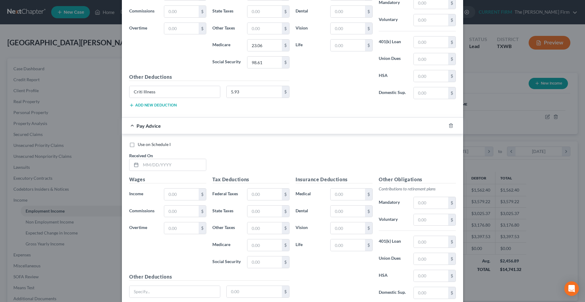
scroll to position [639, 0]
click at [156, 167] on input "text" at bounding box center [173, 165] width 65 height 12
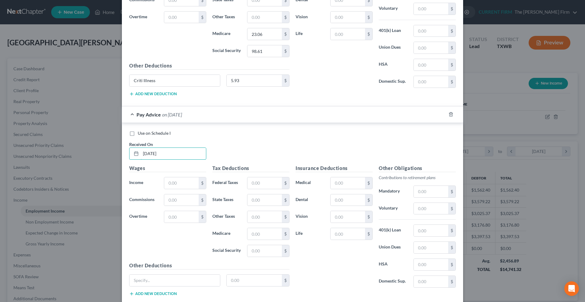
scroll to position [669, 0]
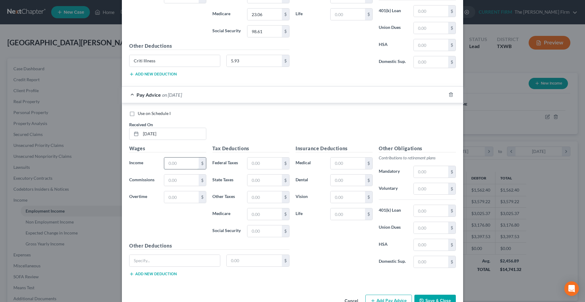
click at [181, 162] on input "text" at bounding box center [181, 164] width 34 height 12
click at [265, 163] on input "text" at bounding box center [264, 164] width 34 height 12
click at [256, 211] on input "text" at bounding box center [264, 215] width 34 height 12
click at [259, 227] on input "text" at bounding box center [264, 232] width 34 height 12
click at [201, 265] on input "text" at bounding box center [174, 261] width 90 height 12
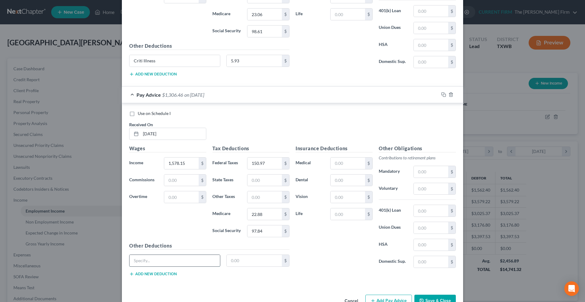
paste input "Criti Illness"
click at [244, 258] on input "text" at bounding box center [253, 261] width 55 height 12
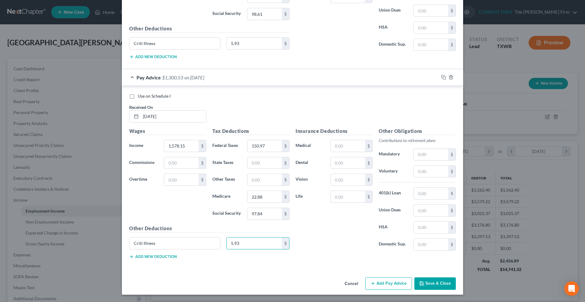
click at [388, 287] on button "Add Pay Advice" at bounding box center [388, 284] width 47 height 13
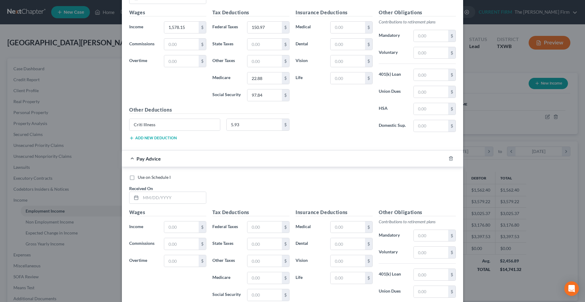
scroll to position [808, 0]
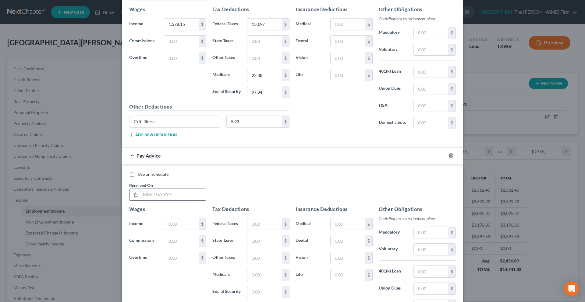
click at [143, 195] on input "text" at bounding box center [173, 195] width 65 height 12
click at [172, 223] on input "text" at bounding box center [181, 225] width 34 height 12
click at [260, 225] on input "text" at bounding box center [264, 225] width 34 height 12
click at [271, 277] on input "text" at bounding box center [264, 275] width 34 height 12
click at [258, 295] on input "text" at bounding box center [264, 292] width 34 height 12
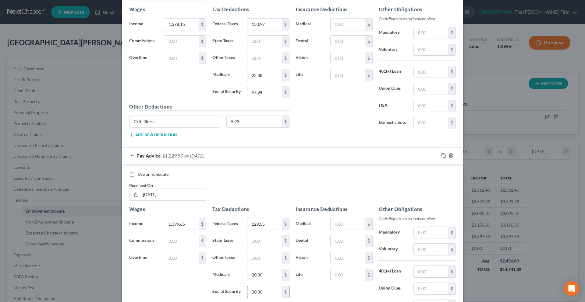
click at [268, 290] on input "20.30" at bounding box center [264, 292] width 34 height 12
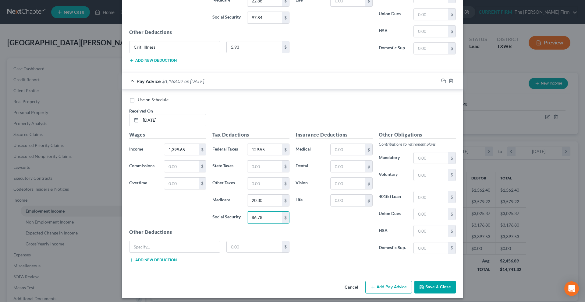
scroll to position [887, 0]
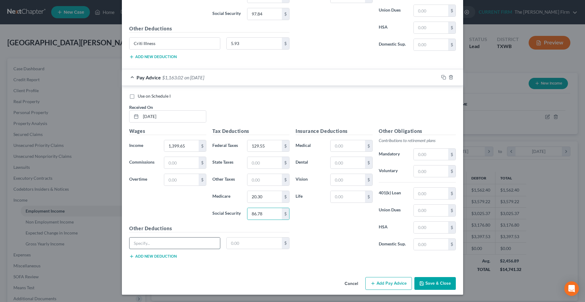
click at [156, 243] on input "text" at bounding box center [174, 244] width 90 height 12
paste input "Criti Illness"
click at [240, 241] on input "text" at bounding box center [253, 244] width 55 height 12
drag, startPoint x: 169, startPoint y: 245, endPoint x: 87, endPoint y: 245, distance: 82.2
click at [87, 245] on div "Edit Income Source × Employment Type * Select Full or Part Time Employment Self…" at bounding box center [292, 151] width 585 height 302
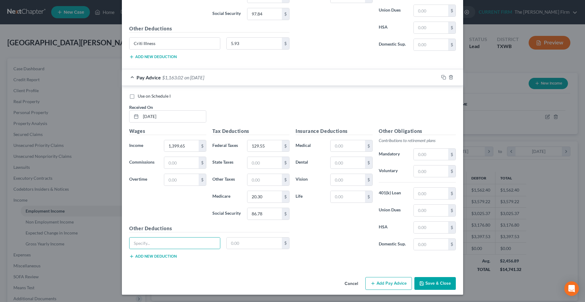
click at [395, 283] on button "Add Pay Advice" at bounding box center [388, 283] width 47 height 13
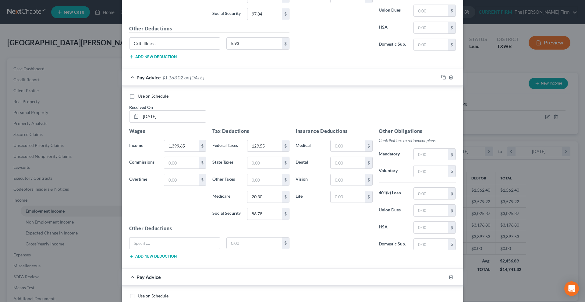
scroll to position [1008, 0]
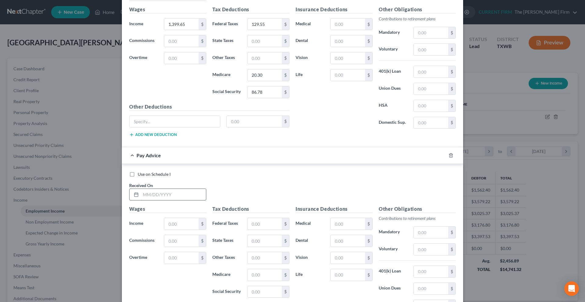
click at [177, 192] on input "text" at bounding box center [173, 195] width 65 height 12
click at [177, 221] on input "text" at bounding box center [181, 224] width 34 height 12
click at [265, 221] on input "text" at bounding box center [264, 224] width 34 height 12
click at [255, 278] on input "text" at bounding box center [264, 275] width 34 height 12
click at [250, 293] on input "text" at bounding box center [264, 292] width 34 height 12
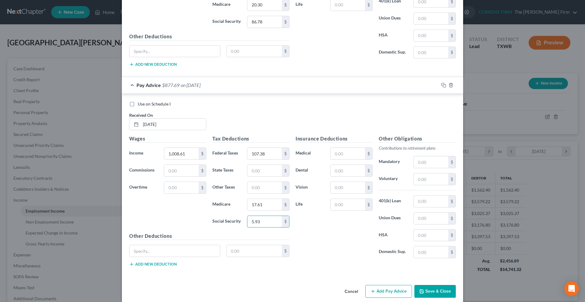
scroll to position [1087, 0]
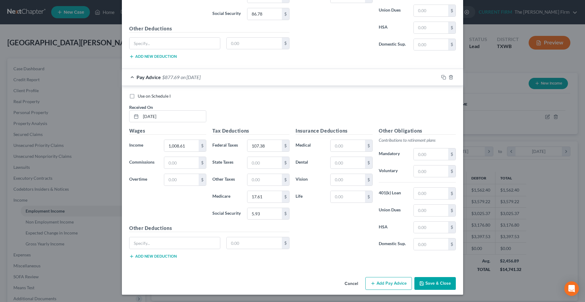
click at [396, 280] on button "Add Pay Advice" at bounding box center [388, 283] width 47 height 13
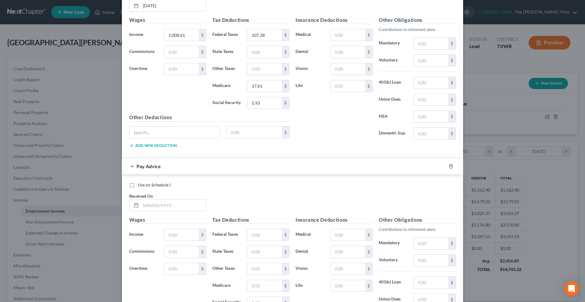
scroll to position [1208, 0]
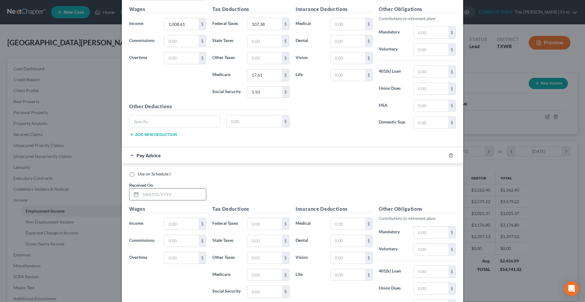
click at [156, 195] on input "text" at bounding box center [173, 195] width 65 height 12
click at [169, 225] on input "text" at bounding box center [181, 224] width 34 height 12
click at [253, 227] on input "text" at bounding box center [264, 224] width 34 height 12
click at [251, 275] on input "text" at bounding box center [264, 275] width 34 height 12
click at [252, 290] on input "text" at bounding box center [264, 292] width 34 height 12
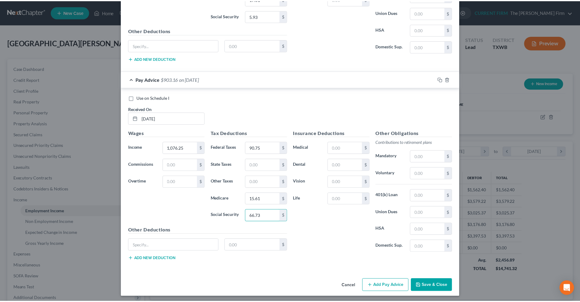
scroll to position [1287, 0]
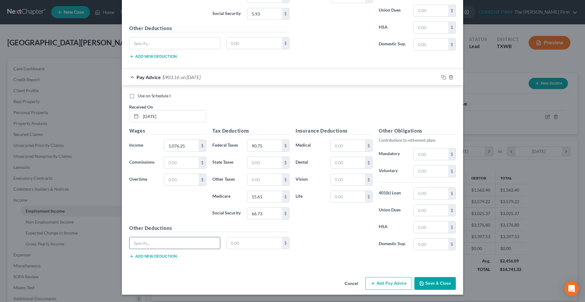
click at [147, 238] on input "text" at bounding box center [174, 243] width 90 height 12
paste input "Criti Illness"
click at [260, 245] on input "text" at bounding box center [253, 243] width 55 height 12
click at [343, 265] on div "Use on Schedule I Received On * 01/03/2025 Wages Income * 1,076.25 $ Commission…" at bounding box center [292, 177] width 341 height 183
click at [420, 283] on polyline "button" at bounding box center [421, 282] width 2 height 1
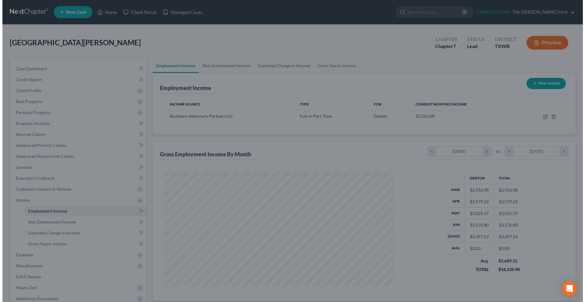
scroll to position [304320, 304194]
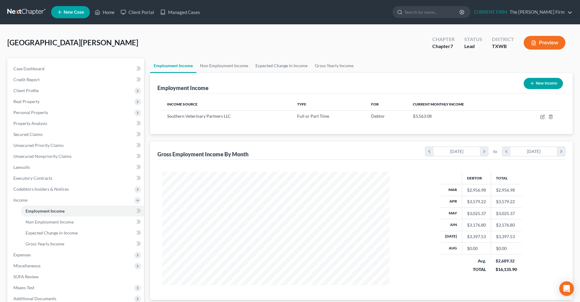
click at [474, 240] on td "$3,397.53" at bounding box center [476, 237] width 29 height 12
click at [541, 118] on icon "button" at bounding box center [542, 116] width 5 height 5
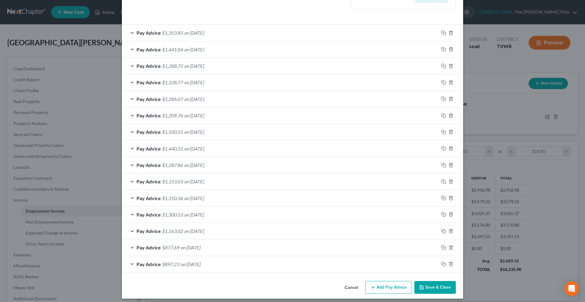
scroll to position [183, 0]
click at [448, 266] on icon "button" at bounding box center [450, 264] width 5 height 5
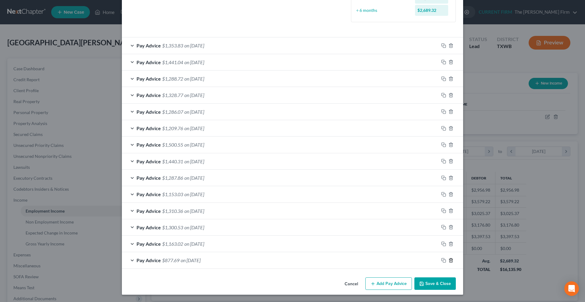
scroll to position [170, 0]
click at [448, 261] on icon "button" at bounding box center [450, 260] width 5 height 5
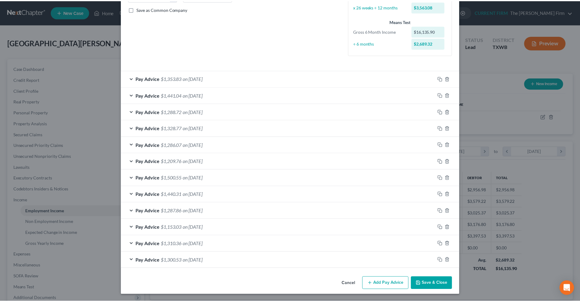
scroll to position [137, 0]
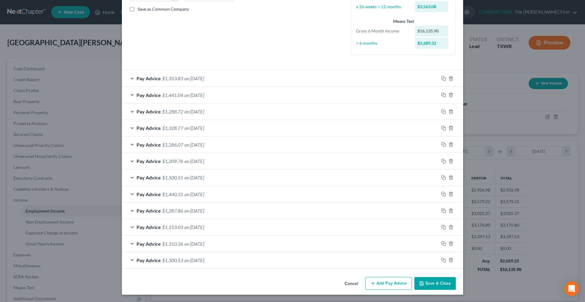
click at [420, 288] on button "Save & Close" at bounding box center [434, 283] width 41 height 13
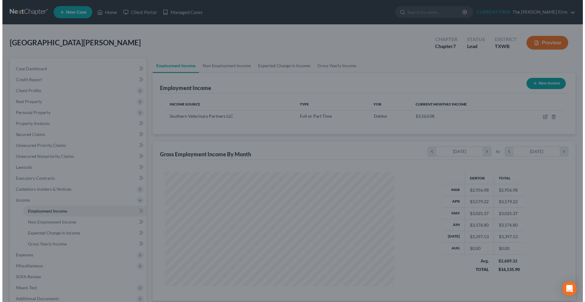
scroll to position [304320, 304194]
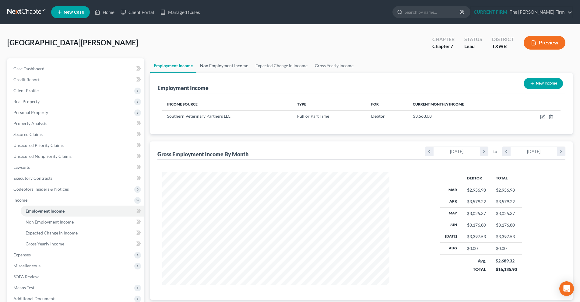
click at [230, 65] on link "Non Employment Income" at bounding box center [223, 65] width 55 height 15
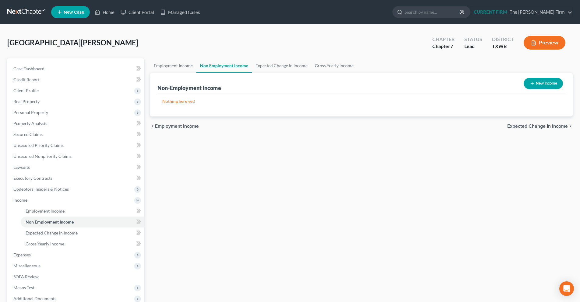
click at [539, 87] on button "New Income" at bounding box center [543, 83] width 39 height 11
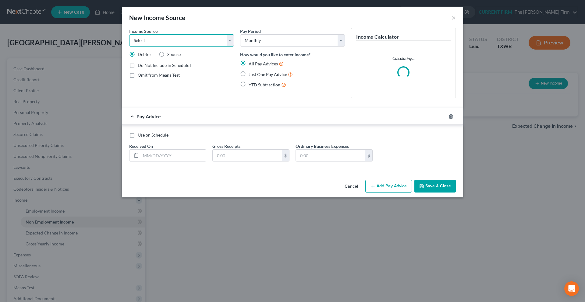
click at [230, 43] on select "Select Unemployment Disability (from employer) Pension Retirement Social Securi…" at bounding box center [181, 40] width 105 height 12
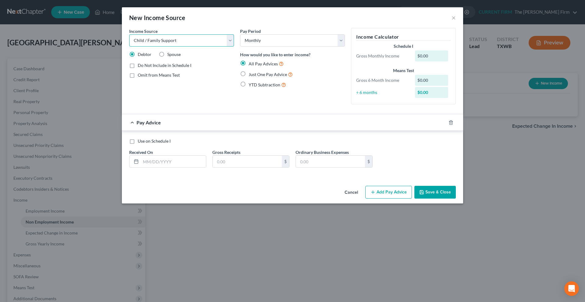
click at [129, 34] on select "Select Unemployment Disability (from employer) Pension Retirement Social Securi…" at bounding box center [181, 40] width 105 height 12
click at [181, 161] on input "text" at bounding box center [173, 162] width 65 height 12
click at [223, 164] on input "text" at bounding box center [246, 162] width 69 height 12
click at [392, 194] on button "Add Pay Advice" at bounding box center [388, 192] width 47 height 13
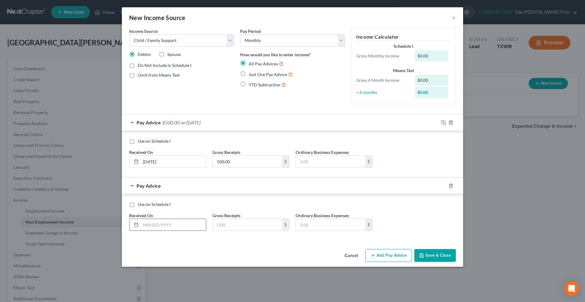
click at [160, 222] on input "text" at bounding box center [173, 225] width 65 height 12
click at [232, 228] on input "text" at bounding box center [246, 225] width 69 height 12
click at [391, 254] on button "Add Pay Advice" at bounding box center [388, 255] width 47 height 13
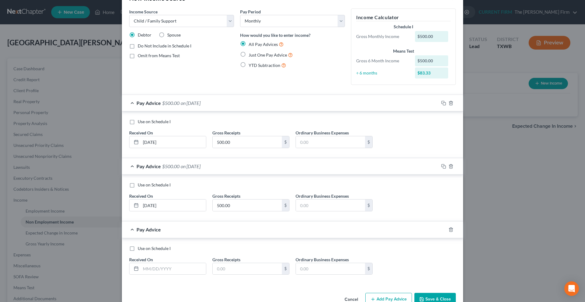
scroll to position [35, 0]
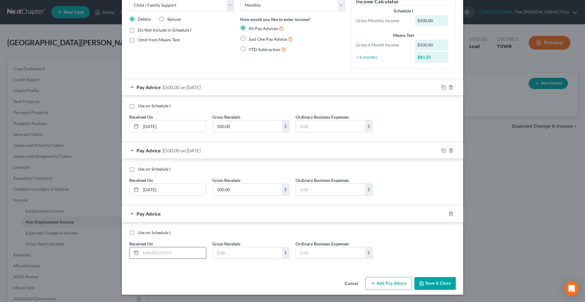
click at [149, 252] on input "text" at bounding box center [173, 254] width 65 height 12
click at [229, 257] on input "text" at bounding box center [246, 254] width 69 height 12
click at [387, 284] on button "Add Pay Advice" at bounding box center [388, 283] width 47 height 13
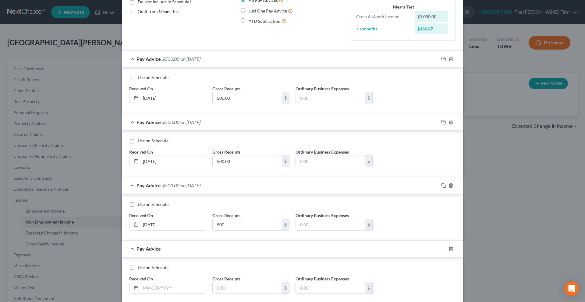
scroll to position [99, 0]
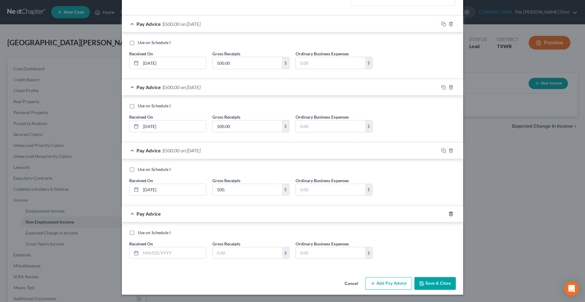
click at [449, 216] on icon "button" at bounding box center [450, 214] width 3 height 4
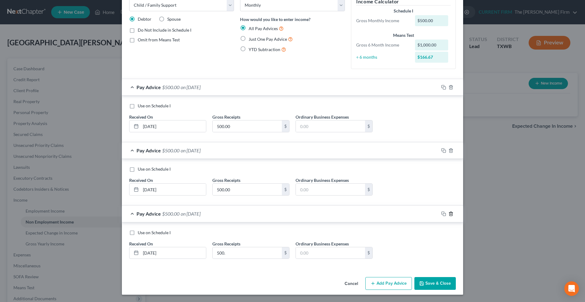
click at [449, 216] on icon "button" at bounding box center [450, 214] width 3 height 4
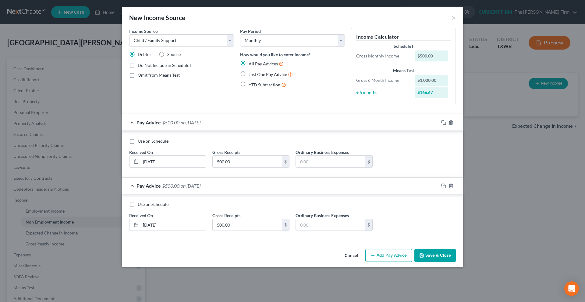
scroll to position [0, 0]
click at [397, 255] on button "Add Pay Advice" at bounding box center [388, 255] width 47 height 13
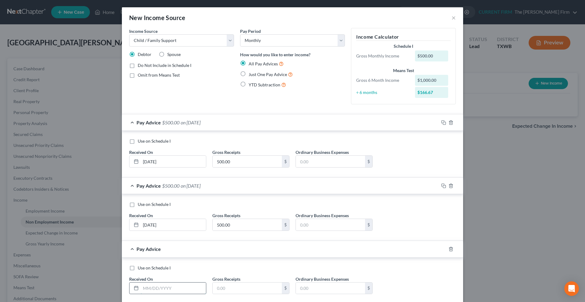
click at [169, 289] on input "text" at bounding box center [173, 289] width 65 height 12
click at [215, 292] on input "text" at bounding box center [246, 289] width 69 height 12
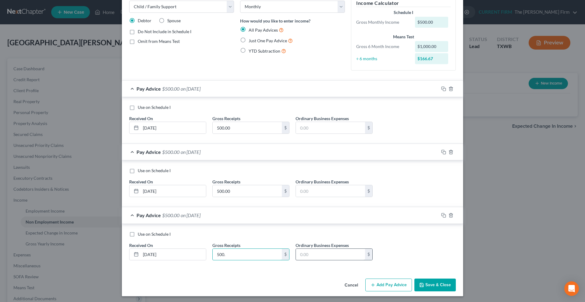
scroll to position [35, 0]
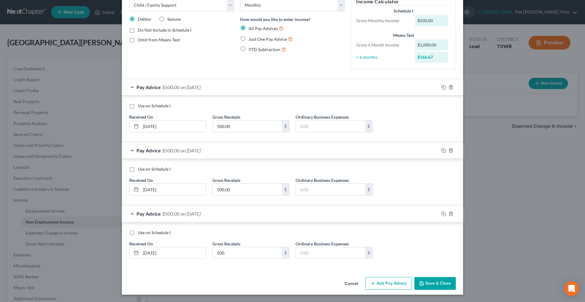
click at [388, 285] on button "Add Pay Advice" at bounding box center [388, 283] width 47 height 13
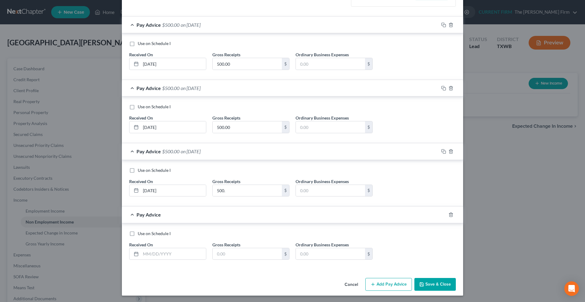
scroll to position [99, 0]
click at [158, 257] on input "text" at bounding box center [173, 254] width 65 height 12
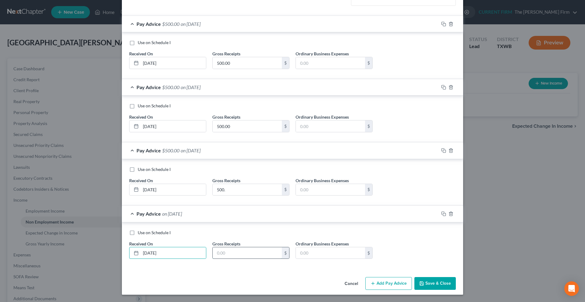
click at [220, 253] on input "text" at bounding box center [246, 254] width 69 height 12
drag, startPoint x: 377, startPoint y: 281, endPoint x: 283, endPoint y: 264, distance: 95.7
click at [374, 281] on button "Add Pay Advice" at bounding box center [388, 283] width 47 height 13
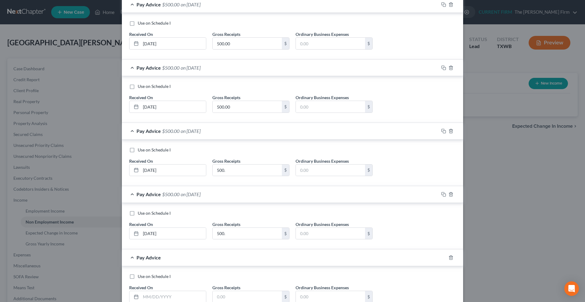
scroll to position [162, 0]
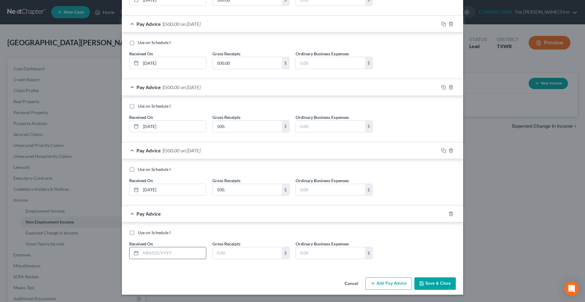
click at [165, 256] on input "text" at bounding box center [173, 254] width 65 height 12
click at [221, 258] on input "text" at bounding box center [246, 254] width 69 height 12
drag, startPoint x: 371, startPoint y: 282, endPoint x: 300, endPoint y: 266, distance: 73.6
click at [372, 282] on icon "button" at bounding box center [372, 283] width 5 height 5
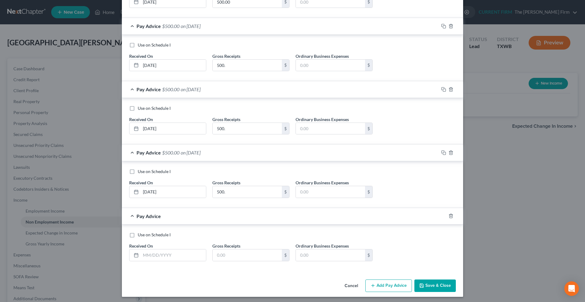
scroll to position [225, 0]
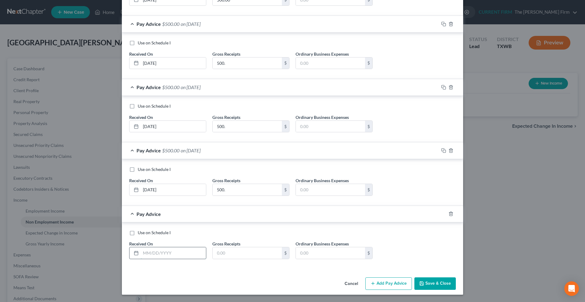
click at [164, 258] on input "text" at bounding box center [173, 254] width 65 height 12
click at [248, 248] on input "text" at bounding box center [246, 254] width 69 height 12
click at [443, 287] on button "Save & Close" at bounding box center [434, 284] width 41 height 13
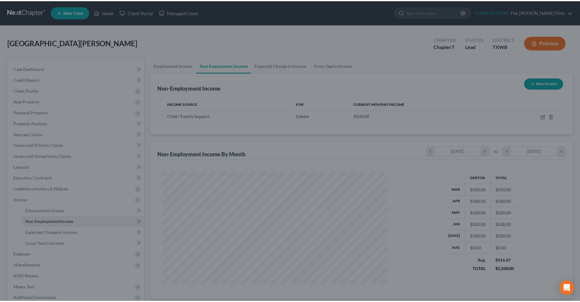
scroll to position [304320, 304194]
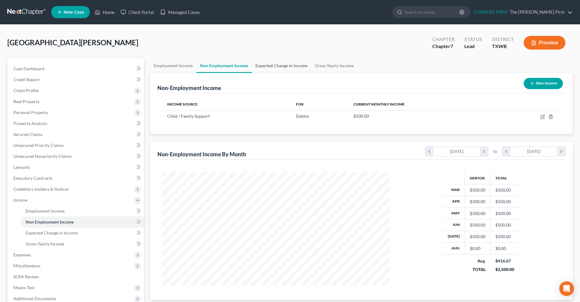
drag, startPoint x: 265, startPoint y: 65, endPoint x: 281, endPoint y: 65, distance: 16.1
click at [265, 65] on link "Expected Change in Income" at bounding box center [281, 65] width 59 height 15
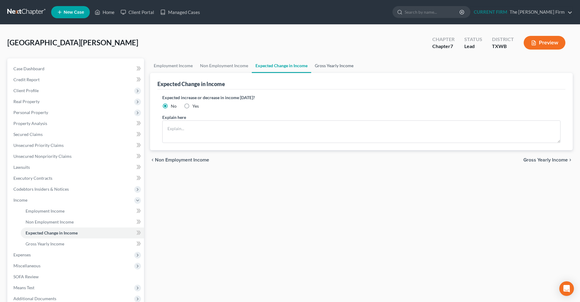
click at [320, 67] on link "Gross Yearly Income" at bounding box center [334, 65] width 46 height 15
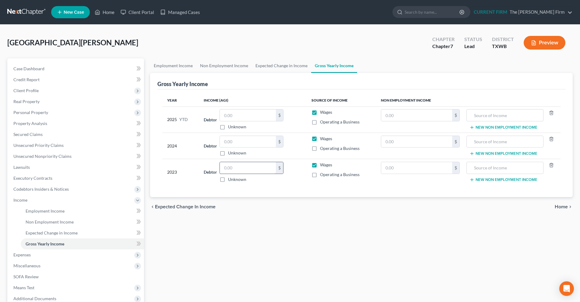
click at [249, 171] on input "text" at bounding box center [248, 168] width 56 height 12
click at [233, 147] on input "text" at bounding box center [248, 142] width 56 height 12
click at [566, 207] on span "Home" at bounding box center [561, 207] width 13 height 5
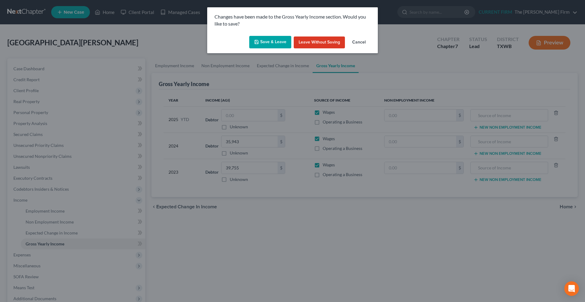
click at [280, 45] on button "Save & Leave" at bounding box center [270, 42] width 42 height 13
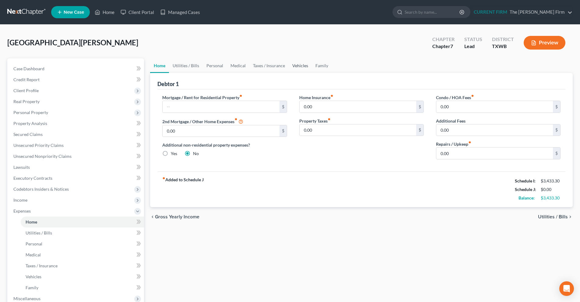
drag, startPoint x: 305, startPoint y: 67, endPoint x: 301, endPoint y: 72, distance: 6.3
click at [305, 67] on link "Vehicles" at bounding box center [300, 65] width 23 height 15
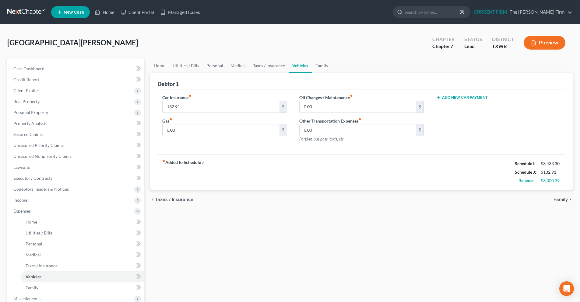
click at [190, 198] on span "Taxes / Insurance" at bounding box center [174, 199] width 38 height 5
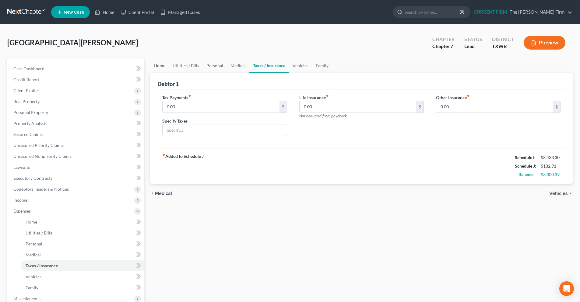
click at [158, 63] on link "Home" at bounding box center [159, 65] width 19 height 15
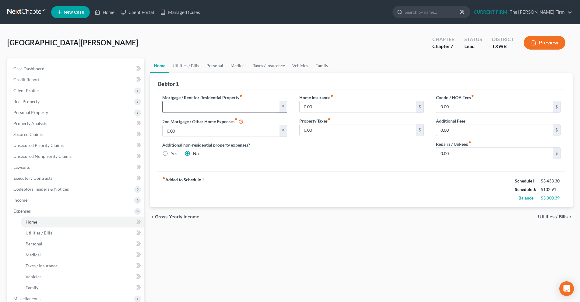
click at [247, 109] on input "text" at bounding box center [221, 107] width 117 height 12
click at [564, 217] on span "Utilities / Bills" at bounding box center [553, 217] width 30 height 5
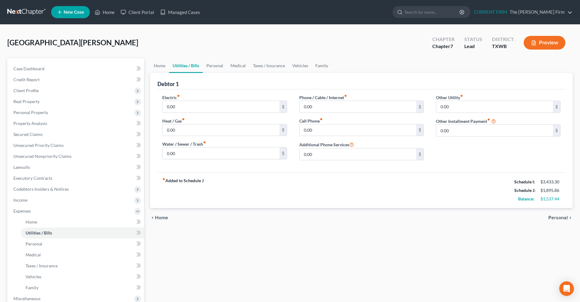
click at [562, 218] on span "Personal" at bounding box center [557, 218] width 19 height 5
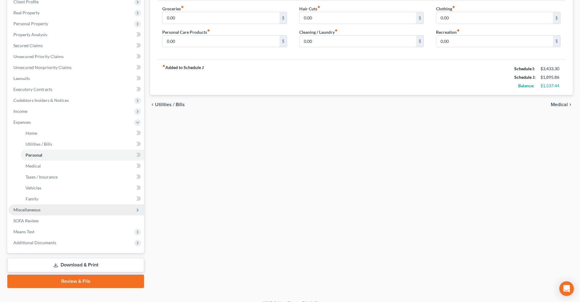
scroll to position [91, 0]
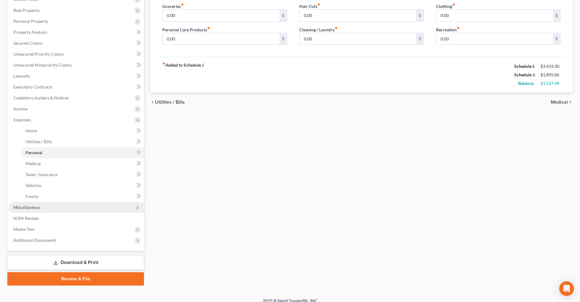
click at [68, 209] on span "Miscellaneous" at bounding box center [76, 207] width 135 height 11
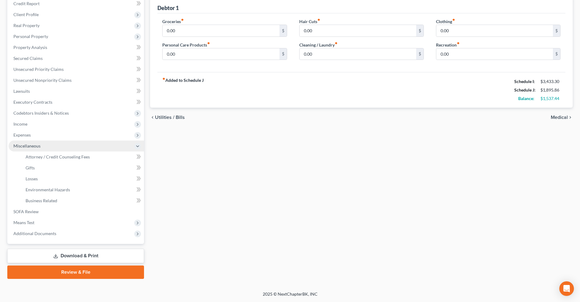
scroll to position [76, 0]
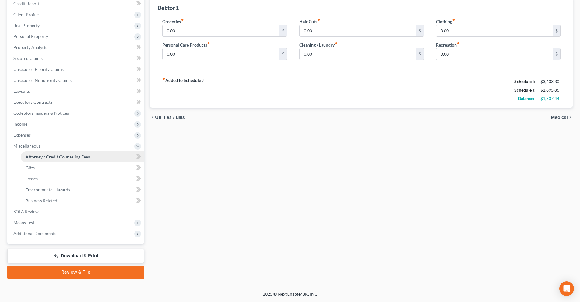
click at [69, 160] on link "Attorney / Credit Counseling Fees" at bounding box center [82, 157] width 123 height 11
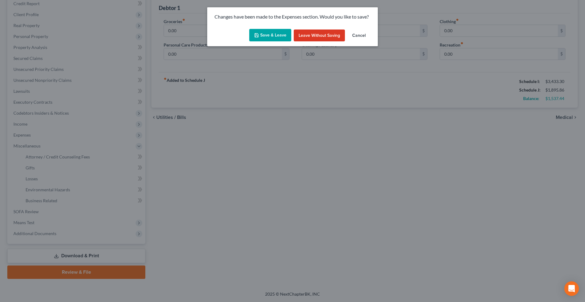
click at [262, 30] on button "Save & Leave" at bounding box center [270, 35] width 42 height 13
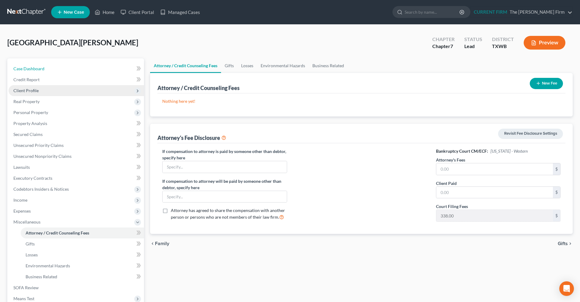
drag, startPoint x: 41, startPoint y: 70, endPoint x: 125, endPoint y: 94, distance: 87.5
click at [41, 70] on span "Case Dashboard" at bounding box center [28, 68] width 31 height 5
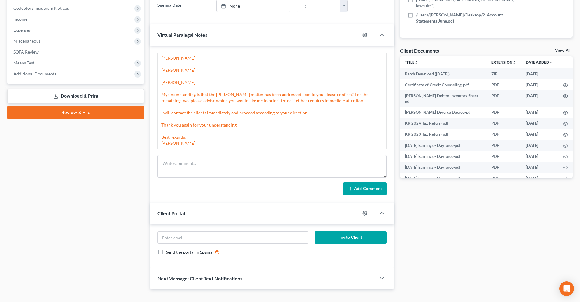
scroll to position [183, 0]
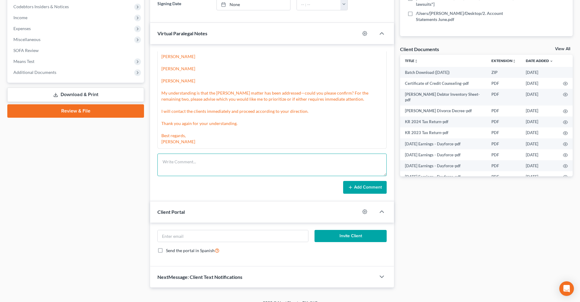
click at [175, 169] on textarea at bounding box center [271, 165] width 229 height 23
click at [287, 163] on textarea "Hello, please see the following missing information needed." at bounding box center [271, 165] width 229 height 23
paste textarea "DOB verify current address move in/ out dates on prior address amounts in perso…"
click at [274, 162] on textarea "Hello, please see the following missing information needed. DOB verify current …" at bounding box center [271, 165] width 229 height 23
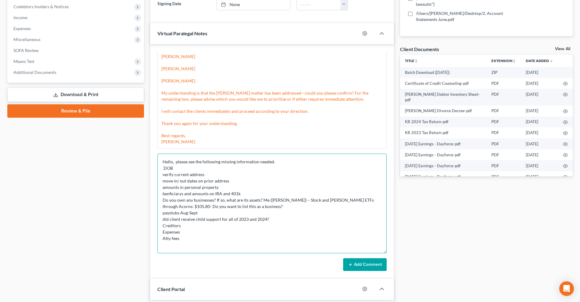
drag, startPoint x: 384, startPoint y: 174, endPoint x: 383, endPoint y: 252, distance: 77.3
click at [383, 252] on textarea "Hello, please see the following missing information needed. DOB verify current …" at bounding box center [271, 204] width 229 height 100
click at [163, 200] on textarea "Hello, please see the following missing information needed. DOB verify current …" at bounding box center [271, 204] width 229 height 100
click at [230, 206] on textarea "Hello, please see the following missing information needed. DOB verify current …" at bounding box center [271, 204] width 229 height 100
click at [306, 208] on textarea "Hello, please see the following missing information needed. DOB verify current …" at bounding box center [271, 204] width 229 height 100
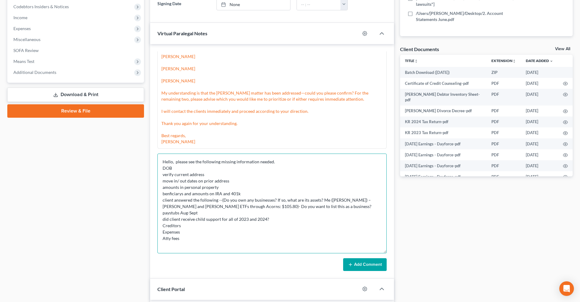
drag, startPoint x: 220, startPoint y: 201, endPoint x: 158, endPoint y: 201, distance: 62.1
click at [158, 201] on textarea "Hello, please see the following missing information needed. DOB verify current …" at bounding box center [271, 204] width 229 height 100
click at [221, 202] on textarea "Hello, please see the following missing information needed. DOB verify current …" at bounding box center [271, 204] width 229 height 100
click at [299, 208] on textarea "Hello, please see the following missing information needed. DOB verify current …" at bounding box center [271, 204] width 229 height 100
click at [204, 211] on textarea "Hello, please see the following missing information needed. DOB verify current …" at bounding box center [271, 204] width 229 height 100
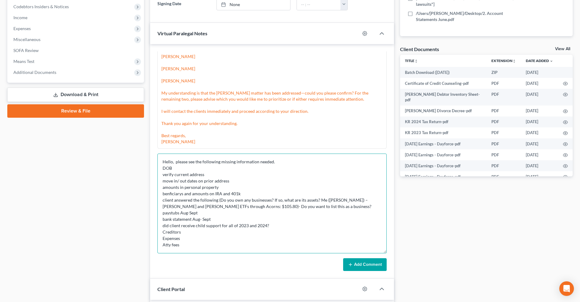
scroll to position [6, 0]
click at [375, 268] on button "Add Comment" at bounding box center [365, 264] width 44 height 13
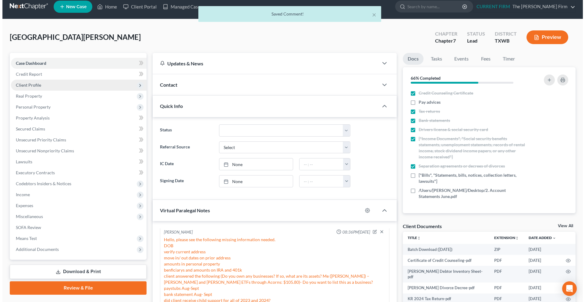
scroll to position [0, 0]
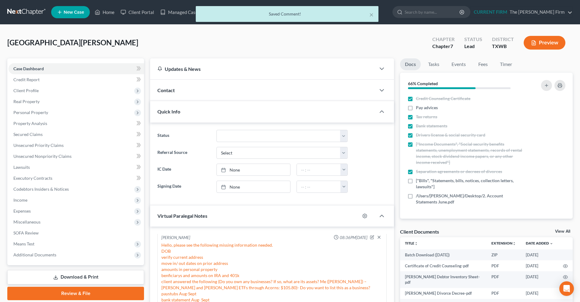
drag, startPoint x: 19, startPoint y: 9, endPoint x: 153, endPoint y: 54, distance: 141.8
click at [19, 9] on div "× Saved Comment!" at bounding box center [287, 15] width 580 height 19
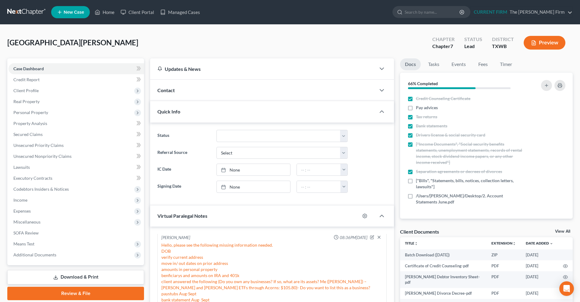
click at [16, 14] on link at bounding box center [26, 12] width 39 height 11
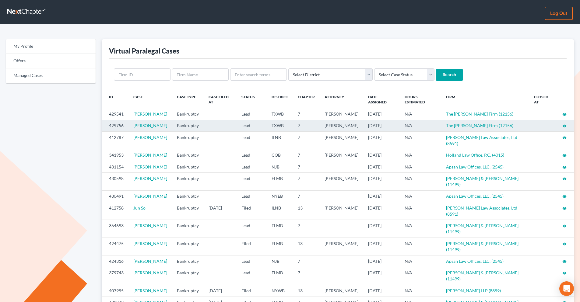
click at [564, 128] on icon "visibility" at bounding box center [564, 126] width 4 height 4
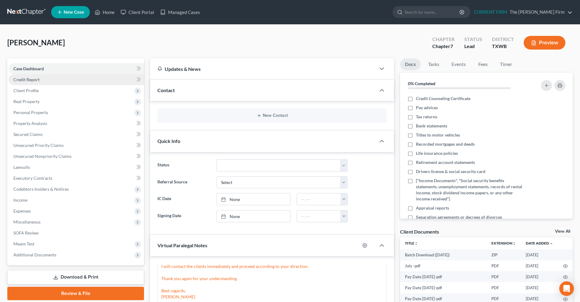
click at [35, 80] on span "Credit Report" at bounding box center [26, 79] width 26 height 5
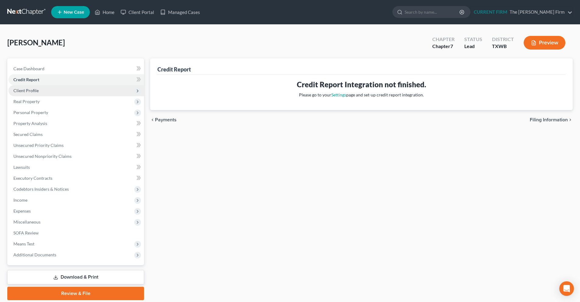
click at [36, 93] on span "Client Profile" at bounding box center [25, 90] width 25 height 5
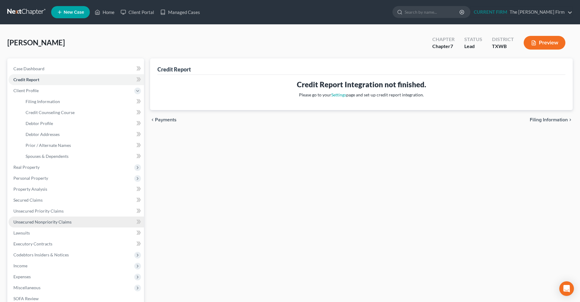
click at [37, 222] on span "Unsecured Nonpriority Claims" at bounding box center [42, 221] width 58 height 5
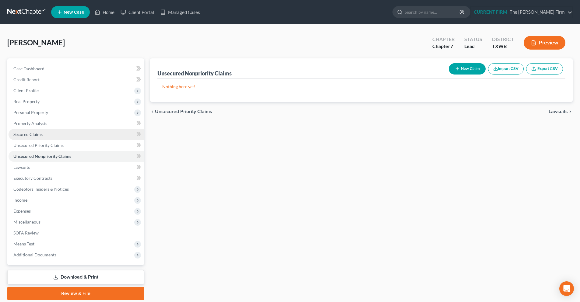
click at [31, 135] on span "Secured Claims" at bounding box center [27, 134] width 29 height 5
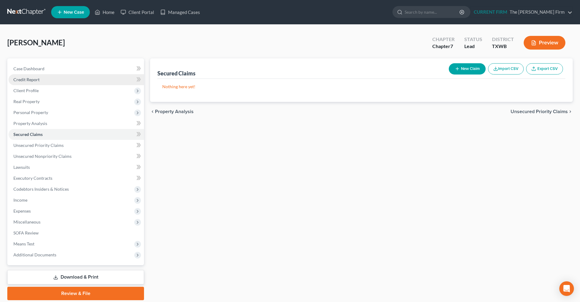
click at [40, 81] on link "Credit Report" at bounding box center [76, 79] width 135 height 11
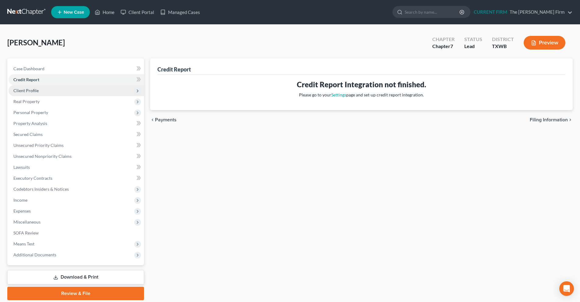
click at [37, 90] on span "Client Profile" at bounding box center [25, 90] width 25 height 5
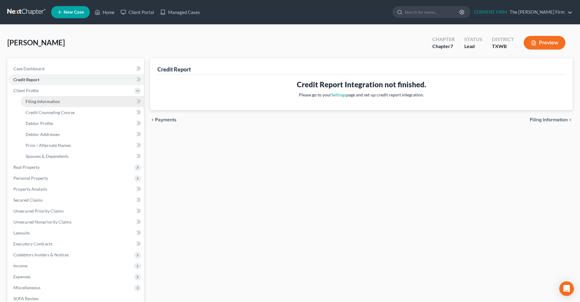
click at [43, 100] on span "Filing Information" at bounding box center [43, 101] width 34 height 5
select select "1"
select select "0"
select select "45"
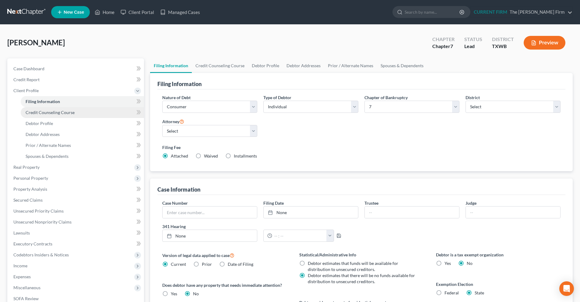
click at [43, 114] on span "Credit Counseling Course" at bounding box center [50, 112] width 49 height 5
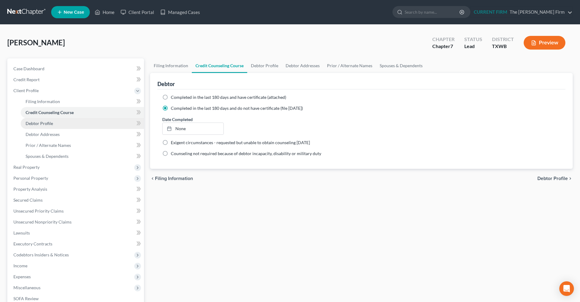
click at [46, 127] on link "Debtor Profile" at bounding box center [82, 123] width 123 height 11
select select "1"
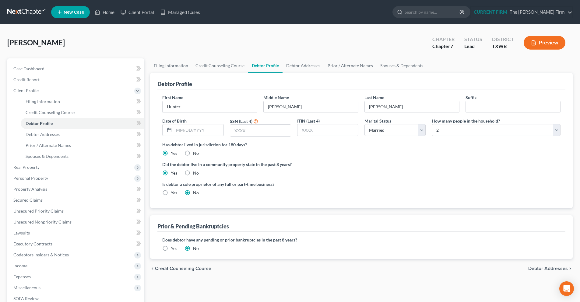
click at [545, 270] on span "Debtor Addresses" at bounding box center [548, 268] width 40 height 5
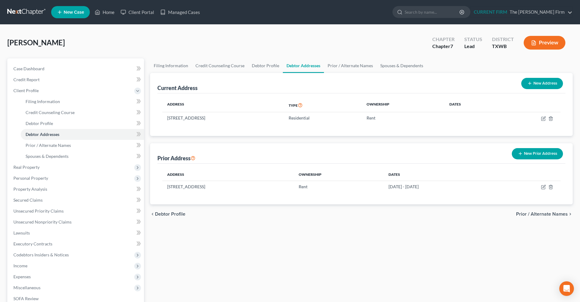
click at [536, 213] on span "Prior / Alternate Names" at bounding box center [542, 214] width 52 height 5
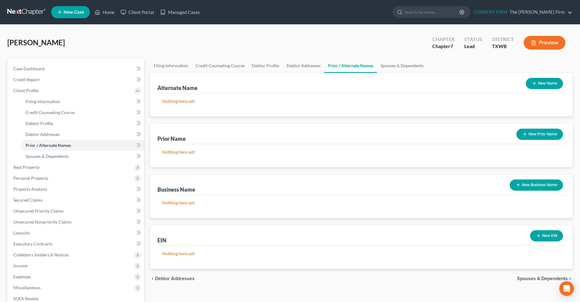
click at [536, 279] on span "Spouses & Dependents" at bounding box center [542, 278] width 51 height 5
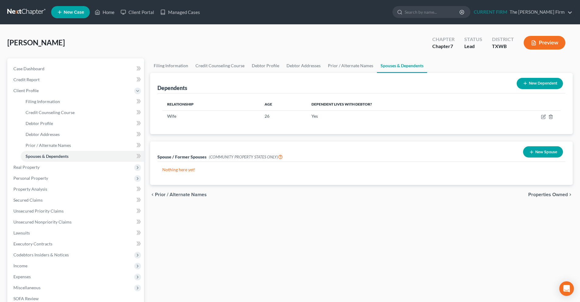
click at [548, 196] on span "Properties Owned" at bounding box center [548, 194] width 40 height 5
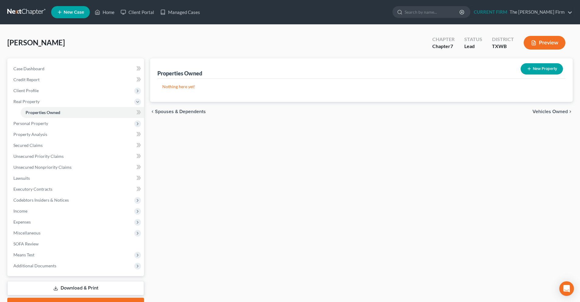
click at [554, 111] on span "Vehicles Owned" at bounding box center [549, 111] width 35 height 5
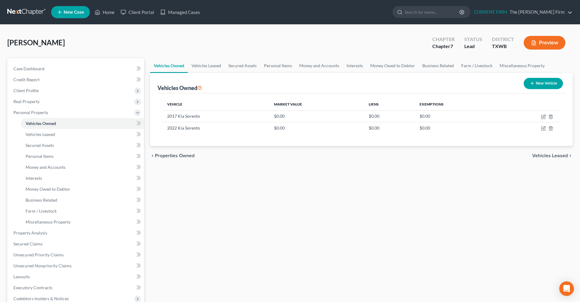
click at [557, 157] on span "Vehicles Leased" at bounding box center [550, 155] width 36 height 5
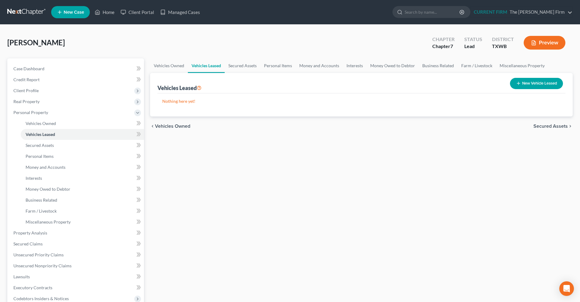
click at [551, 126] on span "Secured Assets" at bounding box center [550, 126] width 34 height 5
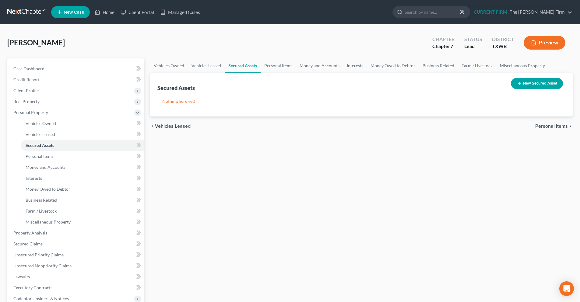
click at [551, 126] on span "Personal Items" at bounding box center [551, 126] width 33 height 5
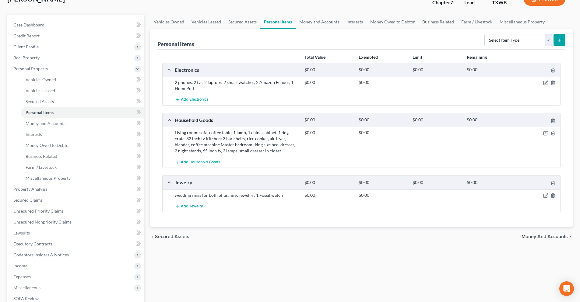
scroll to position [30, 0]
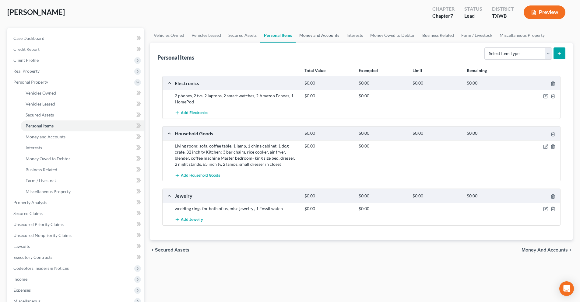
click at [316, 34] on link "Money and Accounts" at bounding box center [319, 35] width 47 height 15
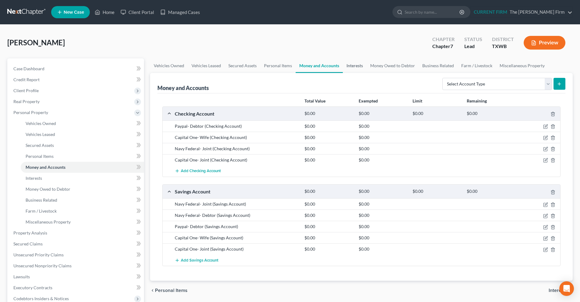
click at [356, 65] on link "Interests" at bounding box center [355, 65] width 24 height 15
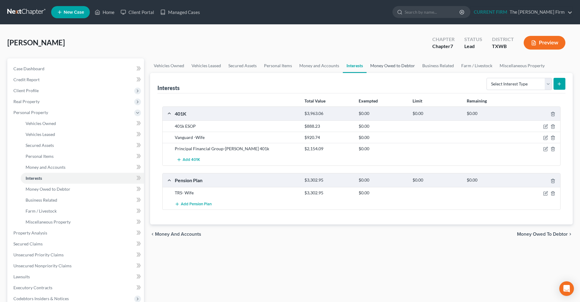
click at [377, 66] on link "Money Owed to Debtor" at bounding box center [393, 65] width 52 height 15
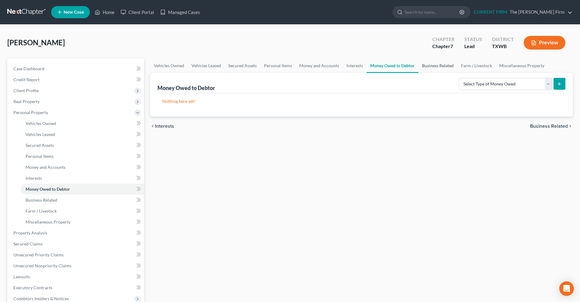
click at [427, 66] on link "Business Related" at bounding box center [437, 65] width 39 height 15
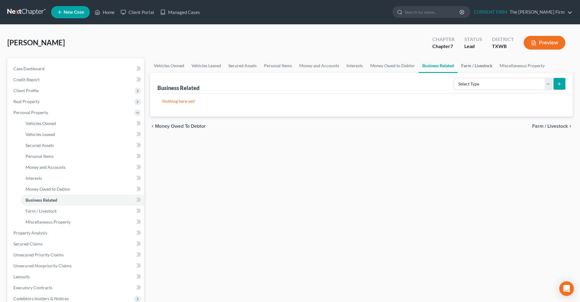
click at [479, 66] on link "Farm / Livestock" at bounding box center [477, 65] width 38 height 15
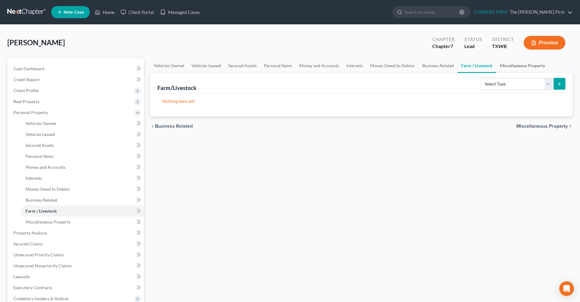
click at [509, 66] on link "Miscellaneous Property" at bounding box center [522, 65] width 52 height 15
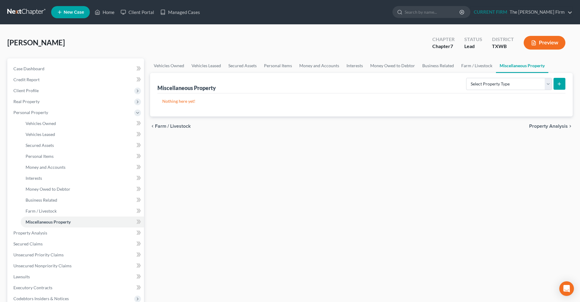
click at [548, 127] on span "Property Analysis" at bounding box center [548, 126] width 39 height 5
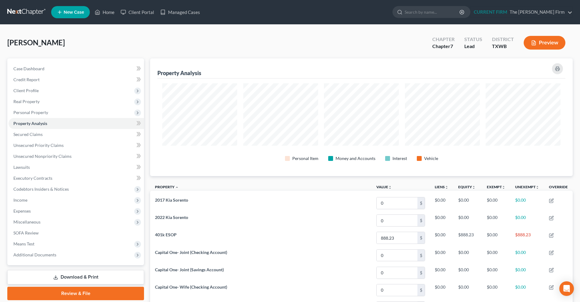
scroll to position [118, 423]
click at [43, 167] on link "Lawsuits" at bounding box center [76, 167] width 135 height 11
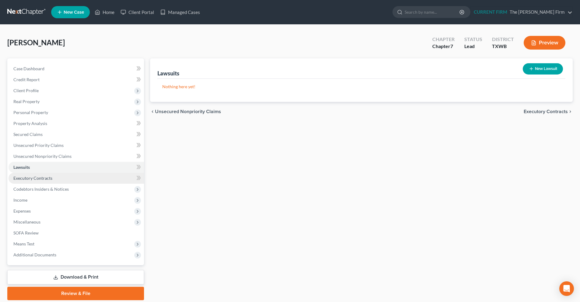
click at [37, 178] on span "Executory Contracts" at bounding box center [32, 178] width 39 height 5
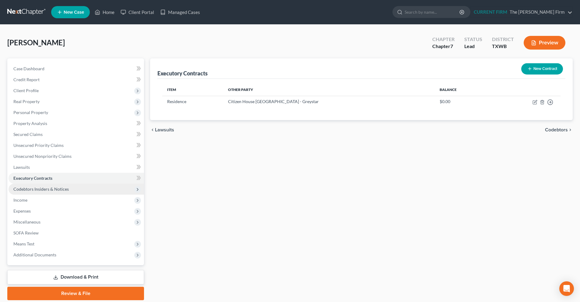
click at [39, 187] on span "Codebtors Insiders & Notices" at bounding box center [40, 189] width 55 height 5
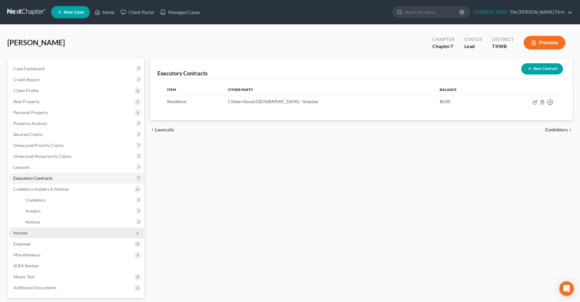
drag, startPoint x: 41, startPoint y: 233, endPoint x: 41, endPoint y: 241, distance: 7.6
click at [41, 234] on span "Income" at bounding box center [76, 233] width 135 height 11
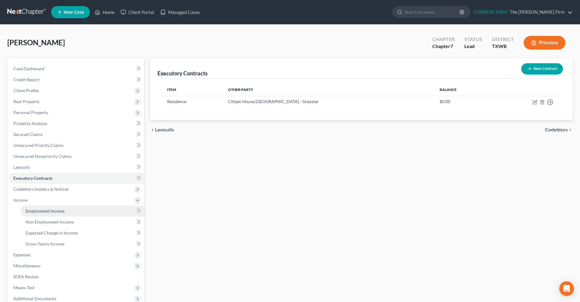
click at [49, 209] on span "Employment Income" at bounding box center [45, 211] width 39 height 5
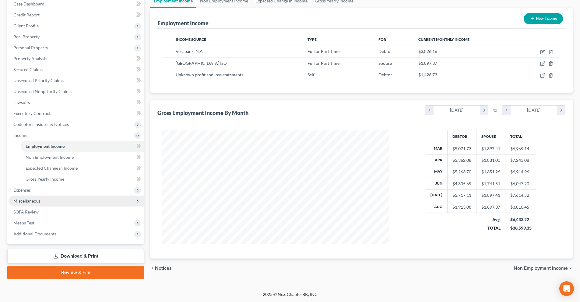
scroll to position [65, 0]
click at [65, 197] on span "Miscellaneous" at bounding box center [76, 200] width 135 height 11
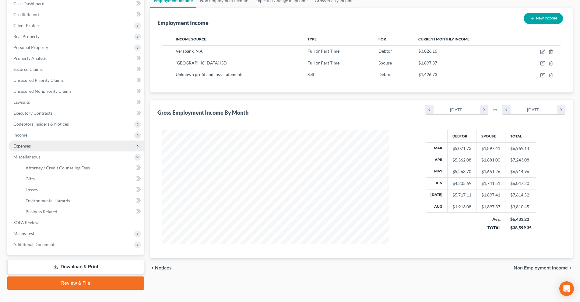
click at [54, 146] on span "Expenses" at bounding box center [76, 146] width 135 height 11
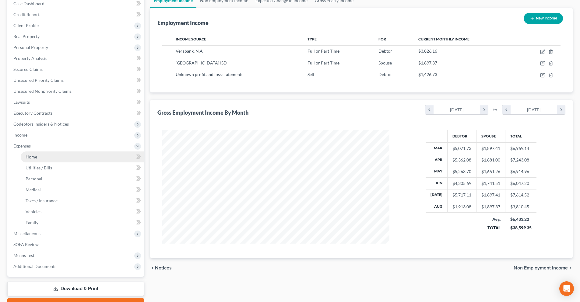
click at [53, 158] on link "Home" at bounding box center [82, 157] width 123 height 11
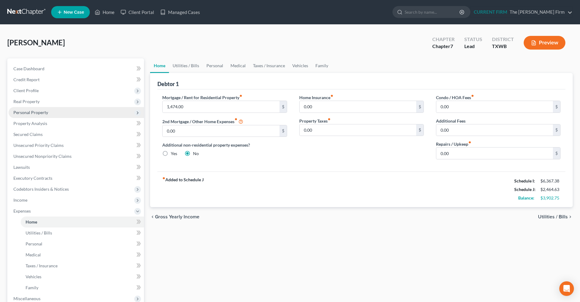
click at [36, 114] on span "Personal Property" at bounding box center [30, 112] width 35 height 5
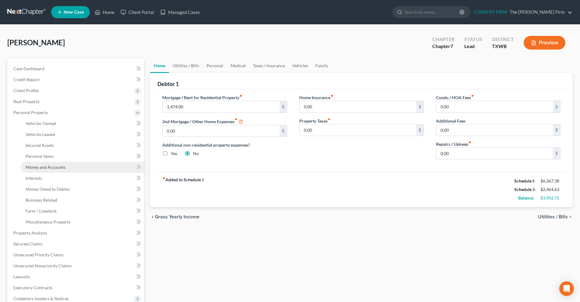
click at [61, 171] on link "Money and Accounts" at bounding box center [82, 167] width 123 height 11
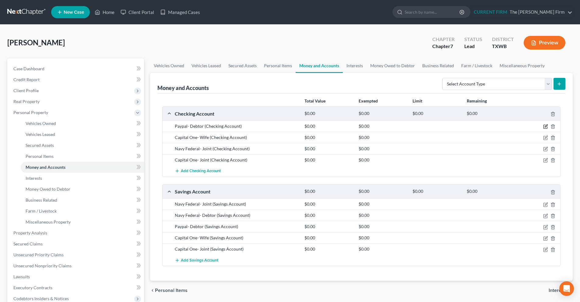
click at [547, 128] on icon "button" at bounding box center [545, 127] width 4 height 4
click at [544, 127] on icon "button" at bounding box center [545, 126] width 5 height 5
drag, startPoint x: 496, startPoint y: 129, endPoint x: 473, endPoint y: 129, distance: 23.4
click at [493, 129] on div "Paypal- Debtor (Checking Account) $0.00 $0.00" at bounding box center [362, 126] width 398 height 11
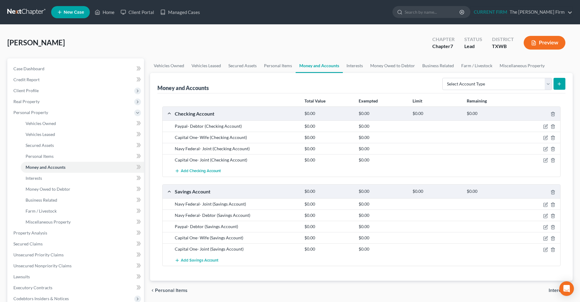
click at [213, 129] on div "Paypal- Debtor (Checking Account)" at bounding box center [237, 126] width 130 height 6
click at [273, 66] on link "Personal Items" at bounding box center [277, 65] width 35 height 15
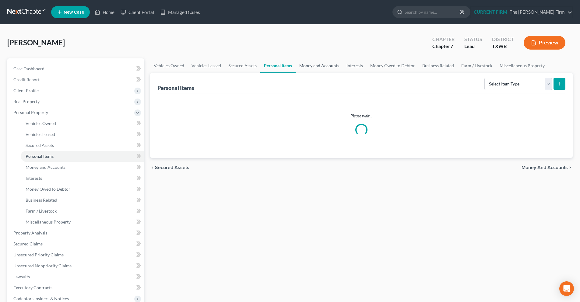
click at [315, 63] on link "Money and Accounts" at bounding box center [319, 65] width 47 height 15
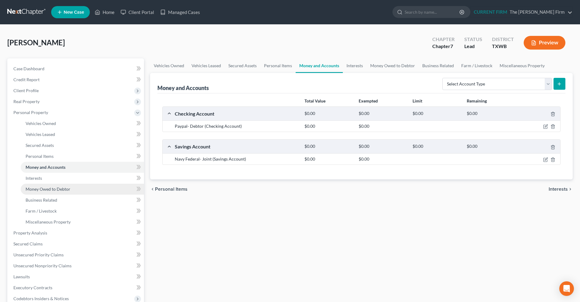
click at [28, 193] on link "Money Owed to Debtor" at bounding box center [82, 189] width 123 height 11
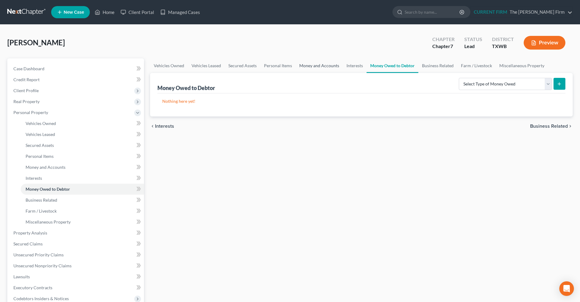
click at [321, 66] on link "Money and Accounts" at bounding box center [319, 65] width 47 height 15
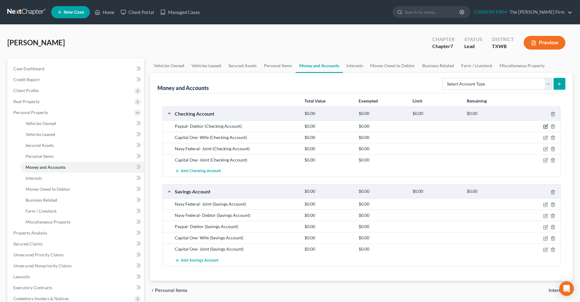
click at [546, 128] on icon "button" at bounding box center [546, 126] width 3 height 3
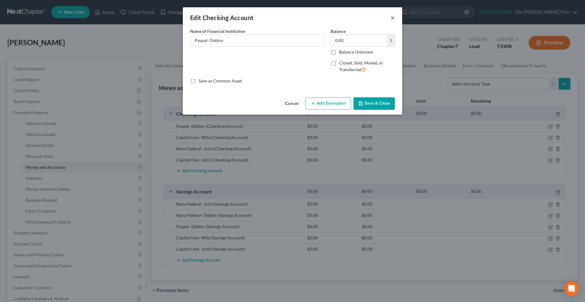
click at [393, 19] on button "×" at bounding box center [392, 17] width 4 height 7
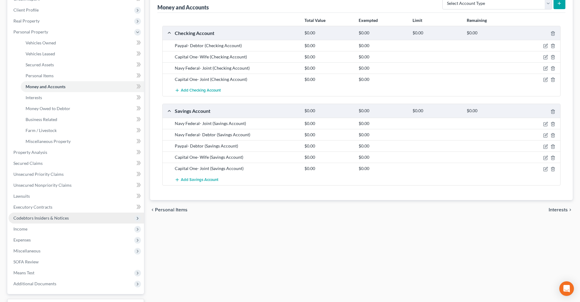
scroll to position [91, 0]
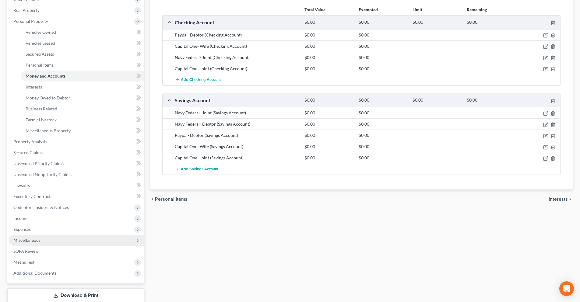
click at [58, 243] on span "Miscellaneous" at bounding box center [76, 240] width 135 height 11
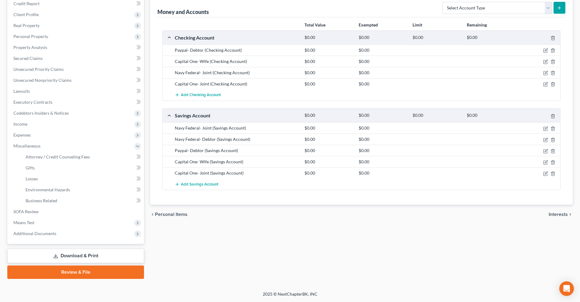
scroll to position [76, 0]
click at [67, 156] on span "Attorney / Credit Counseling Fees" at bounding box center [58, 156] width 64 height 5
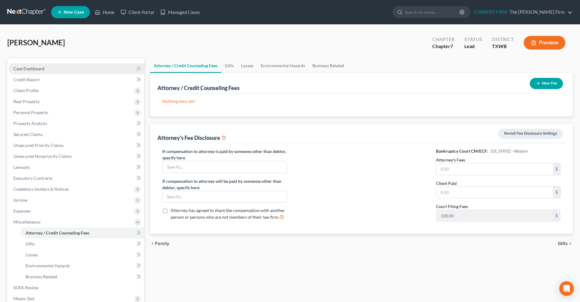
click at [65, 68] on link "Case Dashboard" at bounding box center [76, 68] width 135 height 11
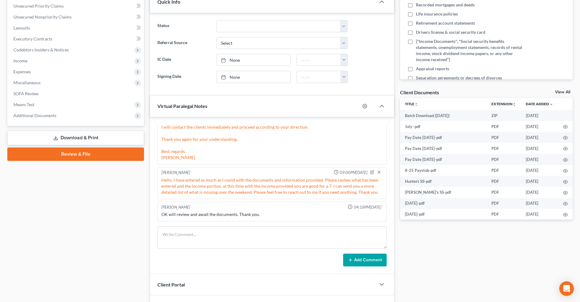
scroll to position [152, 0]
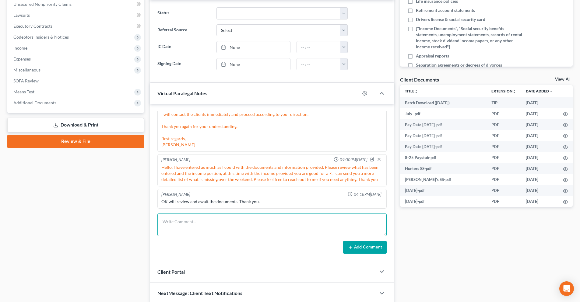
click at [202, 222] on textarea at bounding box center [271, 225] width 229 height 23
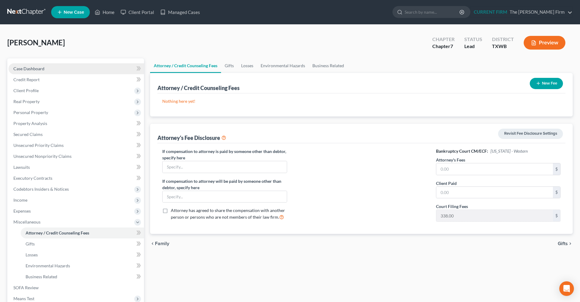
click at [41, 68] on span "Case Dashboard" at bounding box center [28, 68] width 31 height 5
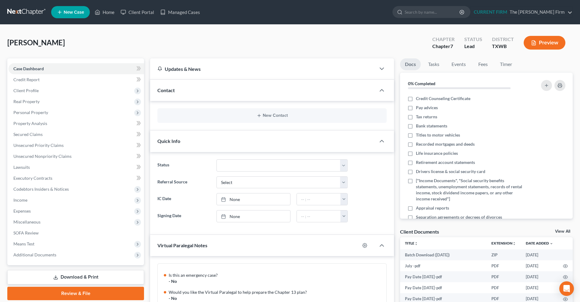
click at [21, 14] on link at bounding box center [26, 12] width 39 height 11
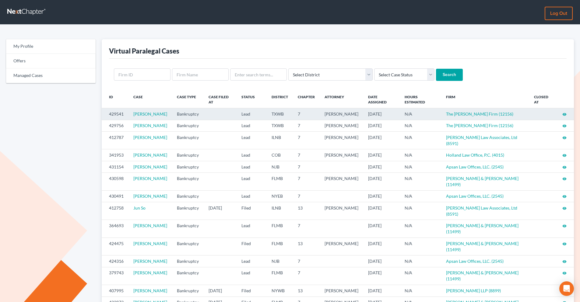
click at [566, 114] on icon "visibility" at bounding box center [564, 114] width 4 height 4
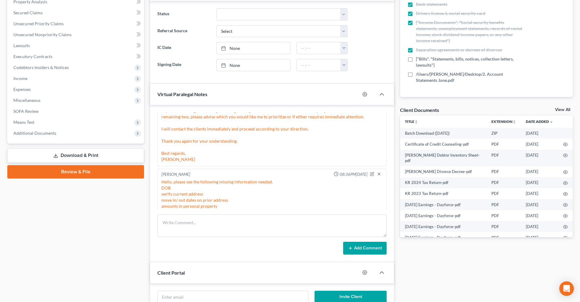
scroll to position [249, 0]
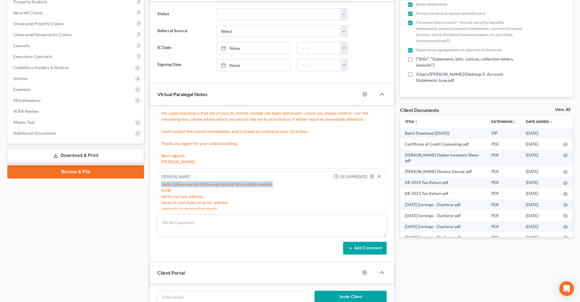
drag, startPoint x: 273, startPoint y: 184, endPoint x: 160, endPoint y: 183, distance: 113.3
click at [160, 183] on div "Kathleen Martinez 08:36PM, 09/09/2025 Hello, please see the following missing i…" at bounding box center [271, 220] width 229 height 99
copy div "Hello, please see the following missing information needed."
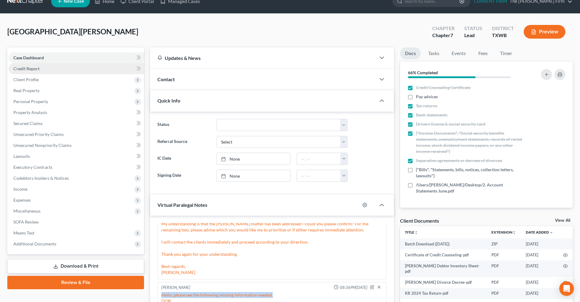
scroll to position [0, 0]
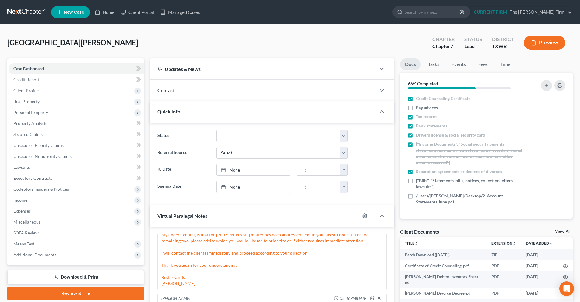
click at [23, 12] on link at bounding box center [26, 12] width 39 height 11
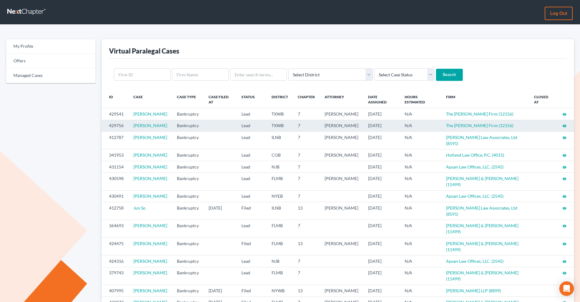
click at [564, 128] on icon "visibility" at bounding box center [564, 126] width 4 height 4
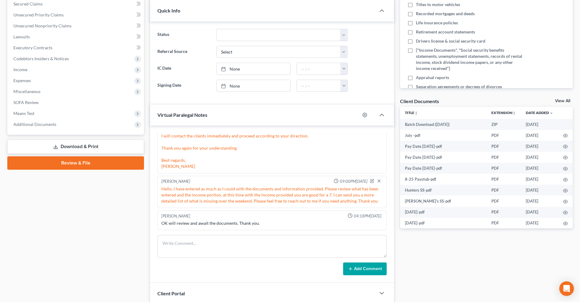
scroll to position [177, 0]
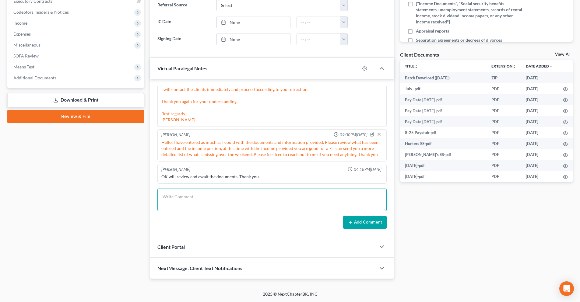
click at [195, 198] on textarea at bounding box center [271, 200] width 229 height 23
paste textarea "Hello, please see the following missing information needed."
click at [279, 200] on textarea "Hello, please see the following missing information needed." at bounding box center [271, 200] width 229 height 23
paste textarea "CCC DOB/ SS- Hunter 2017 Kia-condition is it jointly owned? 2022 Kia-condition …"
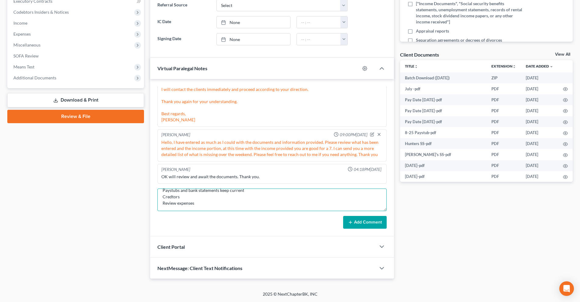
type textarea "Hello, please see the following missing information needed. CCC DOB/ SS- Hunter…"
click at [373, 223] on button "Add Comment" at bounding box center [365, 222] width 44 height 13
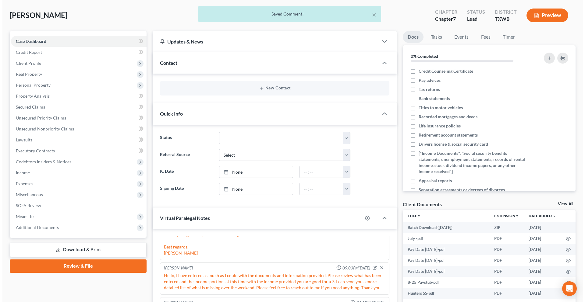
scroll to position [0, 0]
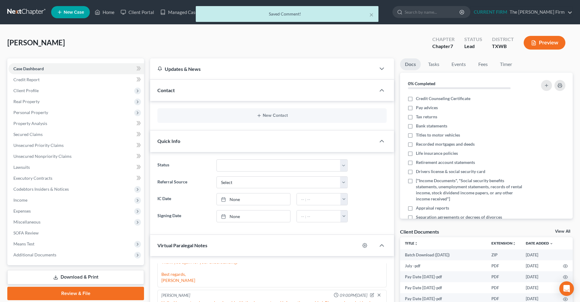
click at [14, 12] on div "× Saved Comment!" at bounding box center [287, 15] width 580 height 19
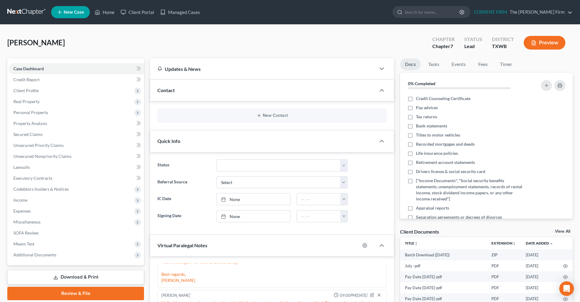
click at [19, 12] on link at bounding box center [26, 12] width 39 height 11
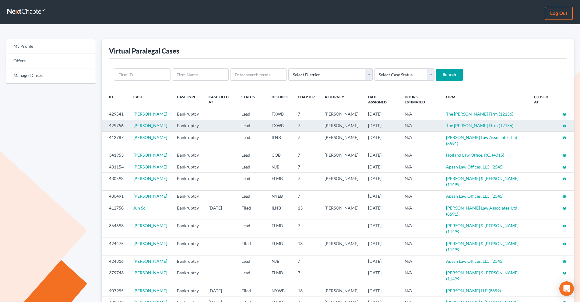
click at [565, 128] on icon "visibility" at bounding box center [564, 126] width 4 height 4
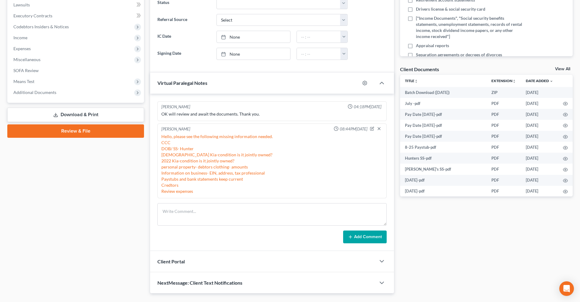
scroll to position [177, 0]
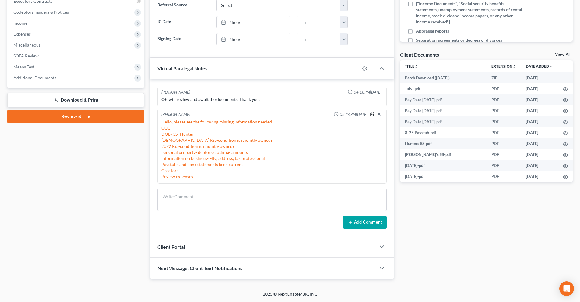
click at [370, 116] on icon "button" at bounding box center [372, 114] width 4 height 4
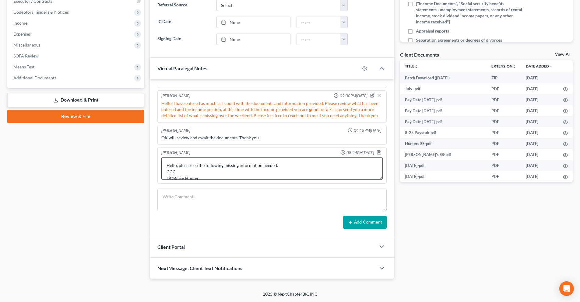
scroll to position [51, 0]
click at [212, 172] on textarea "Hello, please see the following missing information needed. CCC DOB/ SS- Hunter…" at bounding box center [271, 168] width 221 height 23
click at [168, 177] on textarea "Hello, please see the following missing information needed. CCC DOB/ SS- Hunter…" at bounding box center [271, 168] width 221 height 23
type textarea "Hello, please see the following missing information needed. CCC DOB/ SS- Hunter…"
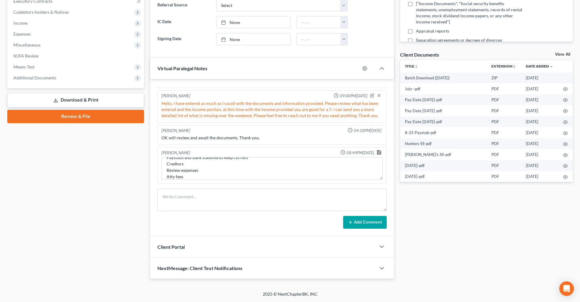
click at [377, 152] on icon "button" at bounding box center [379, 152] width 5 height 5
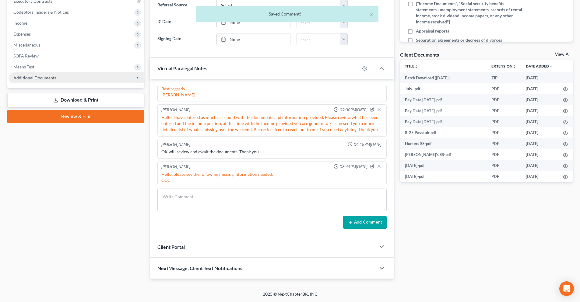
scroll to position [360, 0]
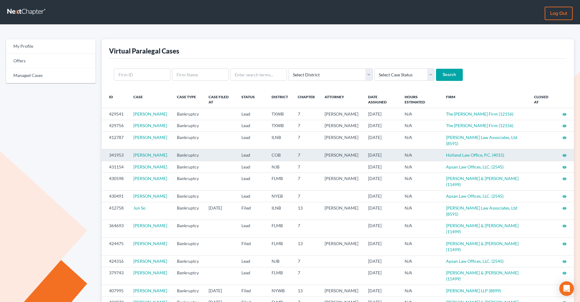
click at [563, 158] on icon "visibility" at bounding box center [564, 155] width 4 height 4
click at [565, 158] on icon "visibility" at bounding box center [564, 155] width 4 height 4
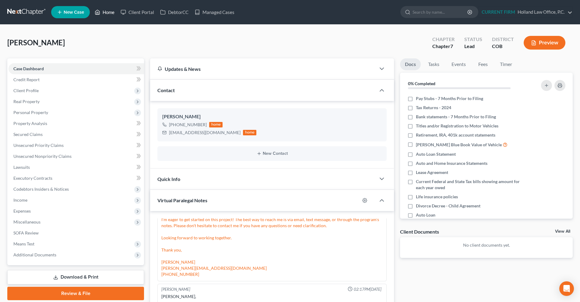
drag, startPoint x: 103, startPoint y: 13, endPoint x: 106, endPoint y: 26, distance: 13.7
click at [103, 13] on link "Home" at bounding box center [105, 12] width 26 height 11
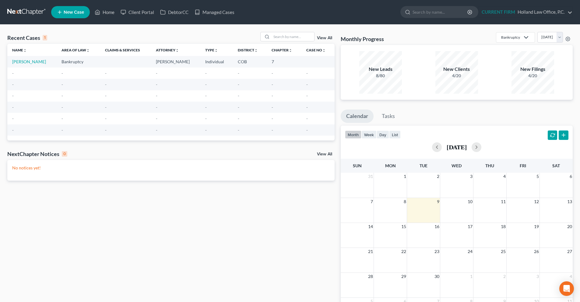
click at [28, 11] on link at bounding box center [26, 12] width 39 height 11
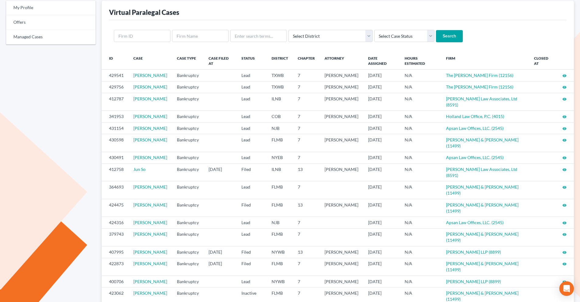
scroll to position [33, 0]
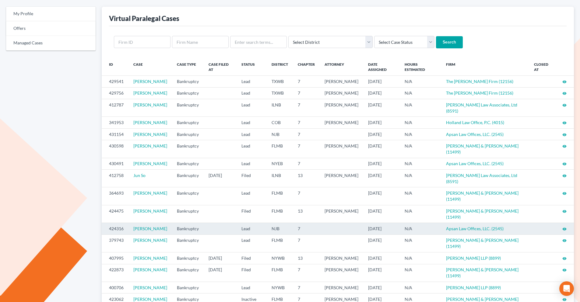
click at [565, 227] on icon "visibility" at bounding box center [564, 229] width 4 height 4
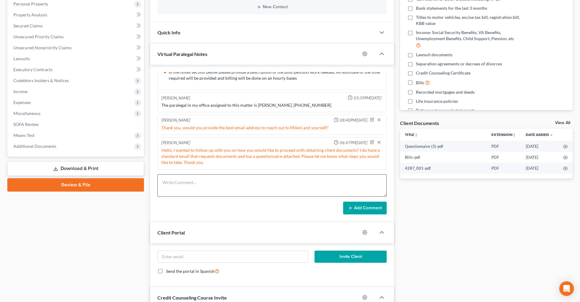
scroll to position [122, 0]
